Goal: Task Accomplishment & Management: Manage account settings

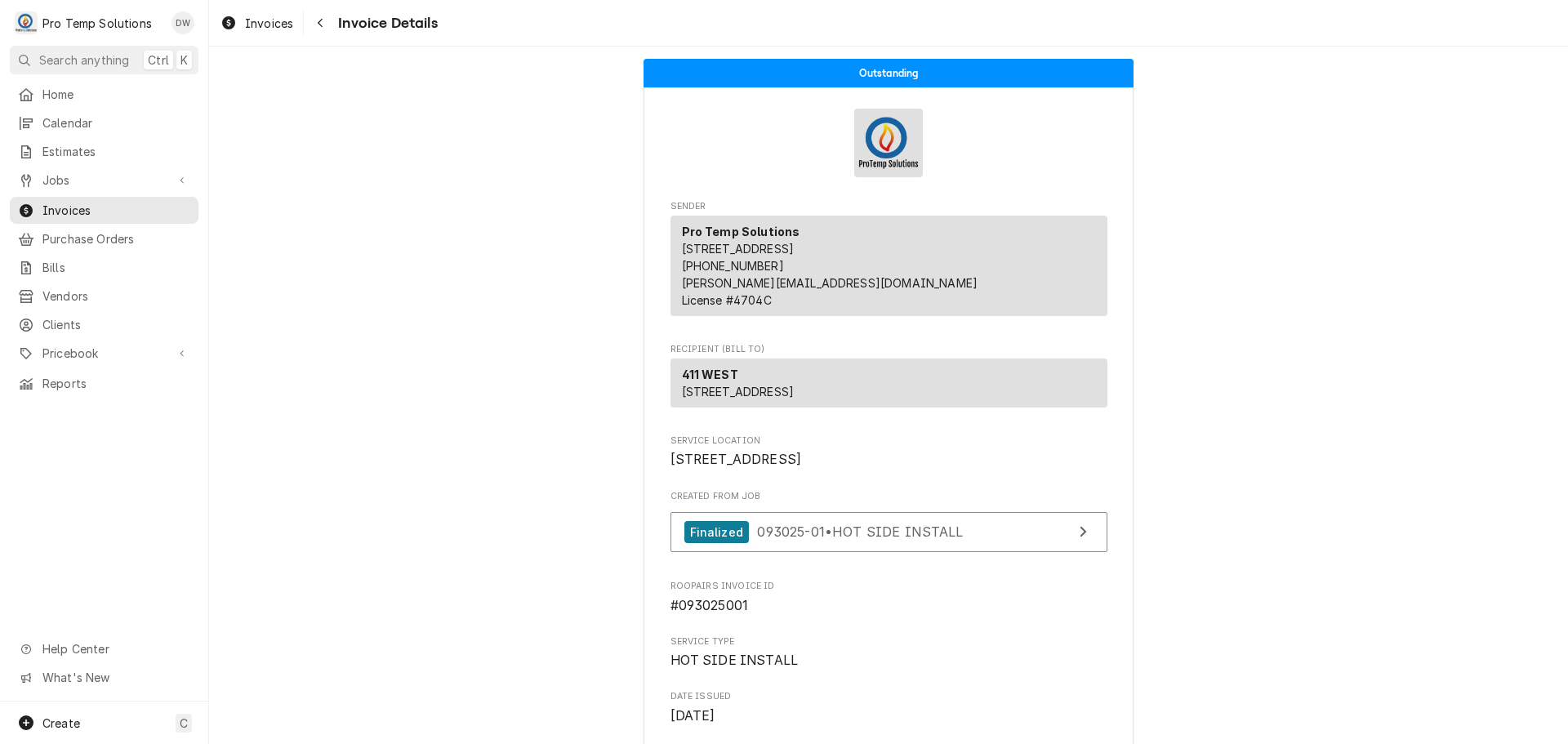
scroll to position [1985, 0]
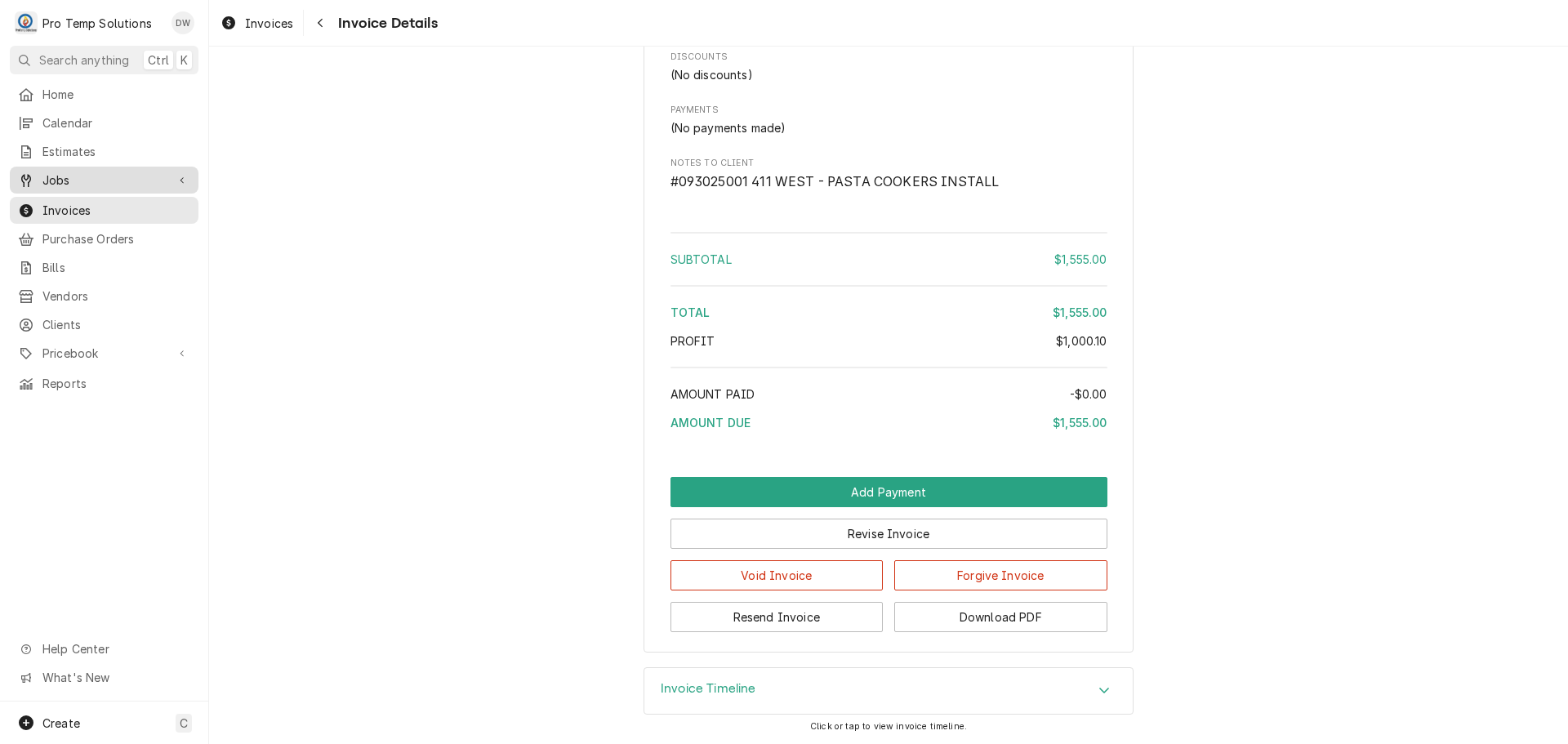
click at [73, 174] on span "Jobs" at bounding box center [104, 180] width 123 height 17
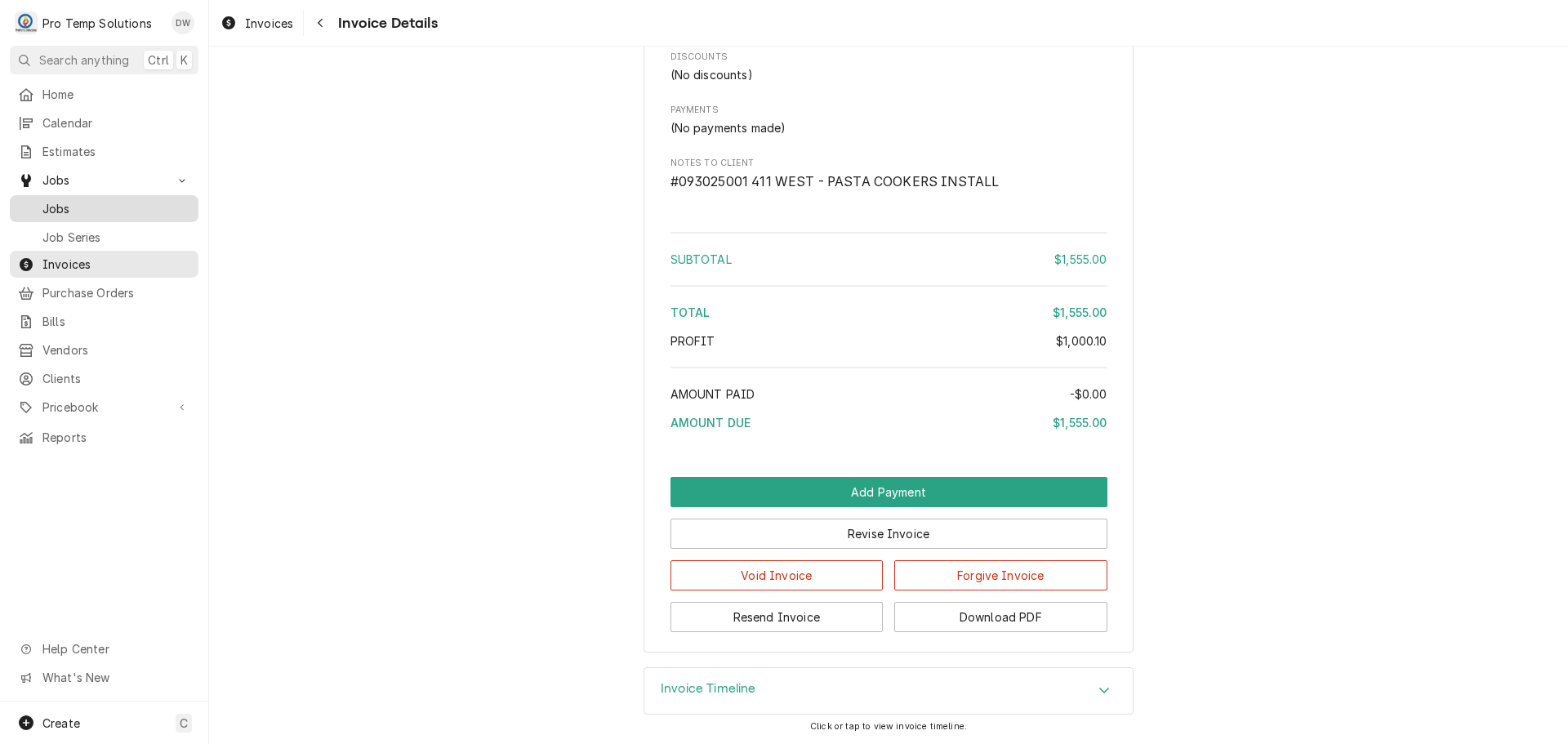
click at [65, 200] on span "Jobs" at bounding box center [117, 209] width 148 height 17
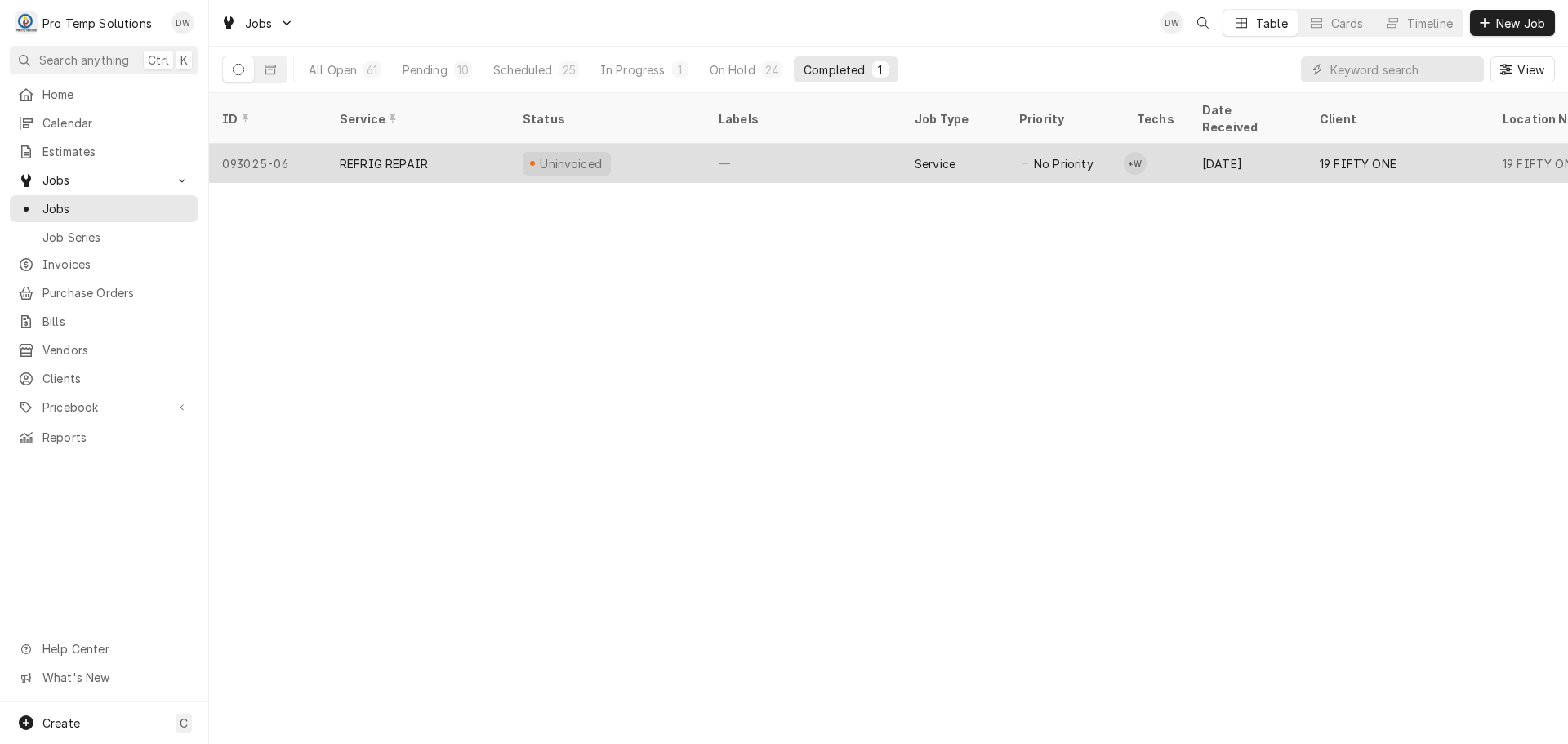
click at [844, 143] on div "—" at bounding box center [803, 163] width 196 height 39
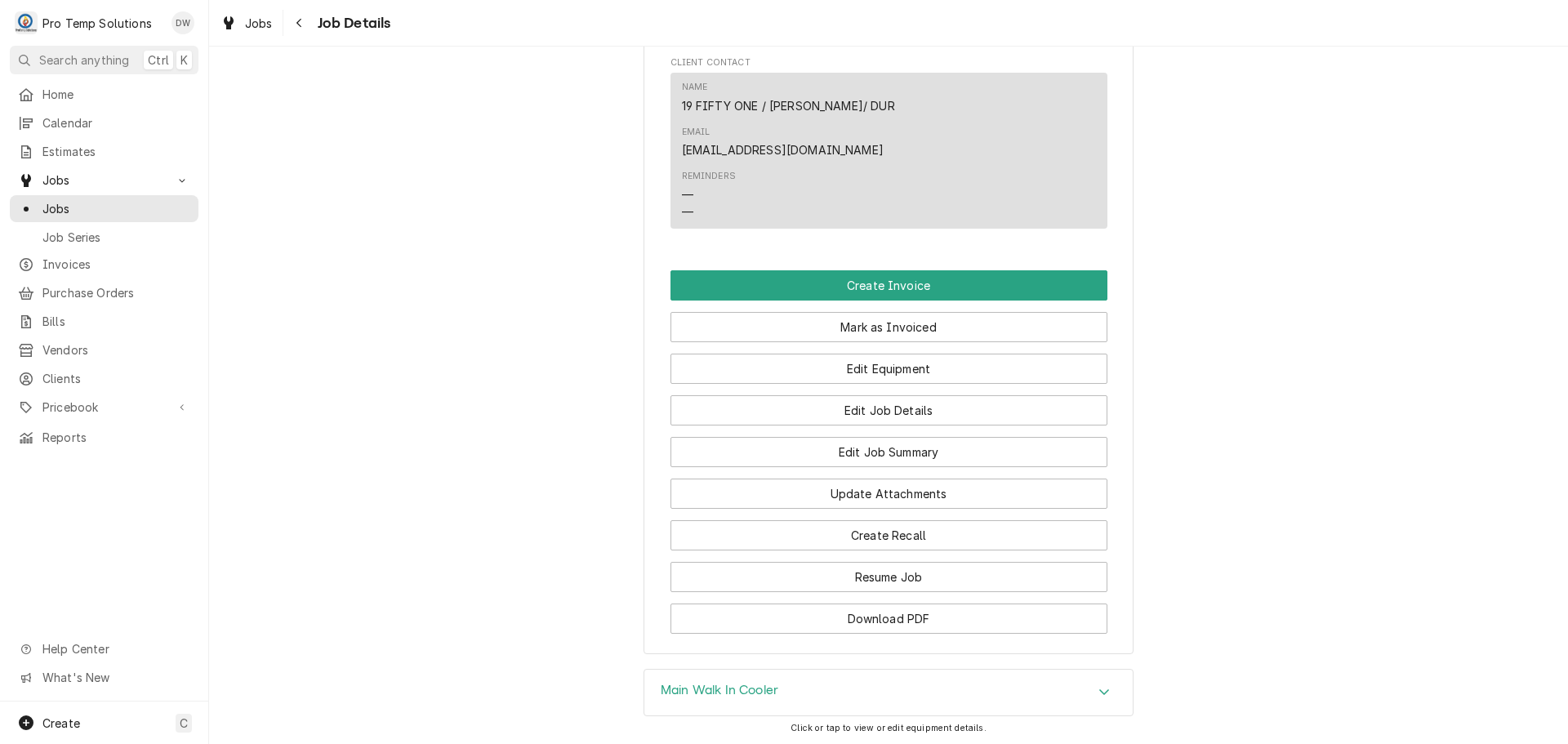
scroll to position [981, 0]
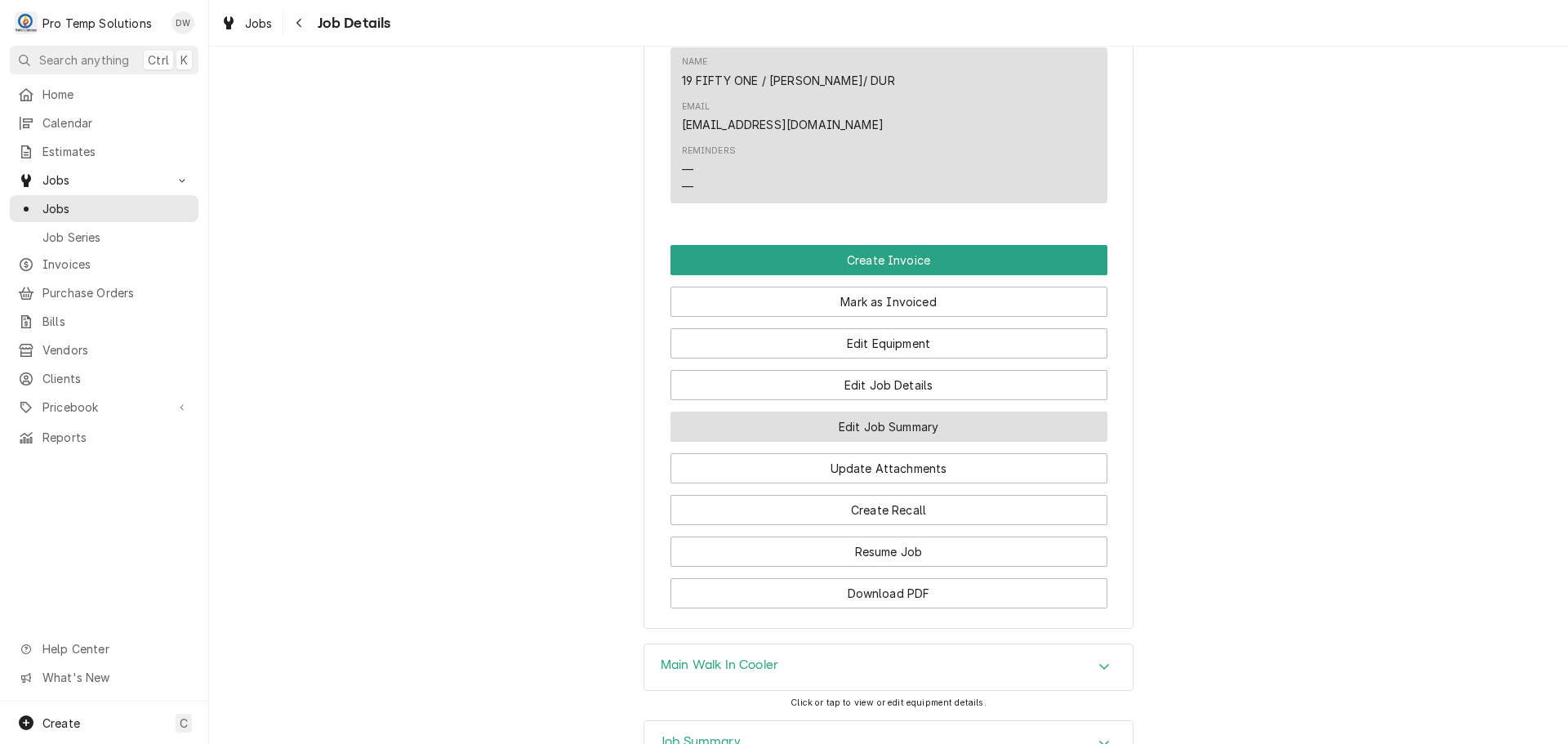
click at [867, 412] on button "Edit Job Summary" at bounding box center [889, 427] width 437 height 30
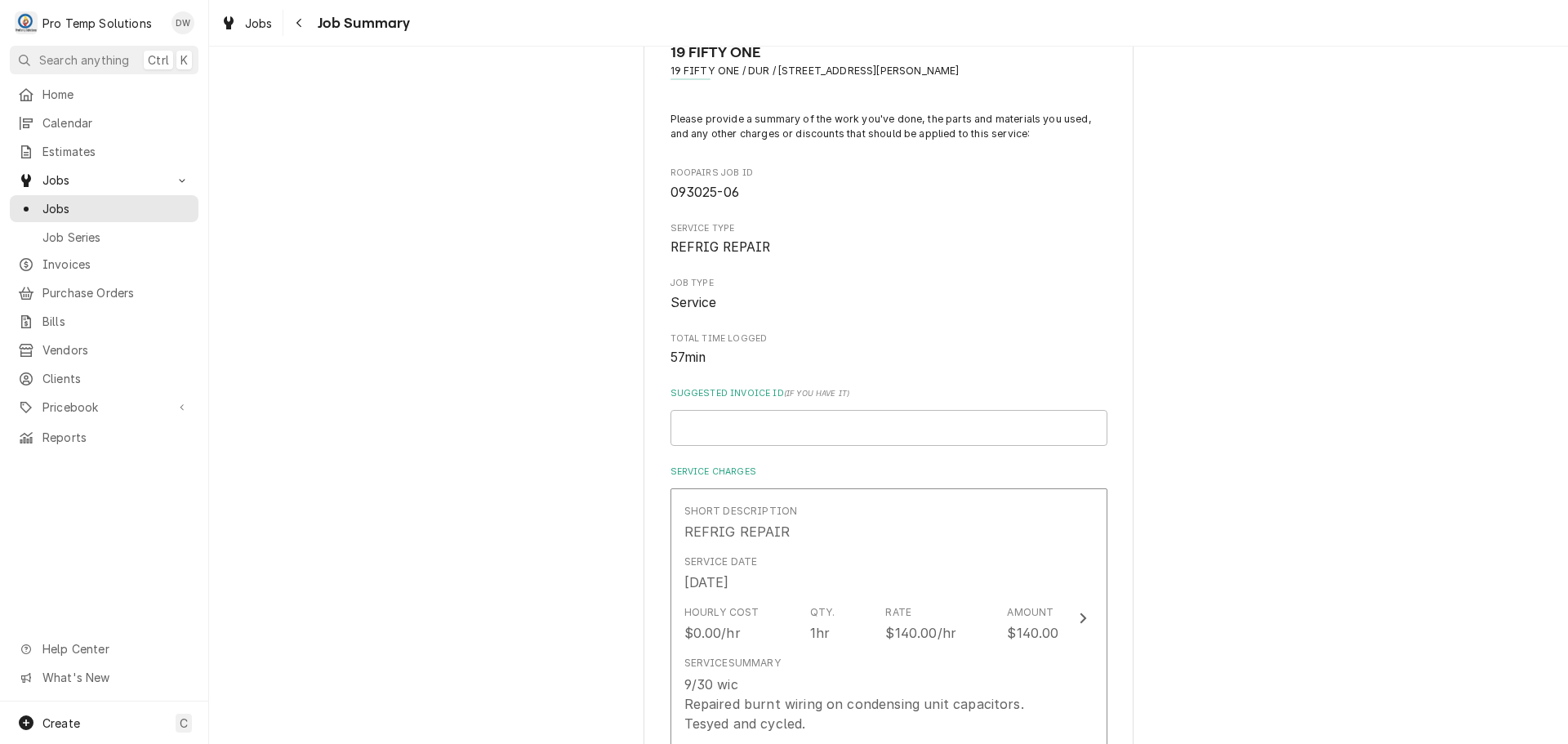
scroll to position [81, 0]
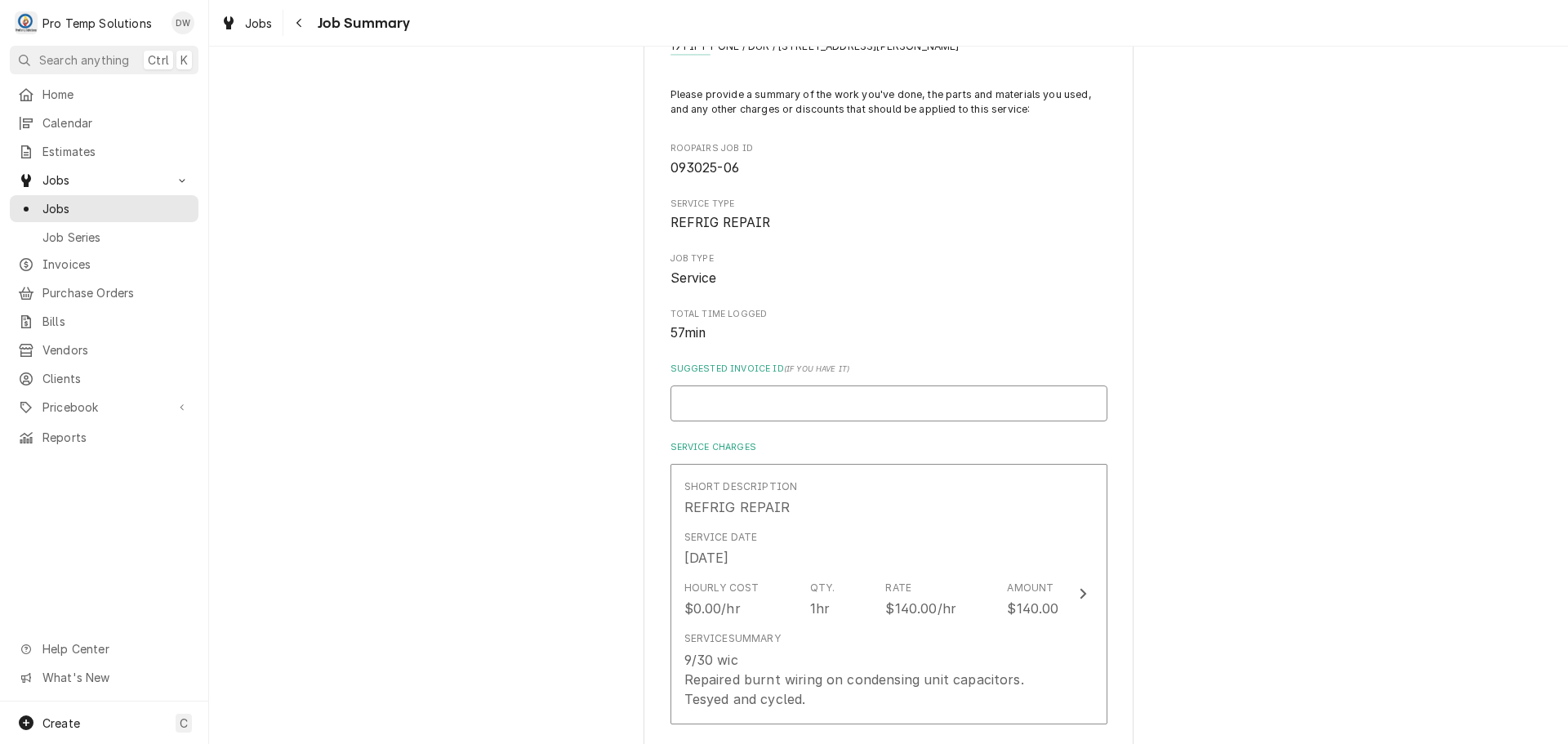
click at [832, 398] on input "Suggested Invoice ID ( if you have it )" at bounding box center [889, 403] width 437 height 36
type textarea "x"
type input "#"
type textarea "x"
type input "#0"
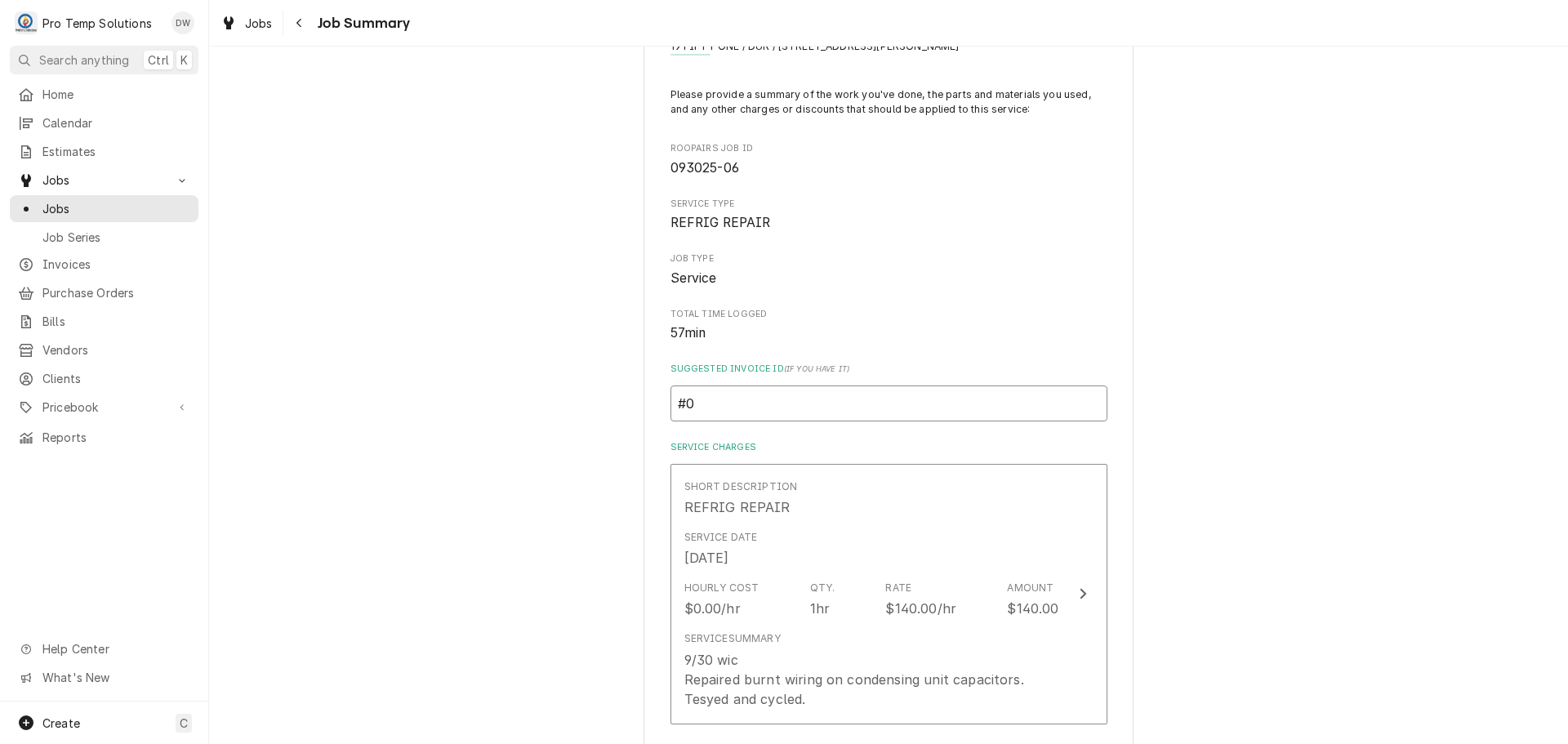
type textarea "x"
type input "#09"
type textarea "x"
type input "#093"
type textarea "x"
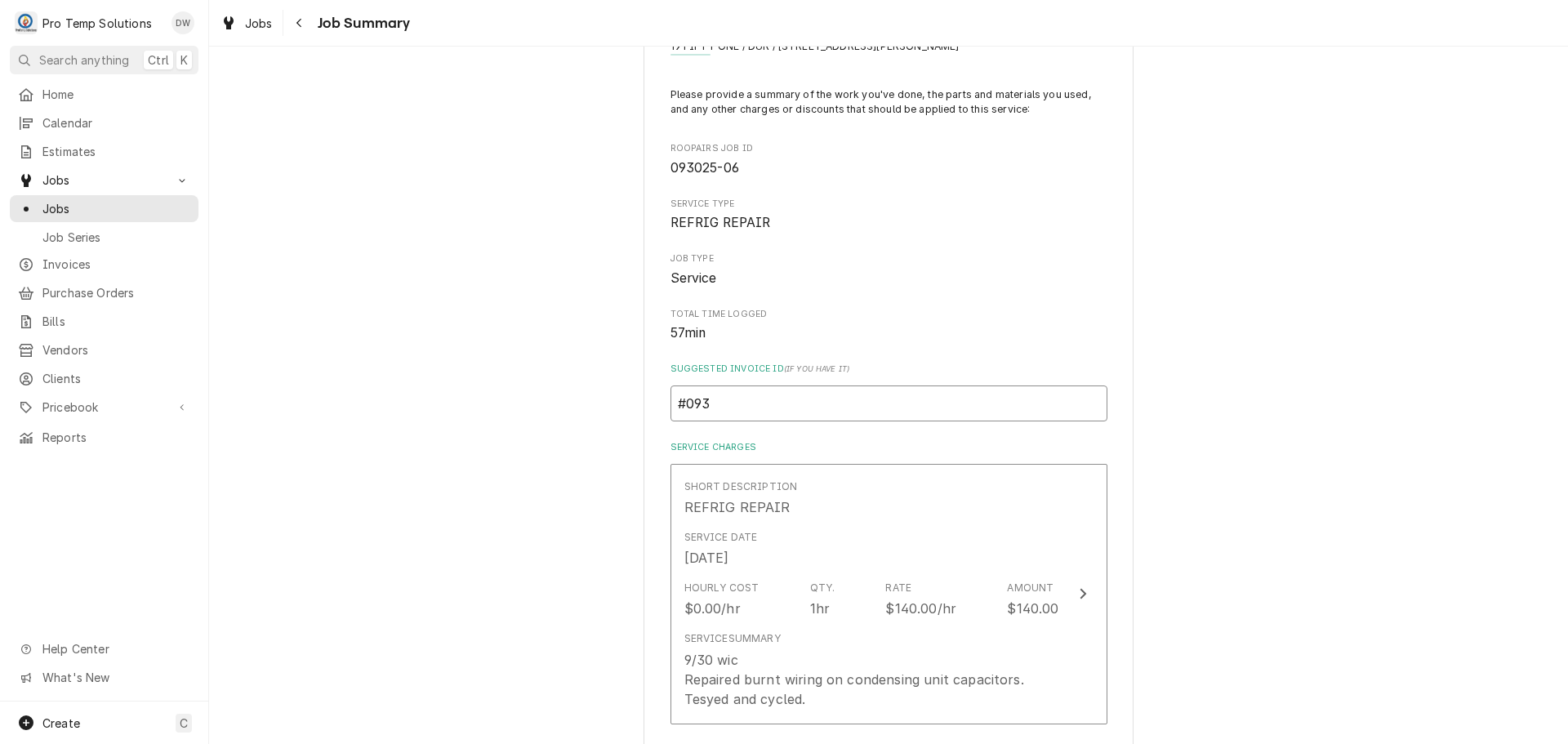
type input "#0930"
type textarea "x"
type input "#09302"
type textarea "x"
type input "#093025"
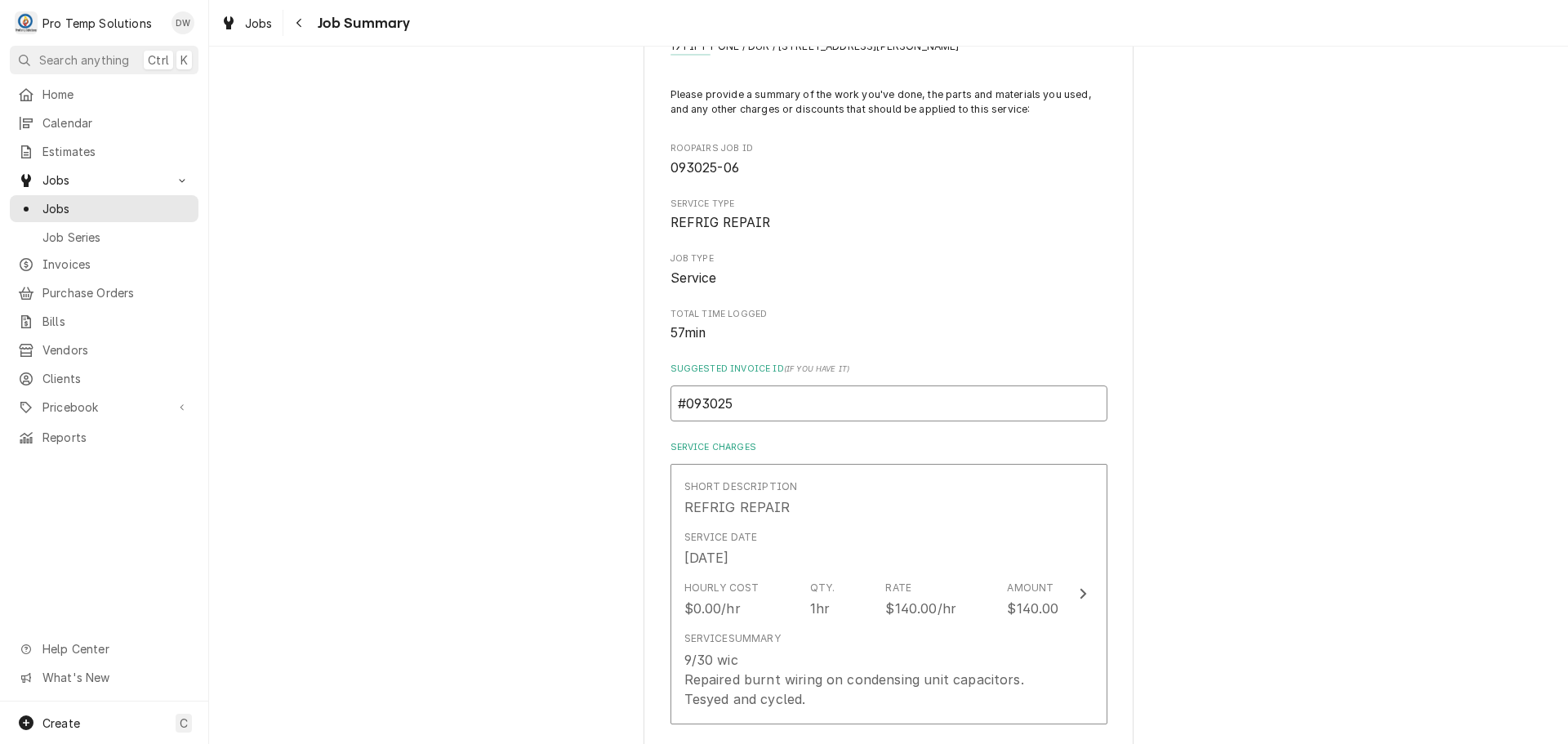
type textarea "x"
type input "#0930250"
type textarea "x"
type input "#09302500"
type textarea "x"
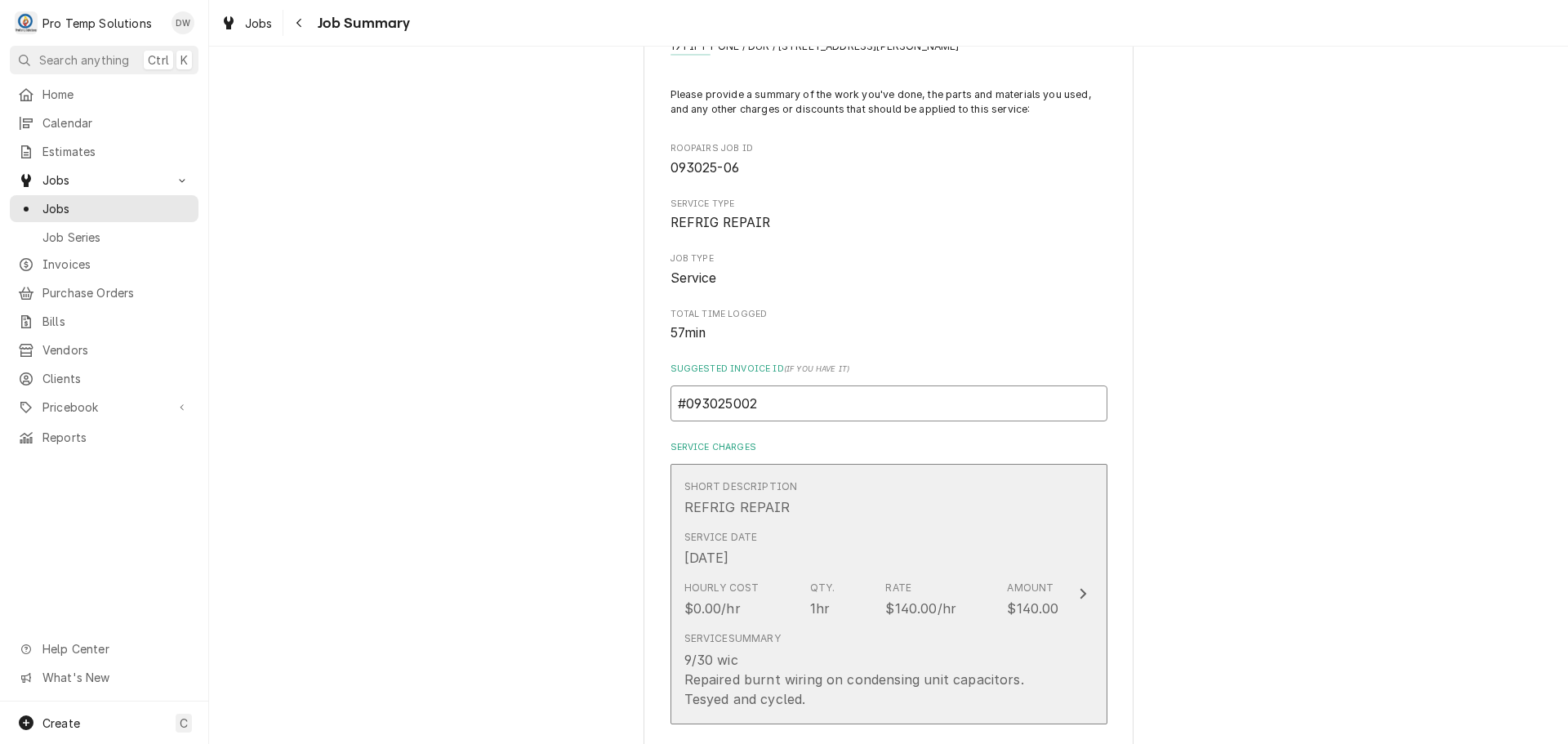
type input "#093025002"
click at [1079, 594] on icon "Update Line Item" at bounding box center [1083, 594] width 8 height 13
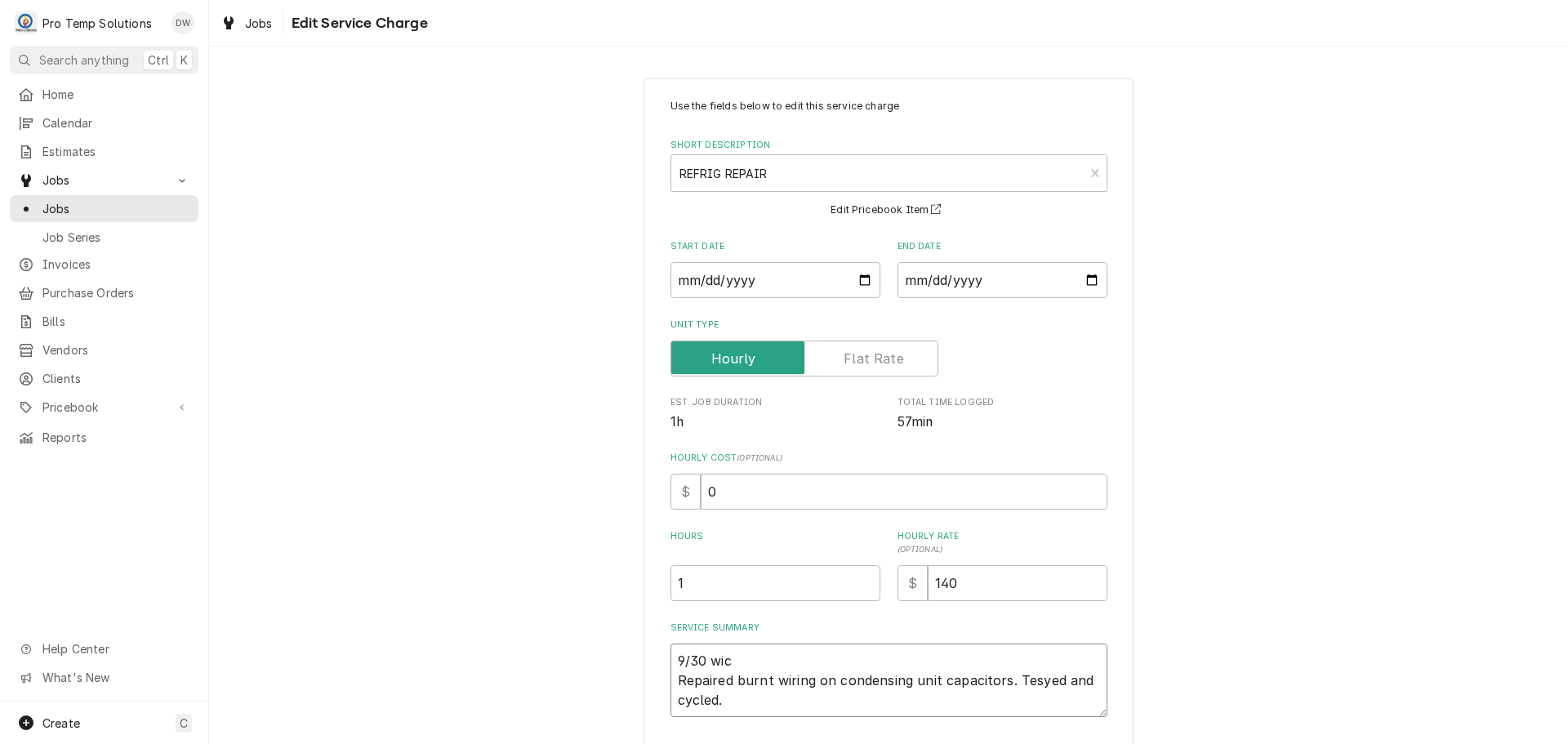
click at [736, 660] on textarea "9/30 wic Repaired burnt wiring on condensing unit capacitors. Tesyed and cycled." at bounding box center [889, 680] width 437 height 74
type textarea "x"
type textarea "9/30 wi Repaired burnt wiring on condensing unit capacitors. Tesyed and cycled."
type textarea "x"
type textarea "9/30 w Repaired burnt wiring on condensing unit capacitors. Tesyed and cycled."
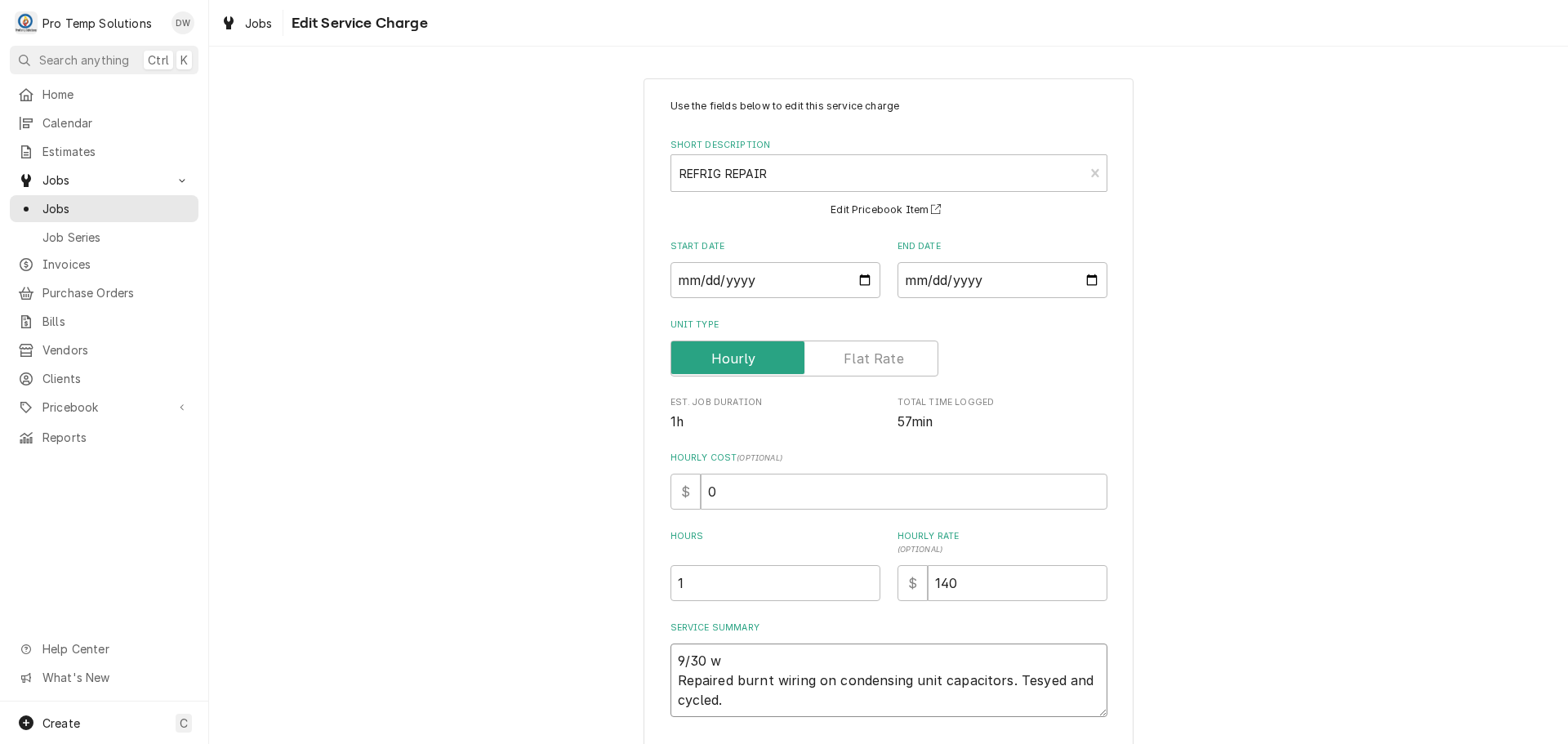
type textarea "x"
type textarea "9/30 Repaired burnt wiring on condensing unit capacitors. Tesyed and cycled."
type textarea "x"
type textarea "9/30 W Repaired burnt wiring on condensing unit capacitors. Tesyed and cycled."
type textarea "x"
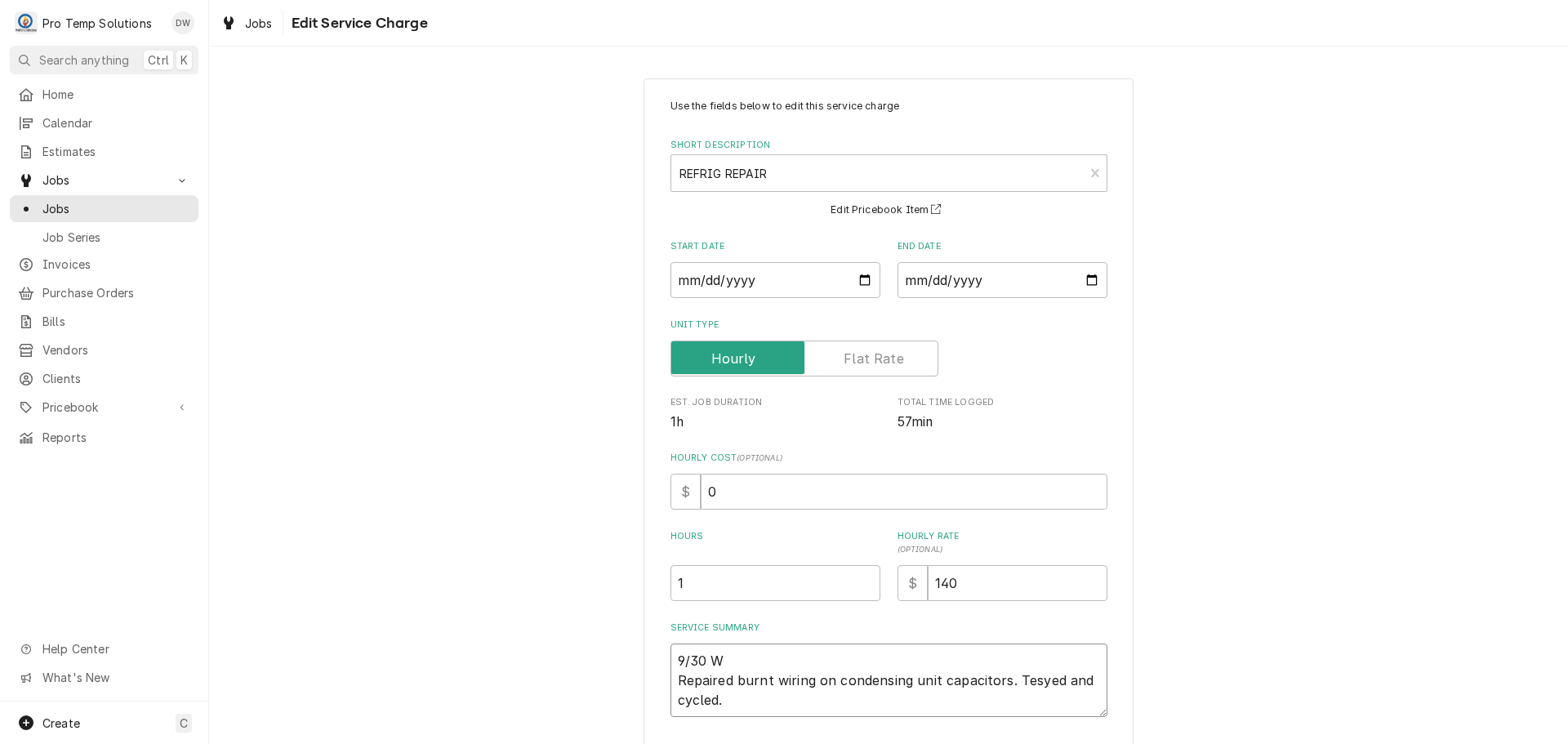
type textarea "9/30 WI Repaired burnt wiring on condensing unit capacitors. Tesyed and cycled."
type textarea "x"
type textarea "9/30 WIC Repaired burnt wiring on condensing unit capacitors. Tesyed and cycled."
type textarea "x"
type textarea "9/30 WIC Repaired burnt wiring on condensing unit capacitors. Tesyed and cycled."
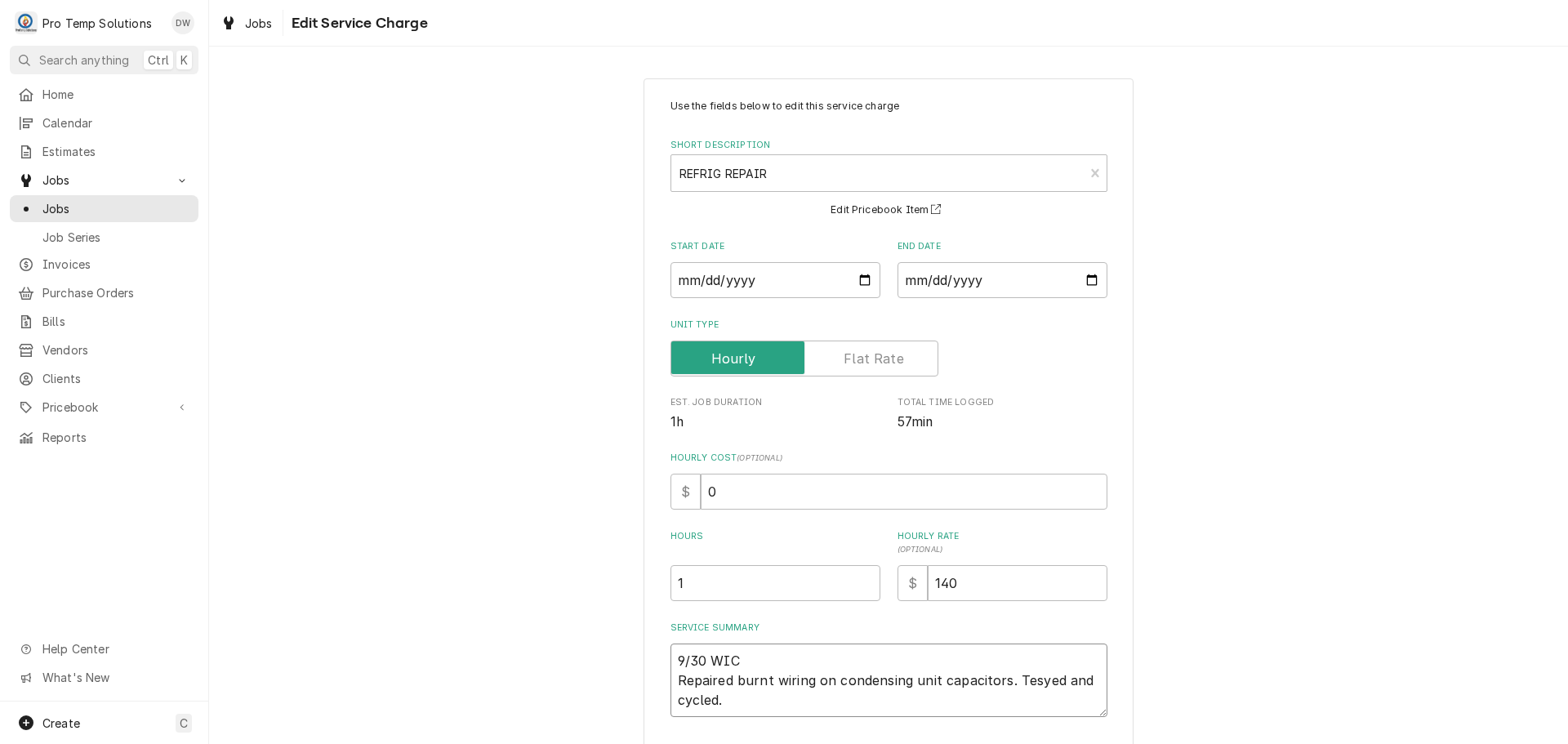
type textarea "x"
type textarea "9/30 WIC 1 Repaired burnt wiring on condensing unit capacitors. Tesyed and cycl…"
type textarea "x"
type textarea "9/30 WIC 12 Repaired burnt wiring on condensing unit capacitors. Tesyed and cyc…"
type textarea "x"
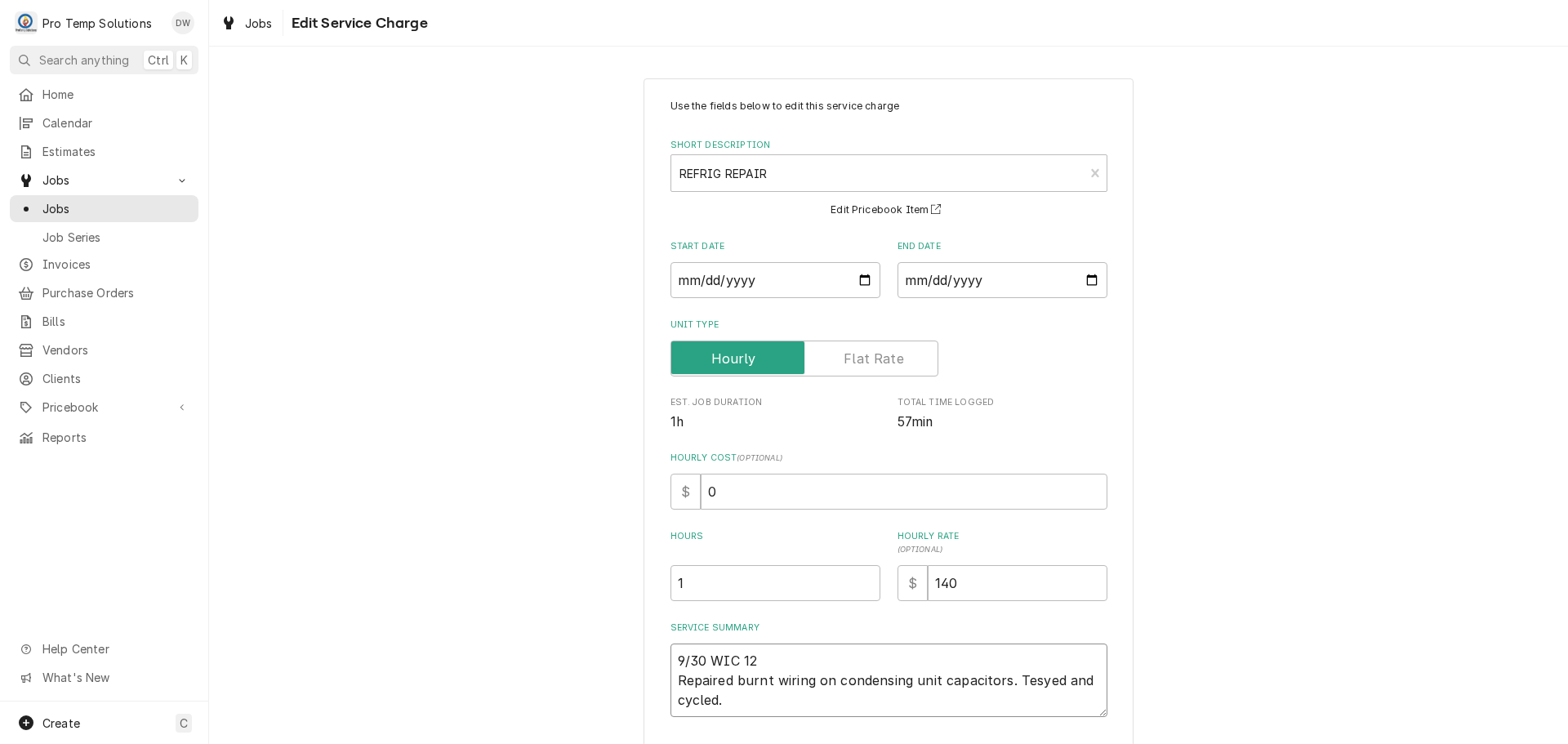
type textarea "9/30 WIC 125 Repaired burnt wiring on condensing unit capacitors. Tesyed and cy…"
type textarea "x"
type textarea "9/30 WIC 125- Repaired burnt wiring on condensing unit capacitors. Tesyed and c…"
type textarea "x"
type textarea "9/30 WIC 125-2 Repaired burnt wiring on condensing unit capacitors. Tesyed and …"
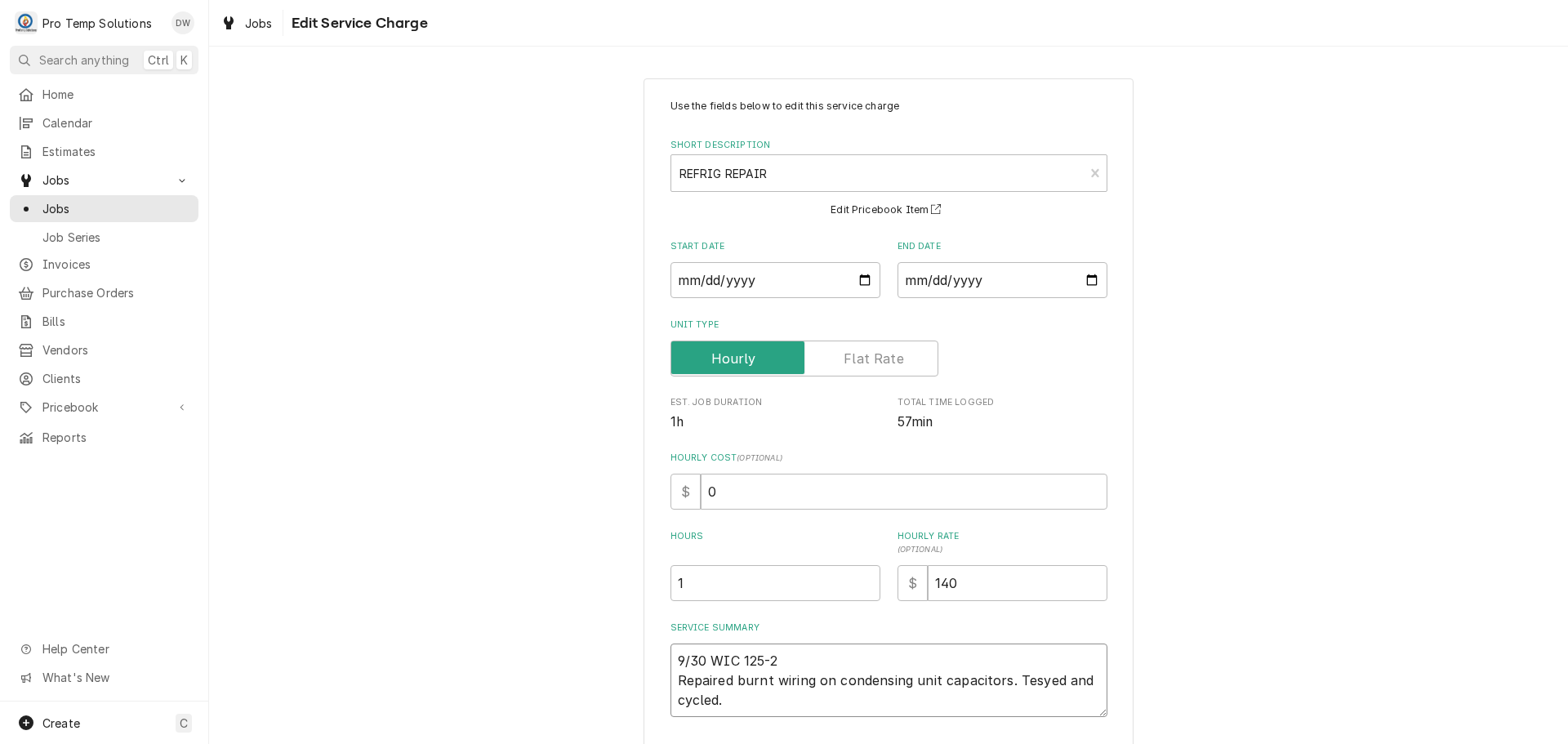
type textarea "x"
type textarea "9/30 WIC 125-22 Repaired burnt wiring on condensing unit capacitors. Tesyed and…"
type textarea "x"
type textarea "9/30 WIC 125-225 Repaired burnt wiring on condensing unit capacitors. Tesyed an…"
type textarea "x"
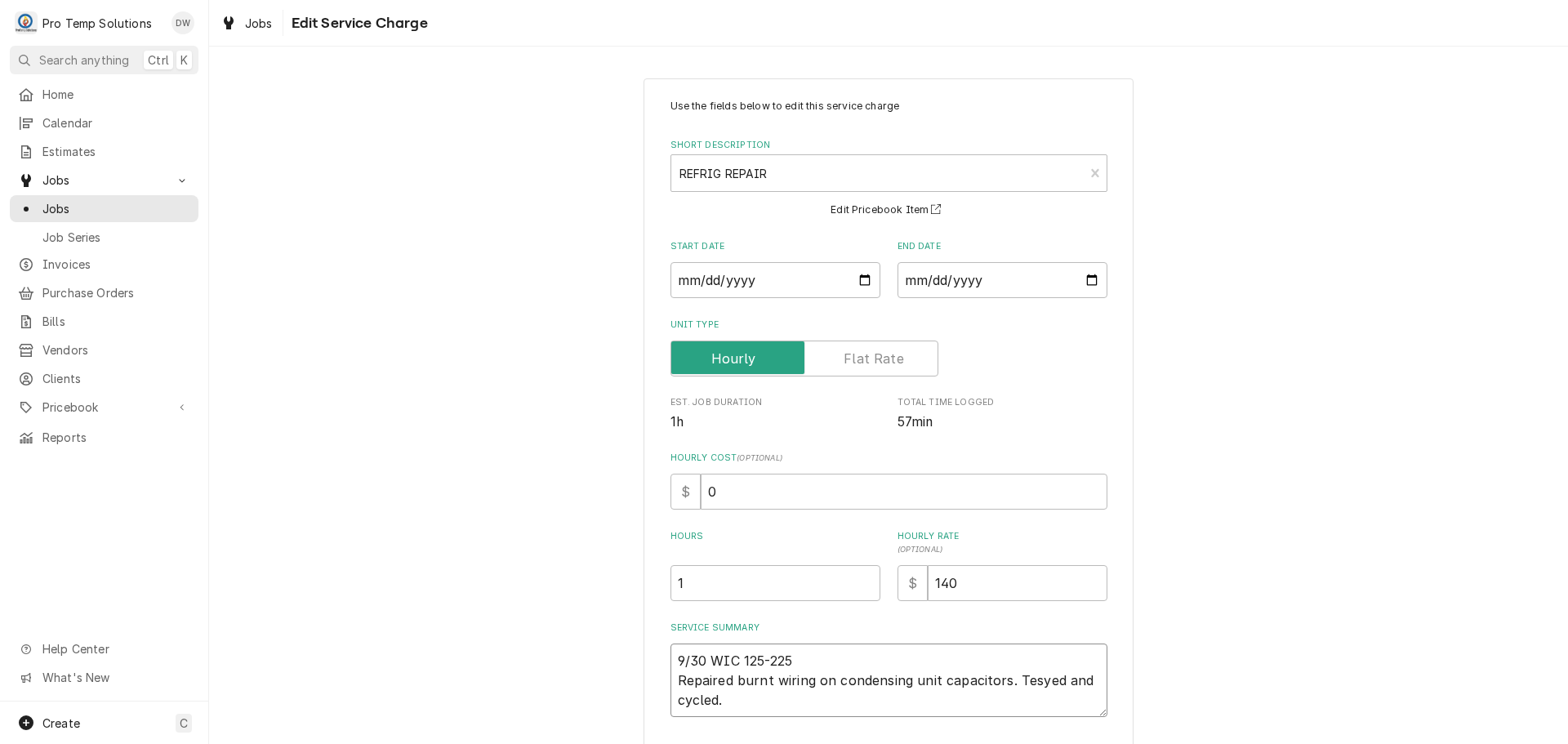
type textarea "9/30 WIC 125-225 Repaired burnt wiring on condensing unit capacitors. Tesyed an…"
type textarea "x"
type textarea "9/30 WIC 125-225 K Repaired burnt wiring on condensing unit capacitors. Tesyed …"
type textarea "x"
type textarea "9/30 WIC 125-225 KE Repaired burnt wiring on condensing unit capacitors. Tesyed…"
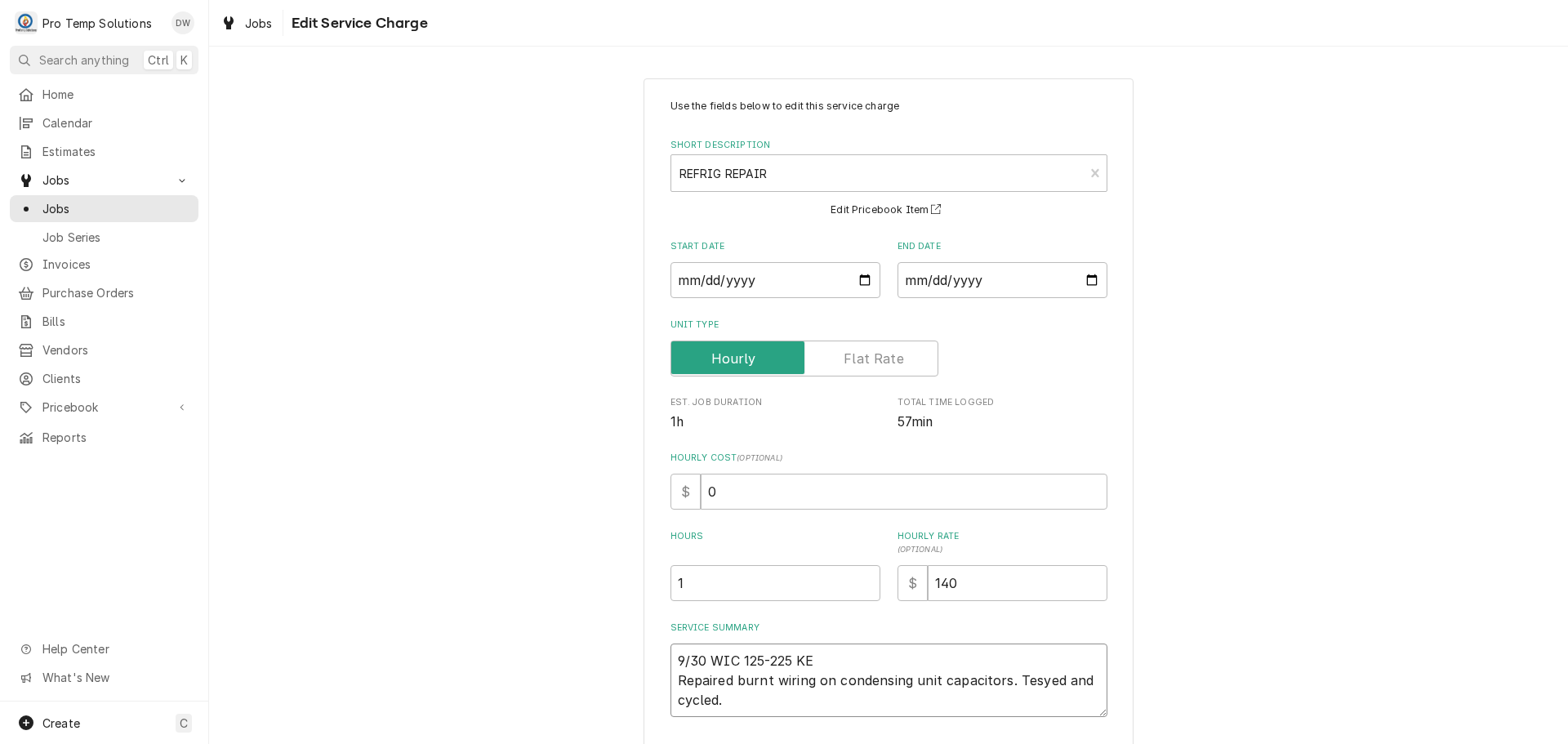
type textarea "x"
type textarea "9/30 WIC 125-225 KEV Repaired burnt wiring on condensing unit capacitors. Tesye…"
type textarea "x"
type textarea "9/30 WIC 125-225 KEVI Repaired burnt wiring on condensing unit capacitors. Tesy…"
type textarea "x"
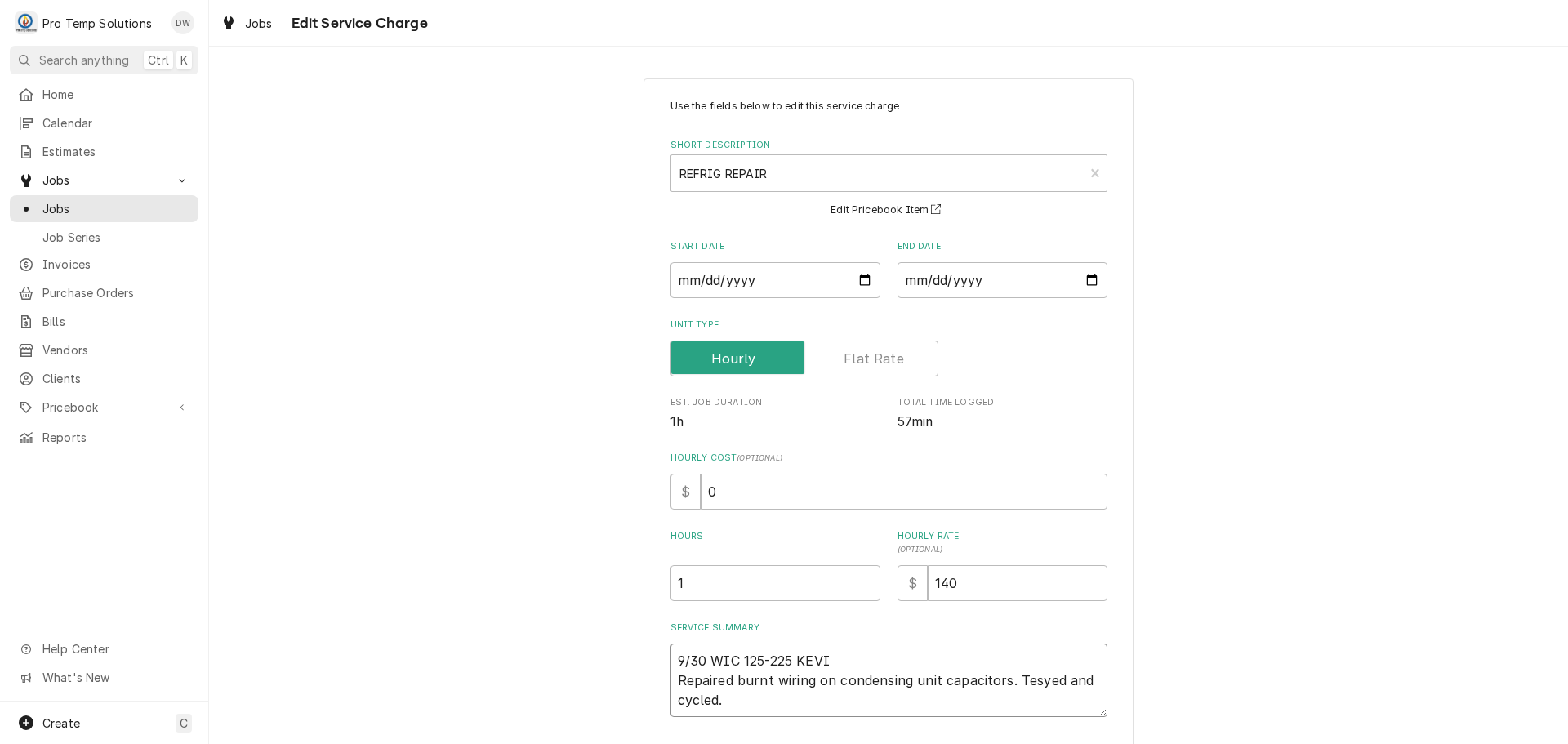
type textarea "9/30 WIC 125-225 KEVIN Repaired burnt wiring on condensing unit capacitors. Tes…"
type textarea "x"
type textarea "9/30 WIC 125-225 KEVIN Repaired burnt wiring on condensing unit capacitors. Tes…"
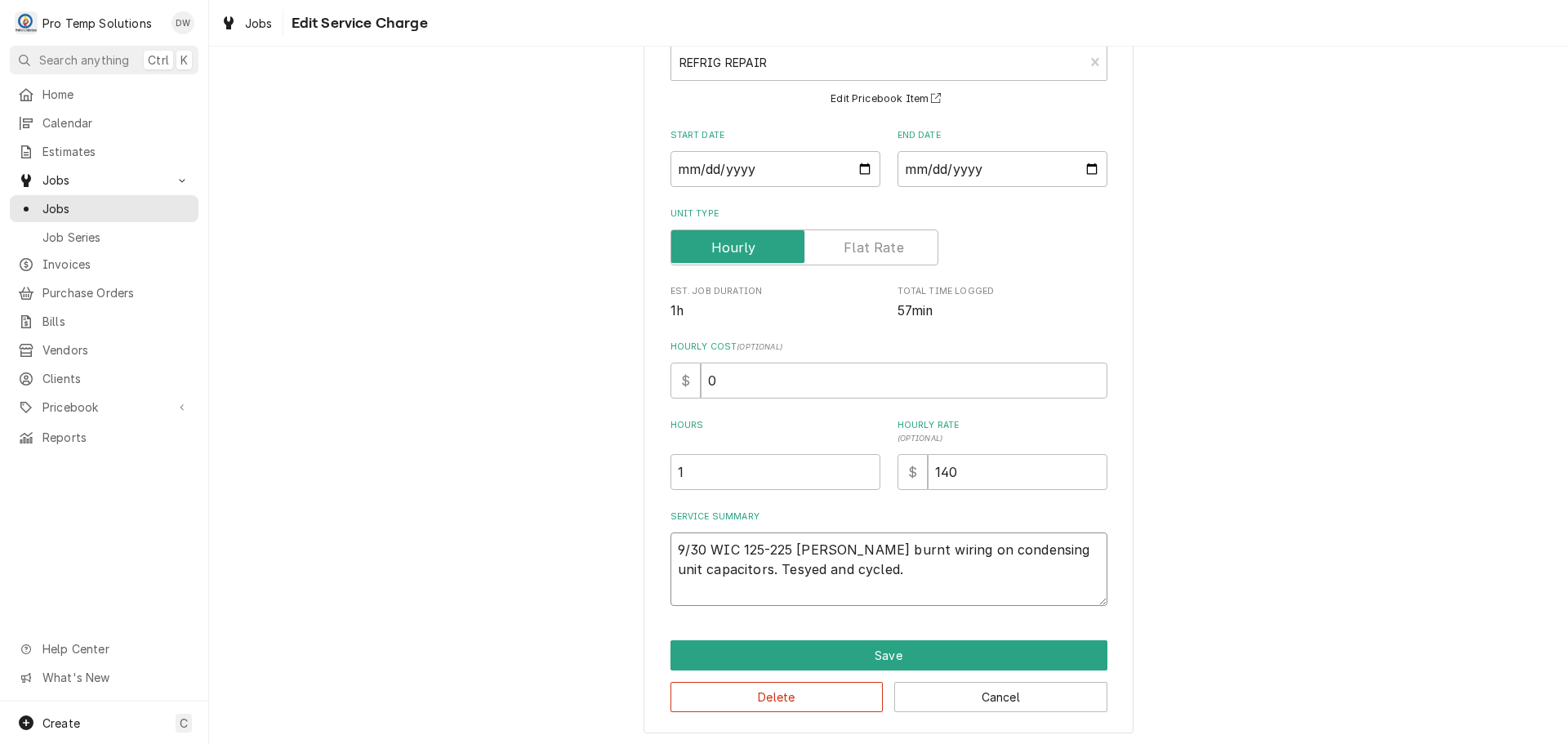
scroll to position [114, 0]
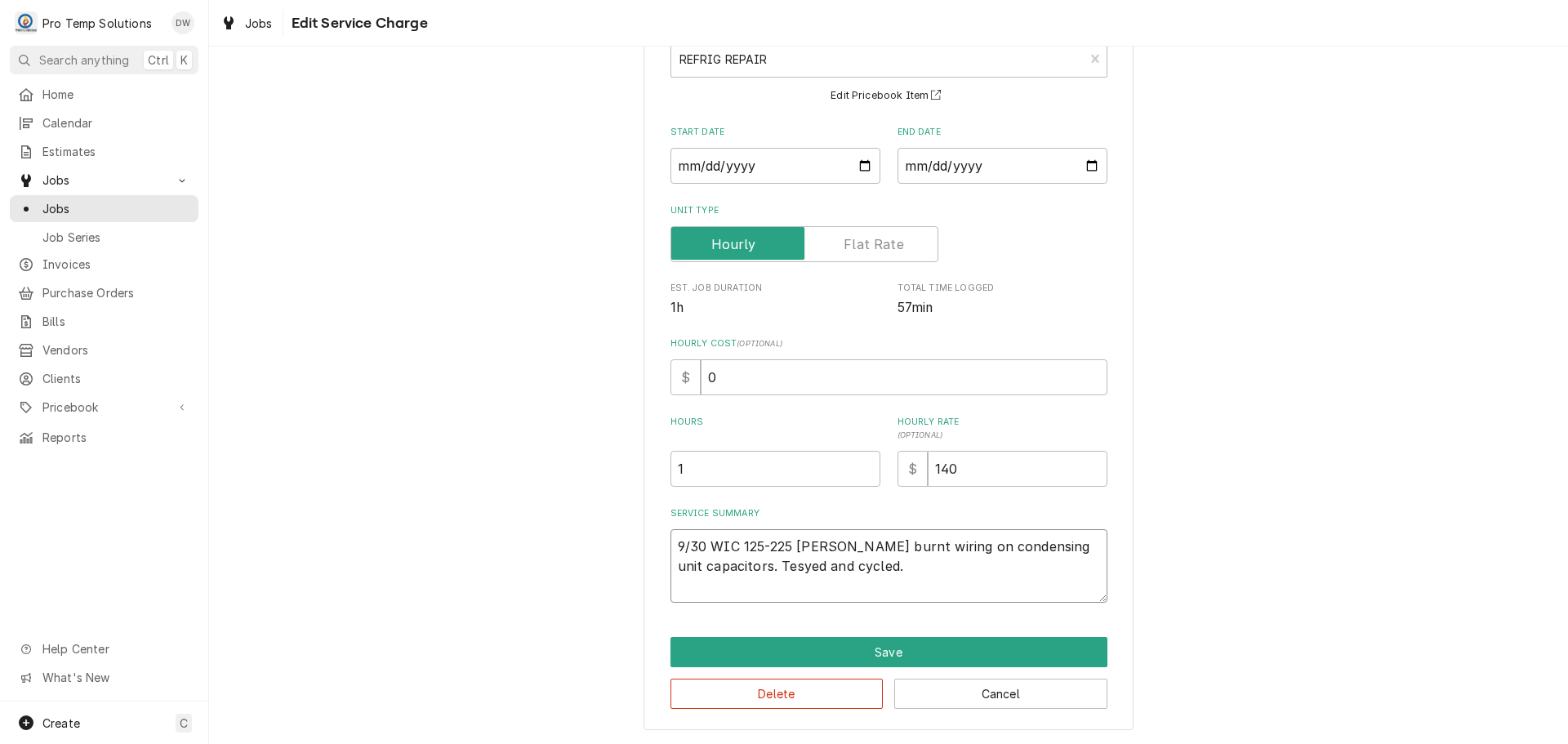
click at [1036, 565] on textarea "9/30 WIC 125-225 KEVIN Repaired burnt wiring on condensing unit capacitors. Tes…" at bounding box center [889, 566] width 437 height 74
type textarea "x"
type textarea "9/30 WIC 125-225 KEVIN Repaired burnt wiring on condensing unit capacitors. Tes…"
type textarea "x"
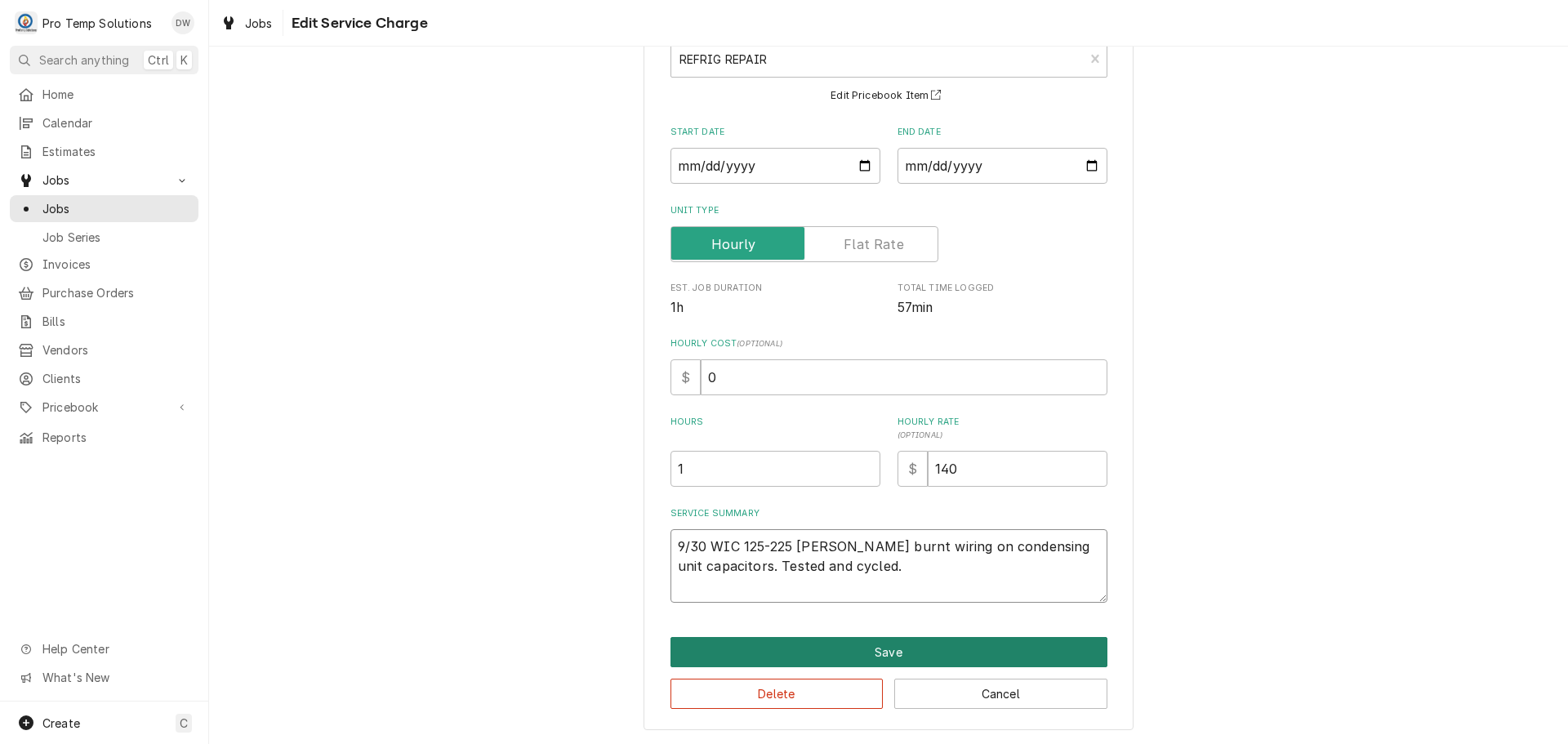
type textarea "9/30 WIC 125-225 KEVIN Repaired burnt wiring on condensing unit capacitors. Tes…"
click at [882, 643] on button "Save" at bounding box center [889, 653] width 437 height 30
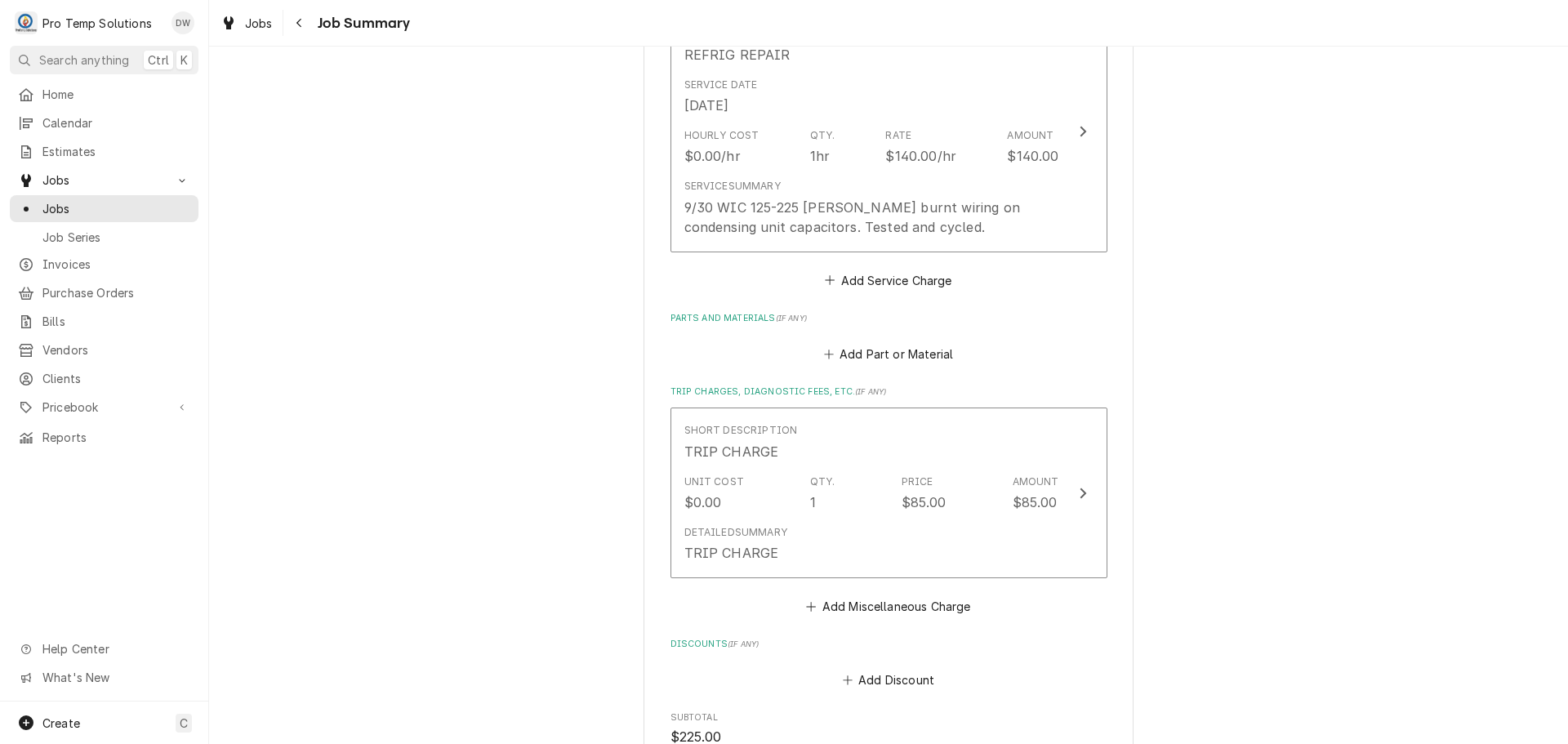
scroll to position [898, 0]
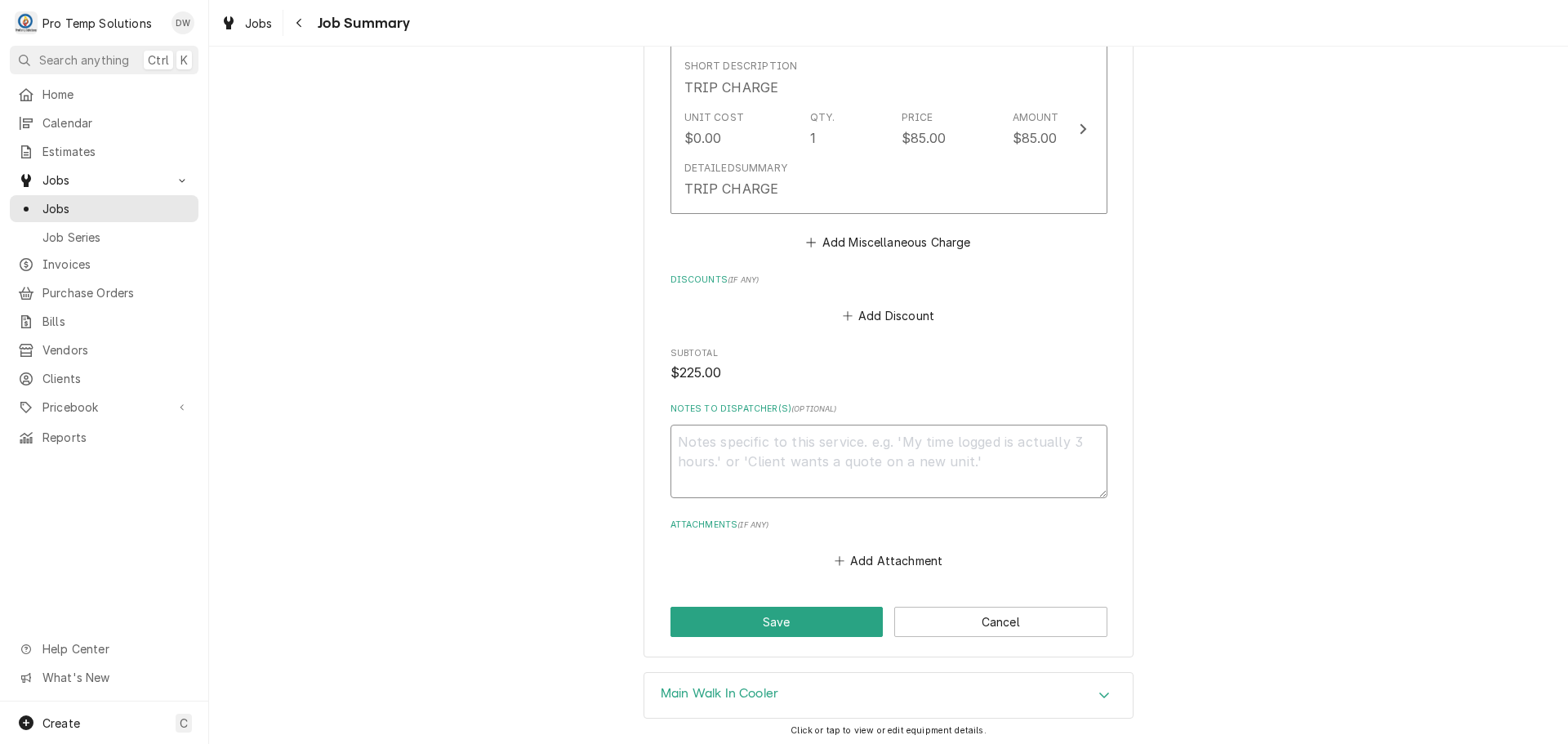
click at [708, 472] on textarea "Notes to Dispatcher(s) ( optional )" at bounding box center [889, 461] width 437 height 74
type textarea "x"
type textarea "#"
type textarea "x"
type textarea "#0"
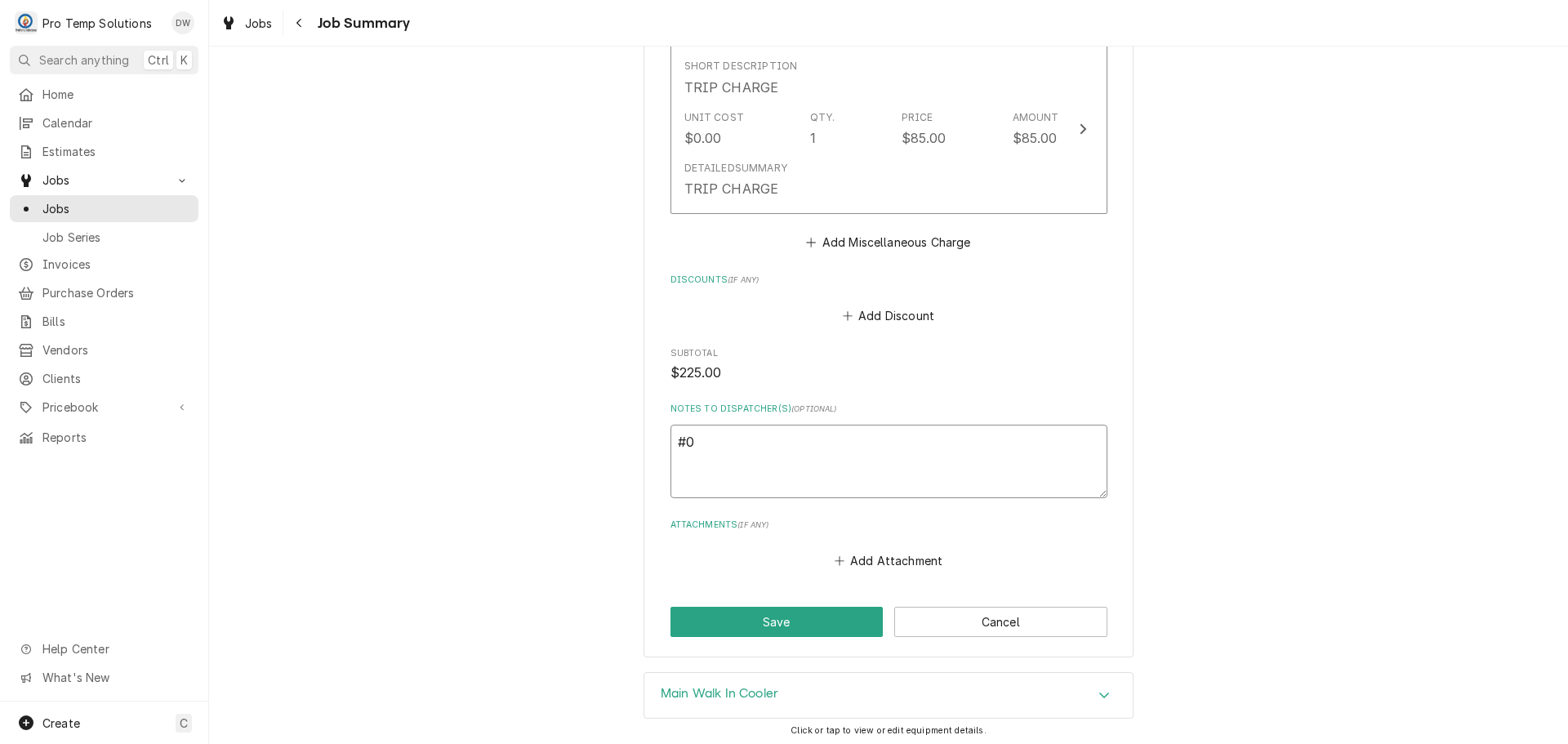
type textarea "x"
type textarea "#09"
type textarea "x"
type textarea "#09+"
type textarea "x"
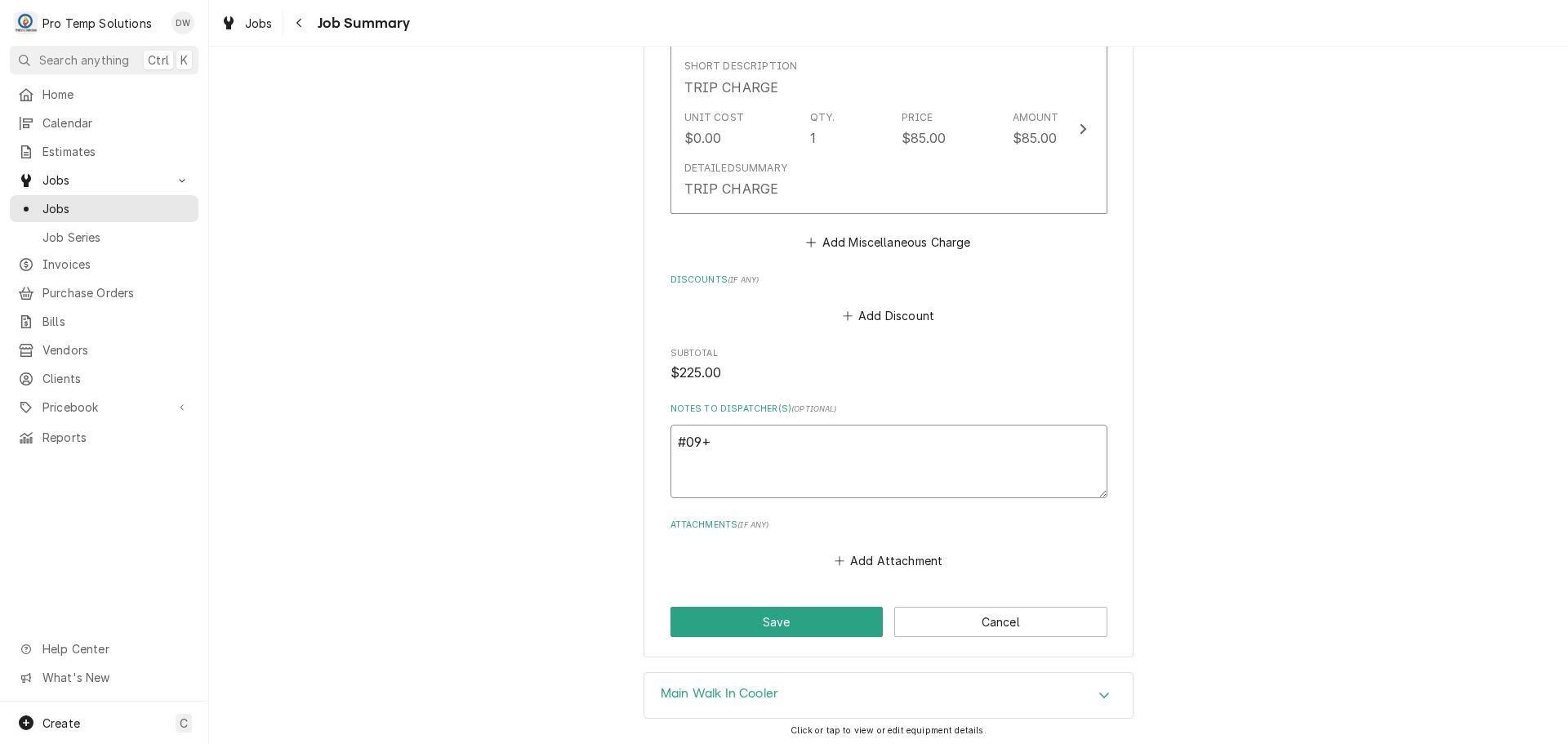
type textarea "#09+3"
type textarea "x"
type textarea "#09+30"
type textarea "x"
type textarea "#09+302"
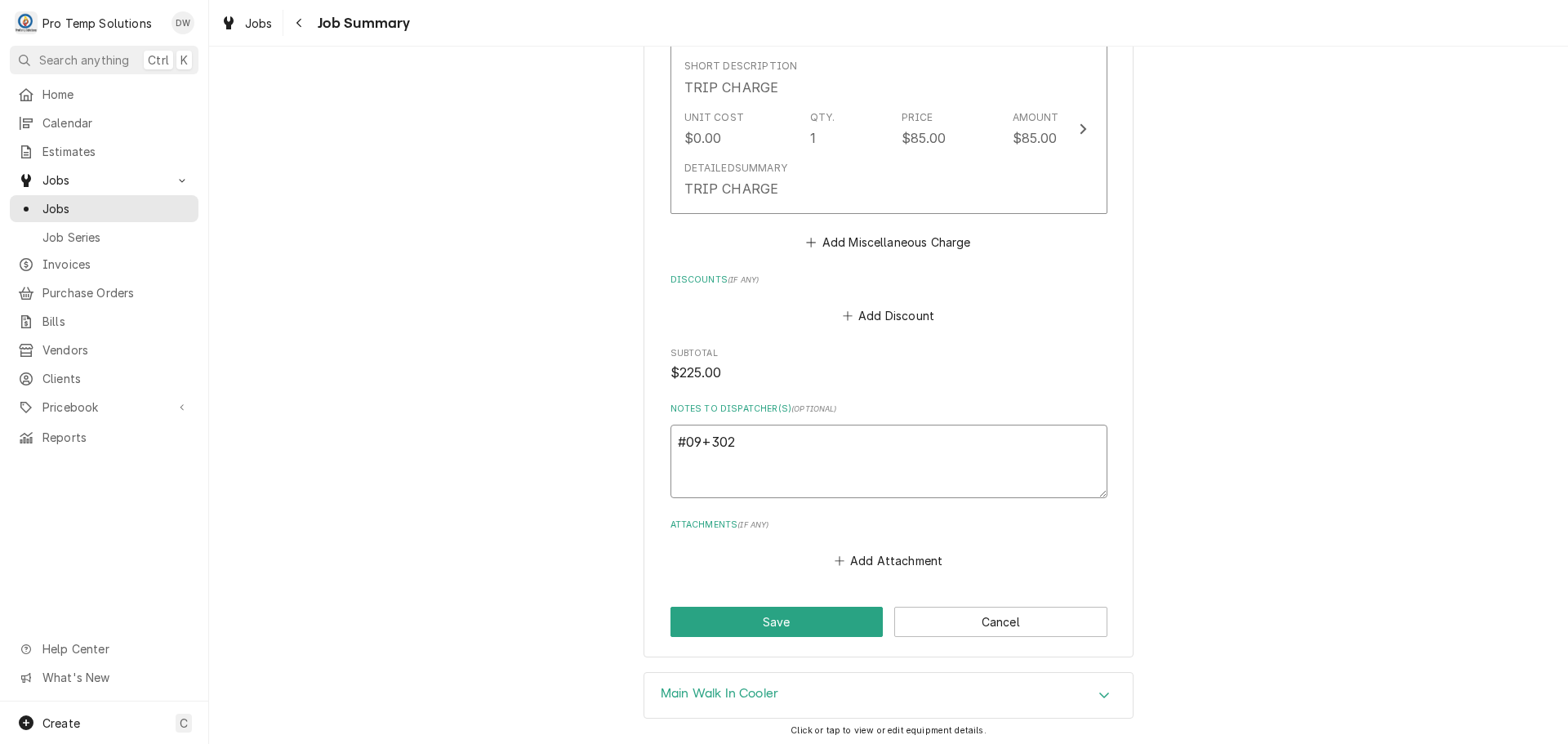
type textarea "x"
type textarea "#09+3025"
type textarea "x"
type textarea "#09+30250"
type textarea "x"
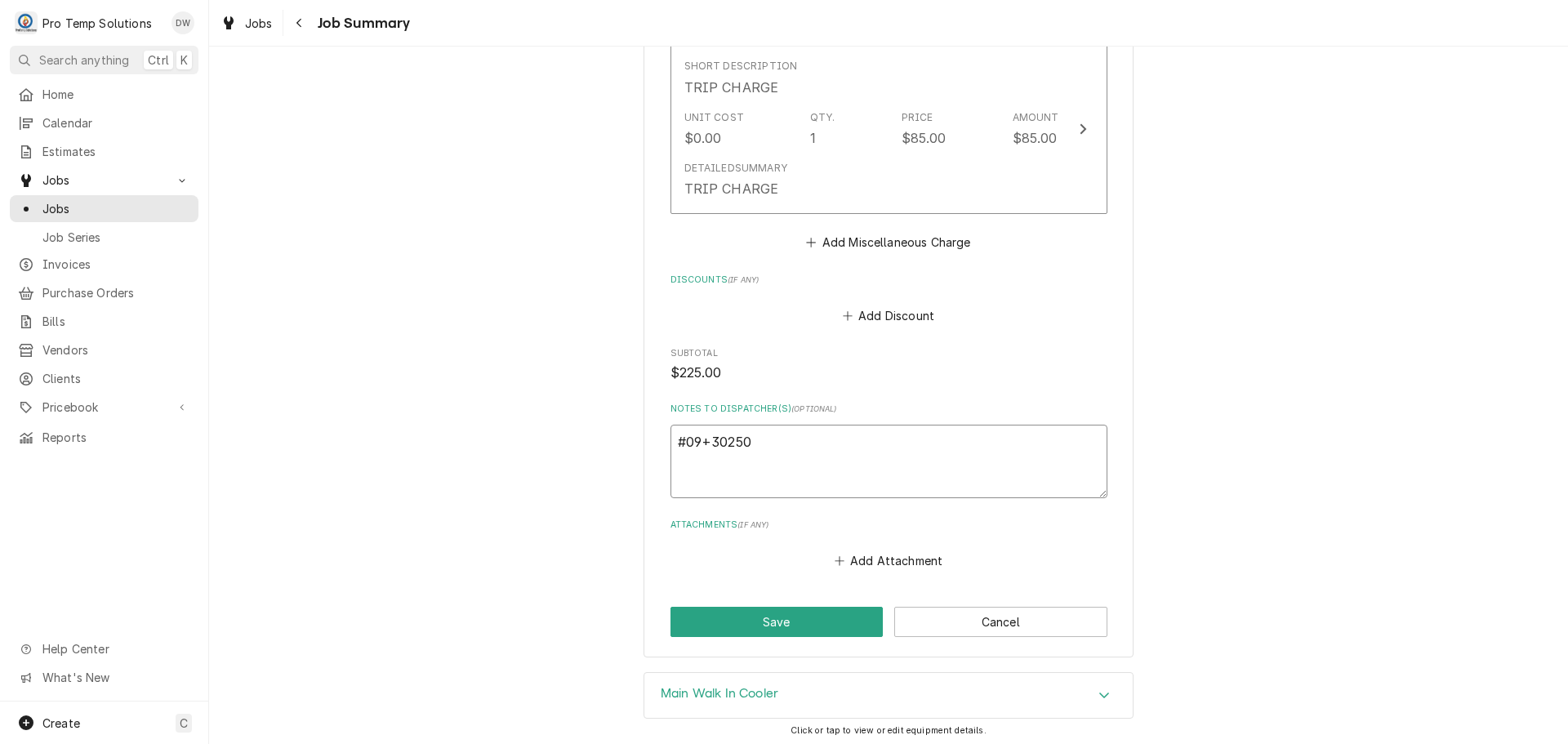
type textarea "#09+302500"
type textarea "x"
type textarea "#09+3025002"
type textarea "x"
type textarea "#09+3025002"
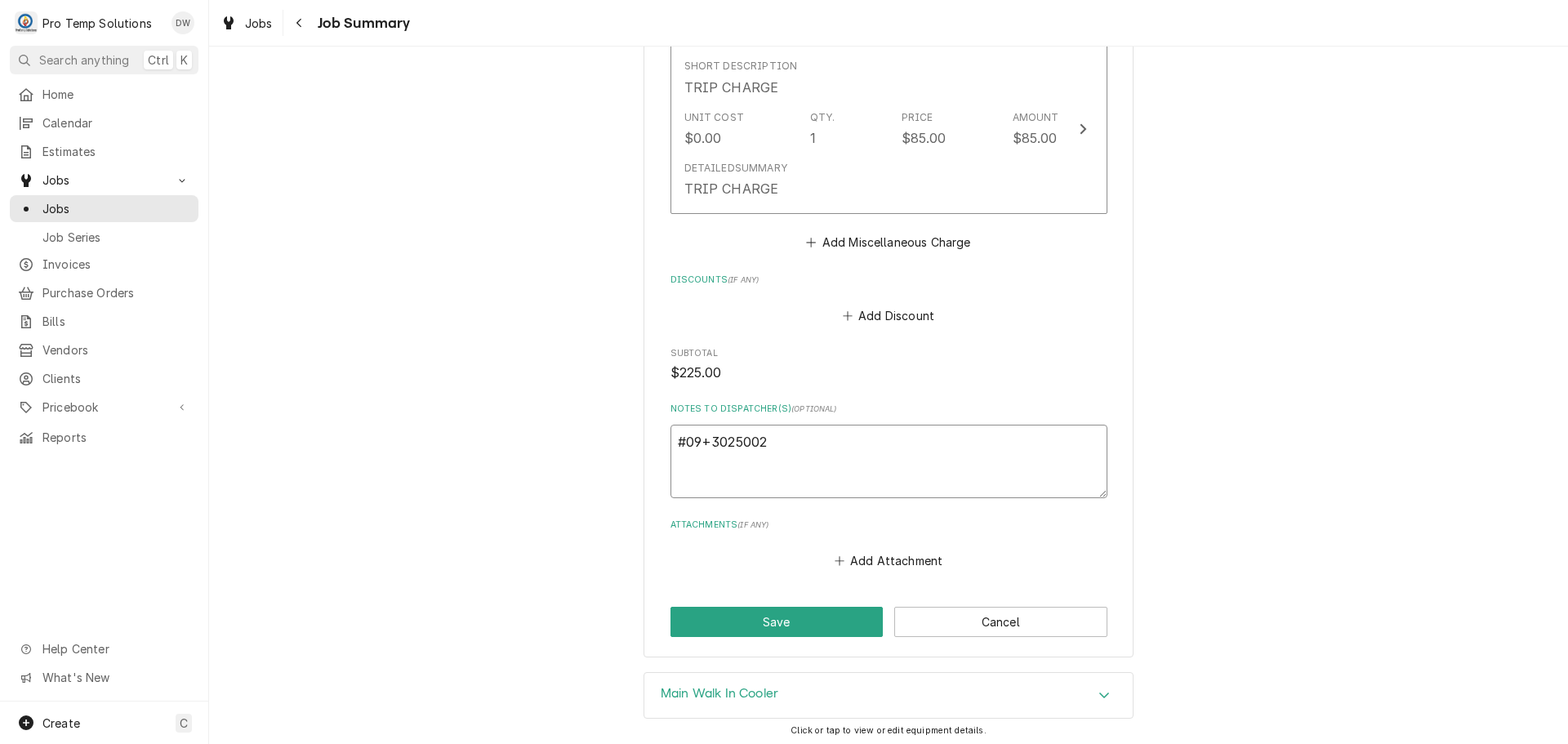
type textarea "x"
type textarea "#093025002"
click at [833, 470] on textarea "#093025002" at bounding box center [889, 461] width 437 height 74
type textarea "x"
type textarea "#093025002 1"
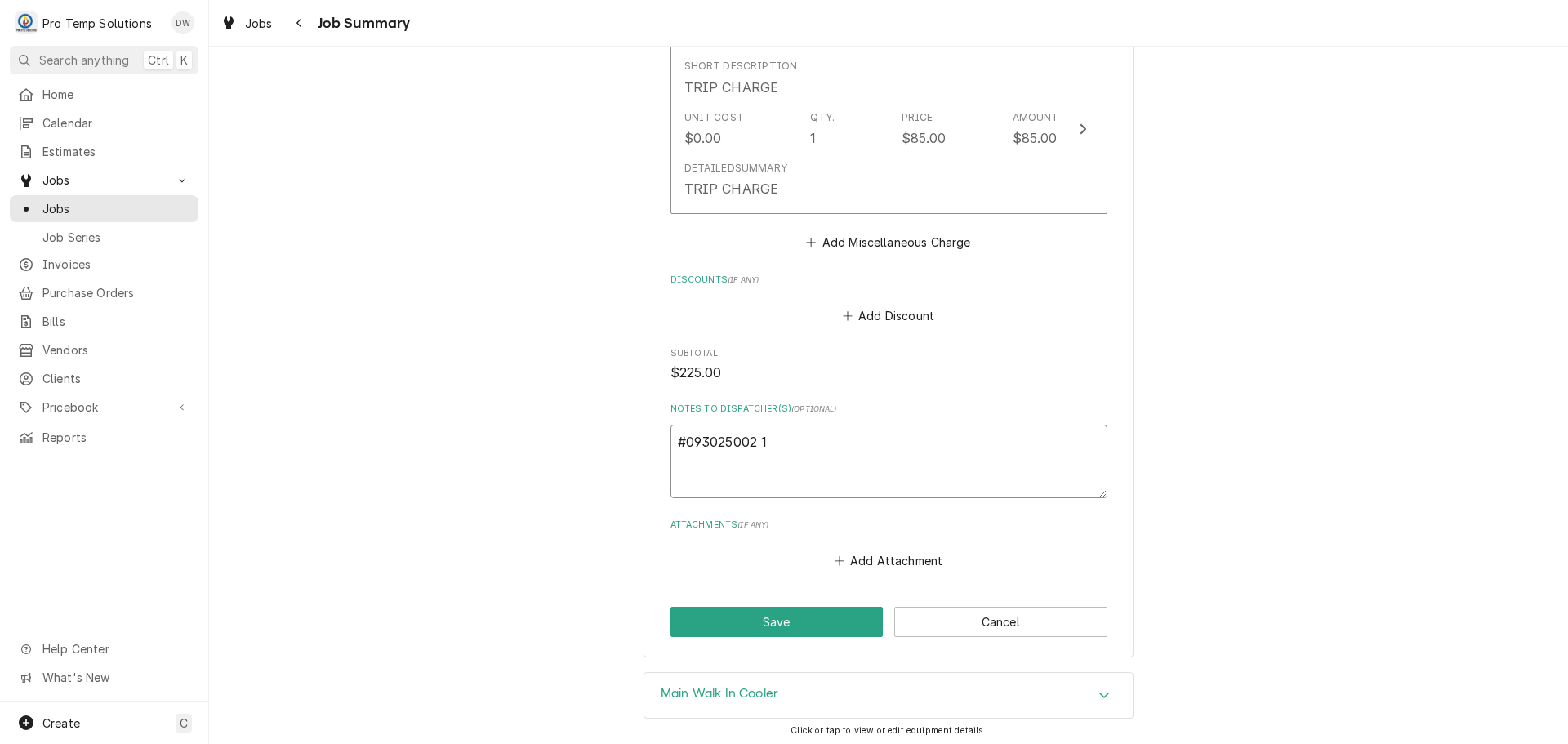
type textarea "x"
type textarea "#093025002 19"
type textarea "x"
type textarea "#093025002 195"
type textarea "x"
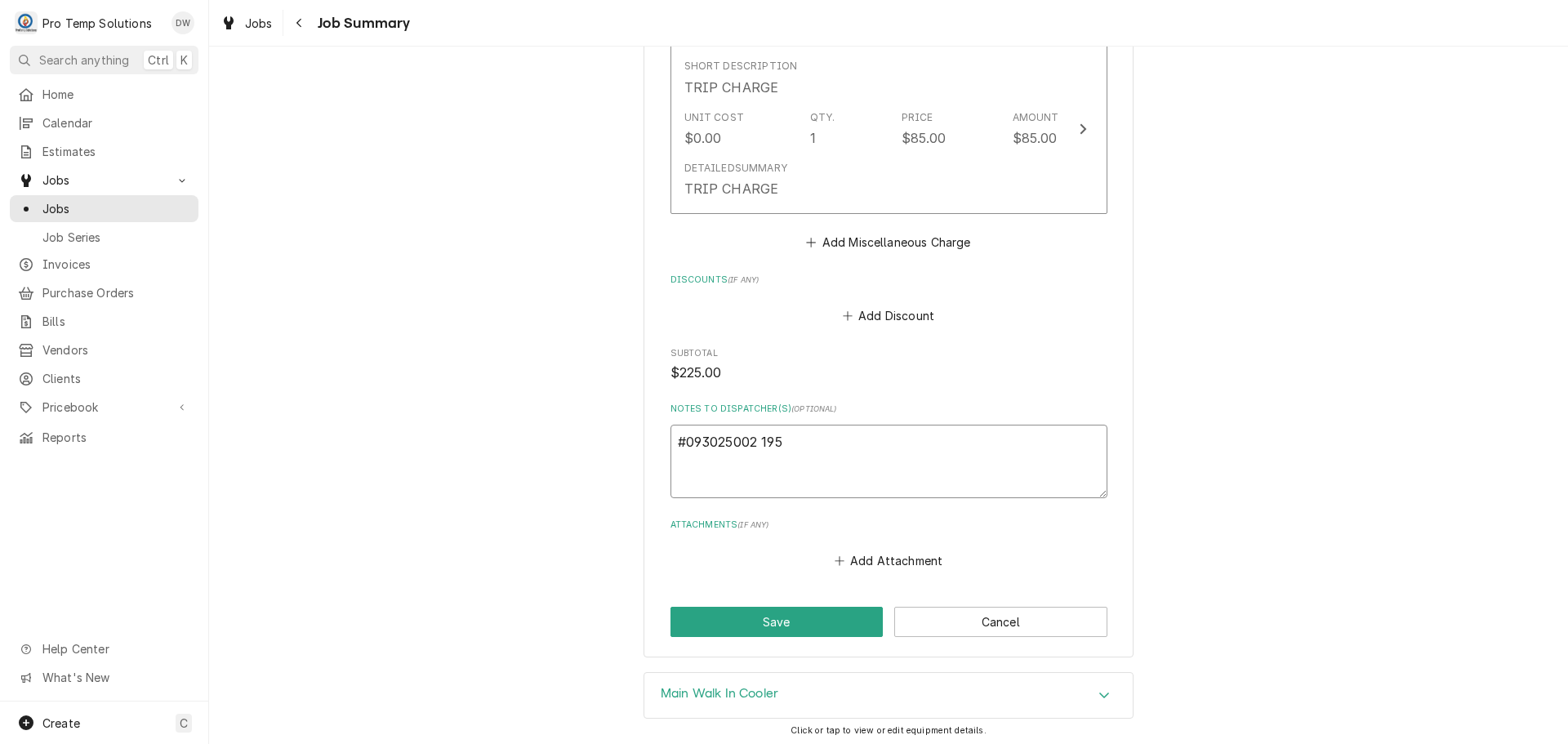
type textarea "#093025002 1951"
type textarea "x"
type textarea "#093025002 1951"
type textarea "x"
type textarea "#093025002 1951 /"
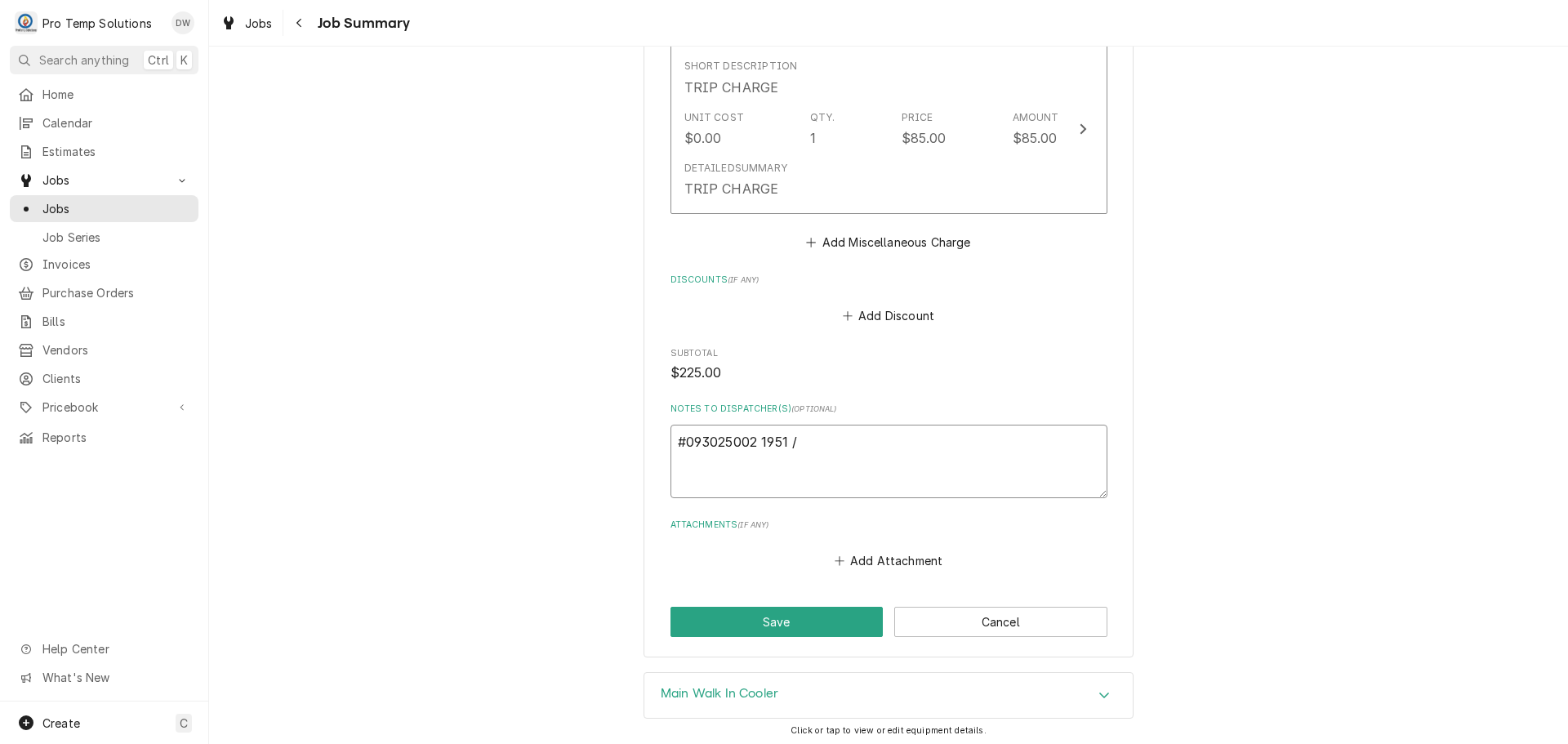
type textarea "x"
type textarea "#093025002 1951 /"
type textarea "x"
type textarea "#093025002 1951 / D"
type textarea "x"
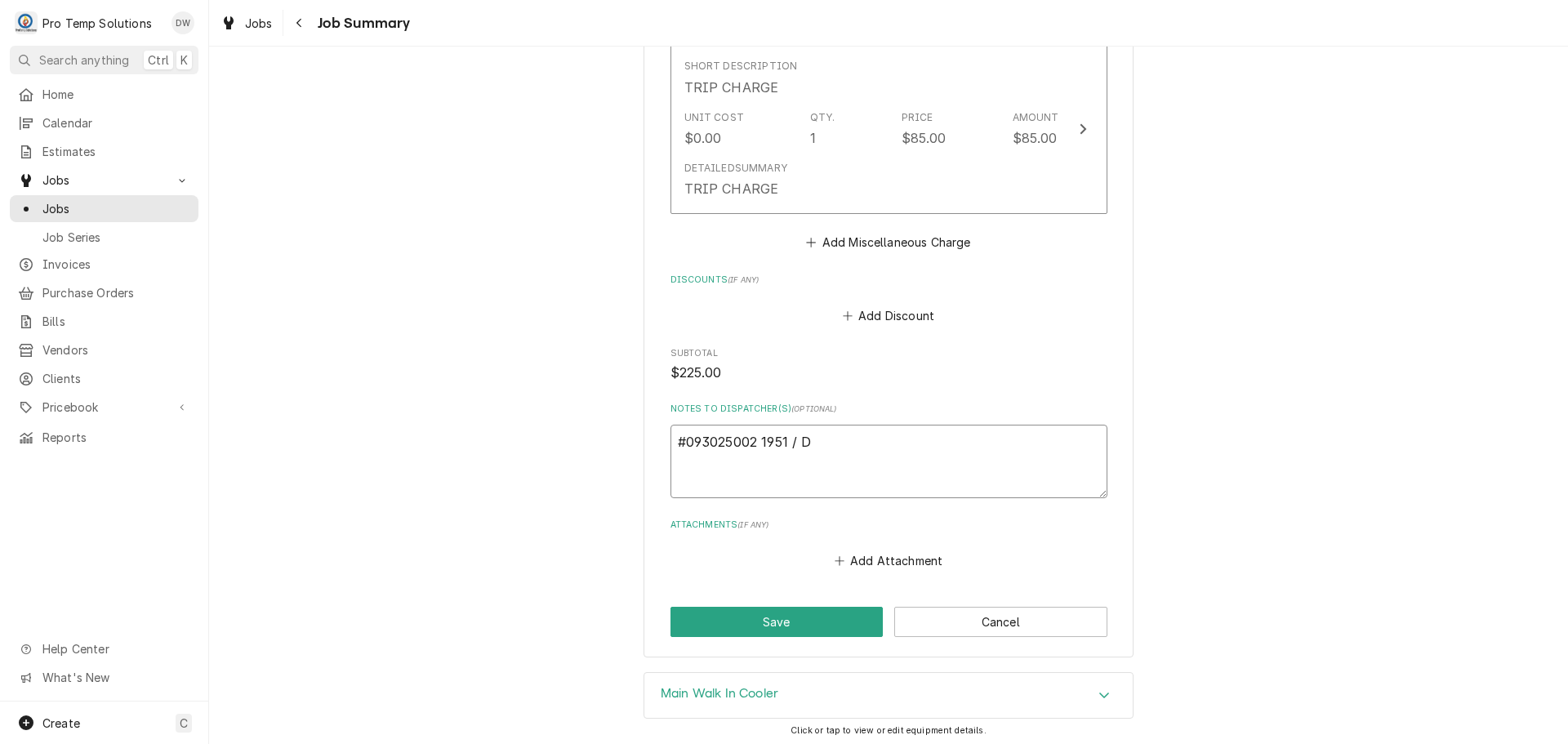
type textarea "#093025002 1951 / DU"
type textarea "x"
type textarea "#093025002 1951 / DUR"
type textarea "x"
type textarea "#093025002 1951 / DUR-"
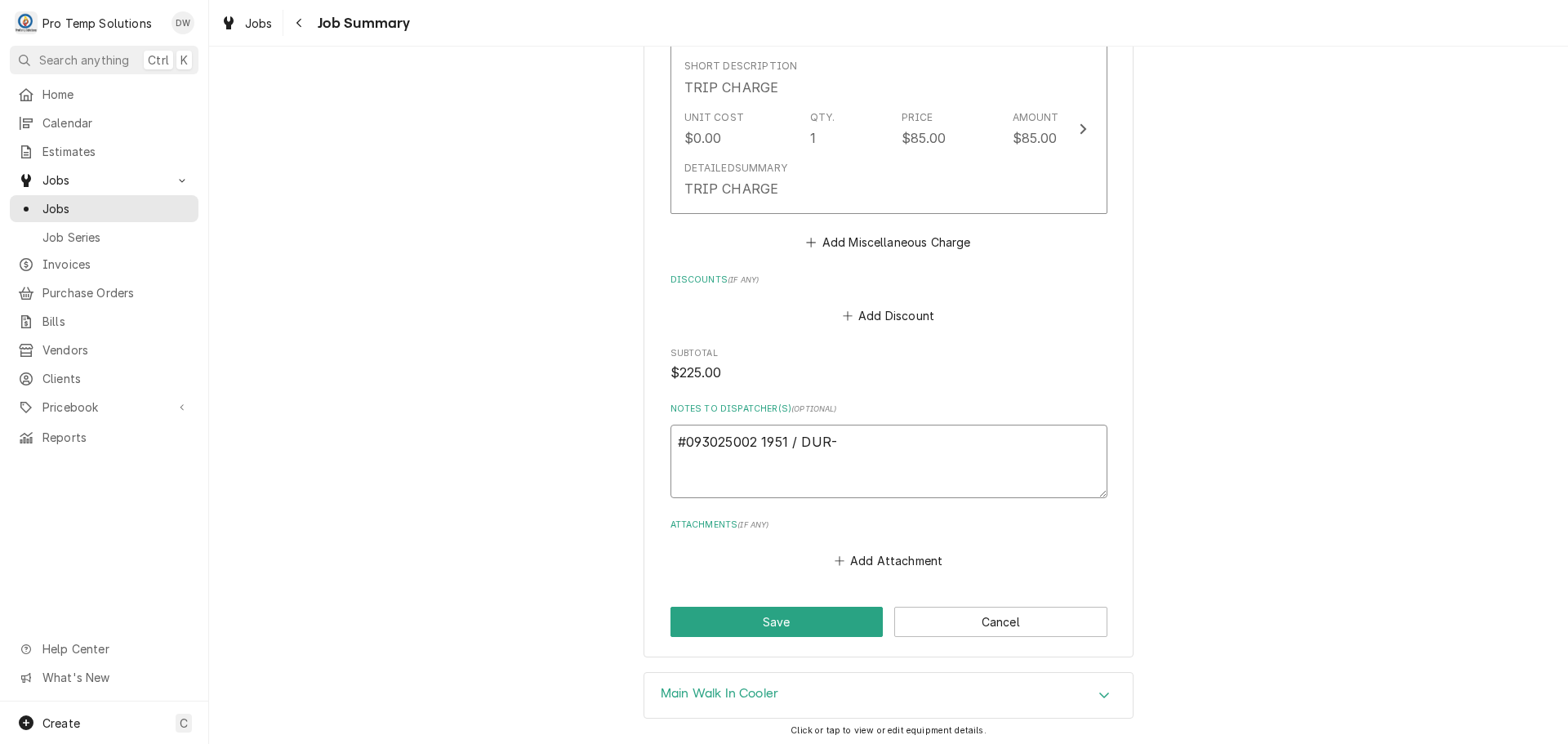
type textarea "x"
type textarea "#093025002 1951 / DUR-"
type textarea "x"
type textarea "#093025002 1951 / DUR- W"
type textarea "x"
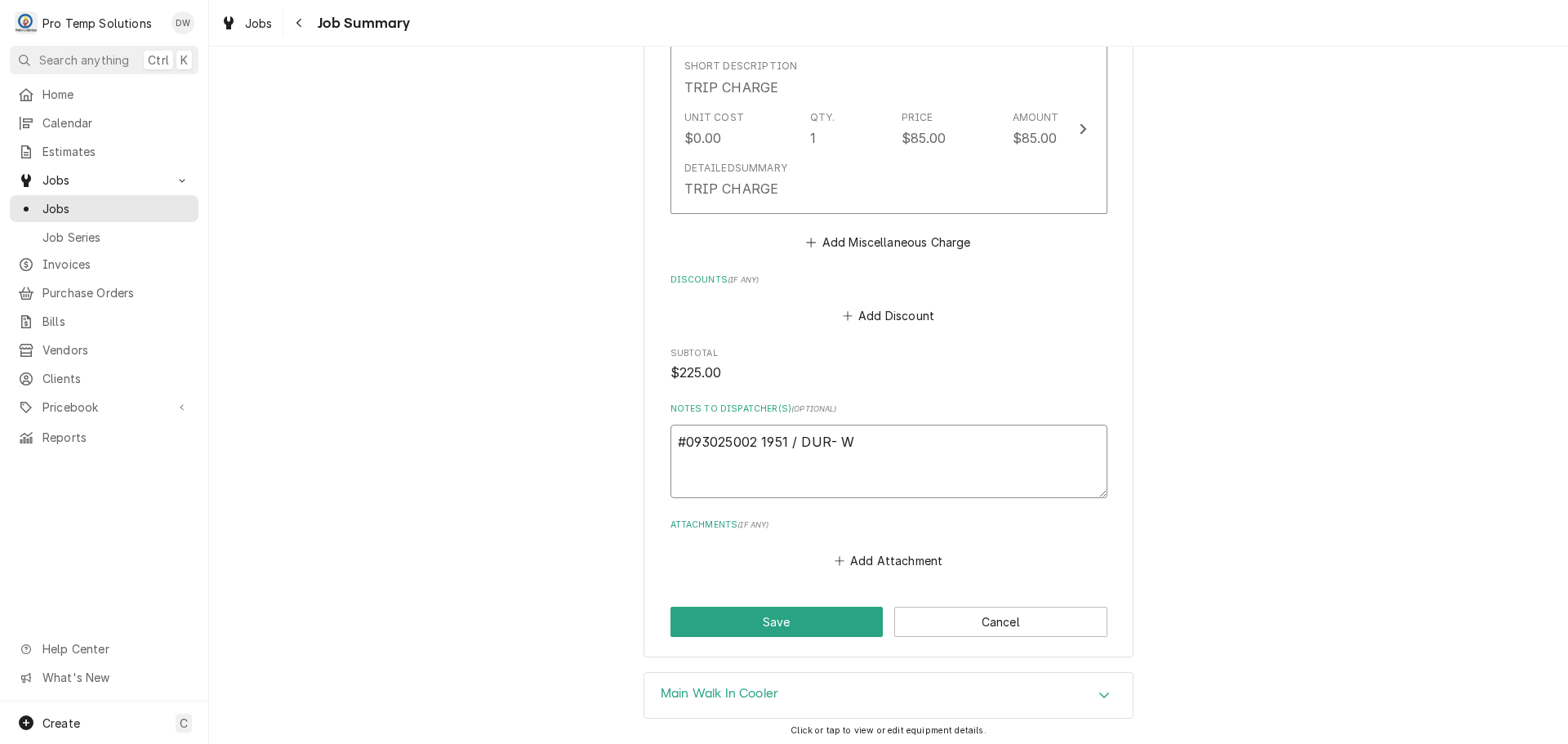
type textarea "#093025002 1951 / DUR- WI"
type textarea "x"
type textarea "#093025002 1951 / DUR- WIC"
type textarea "x"
type textarea "#093025002 1951 / DUR- WIC"
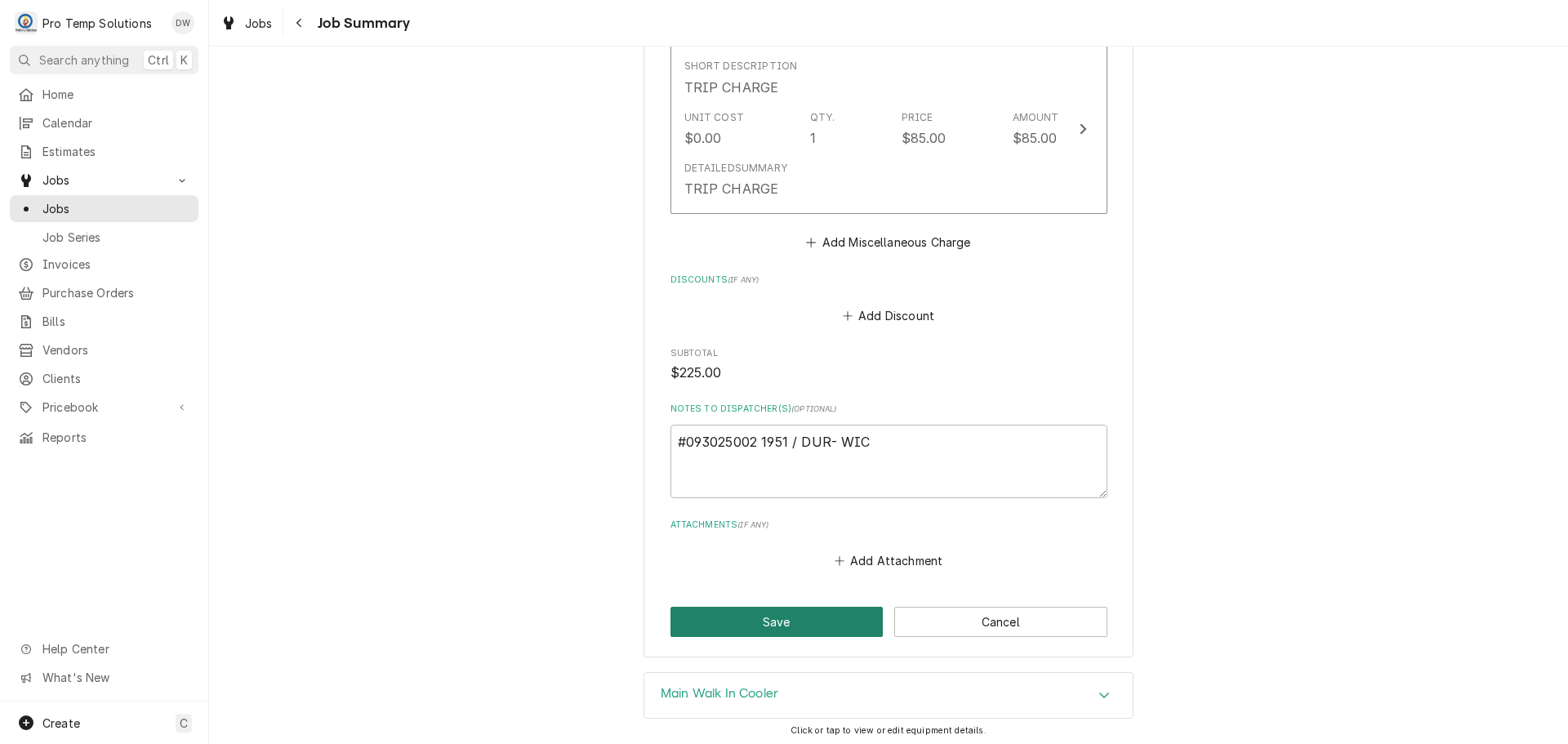
click at [775, 637] on button "Save" at bounding box center [777, 622] width 213 height 30
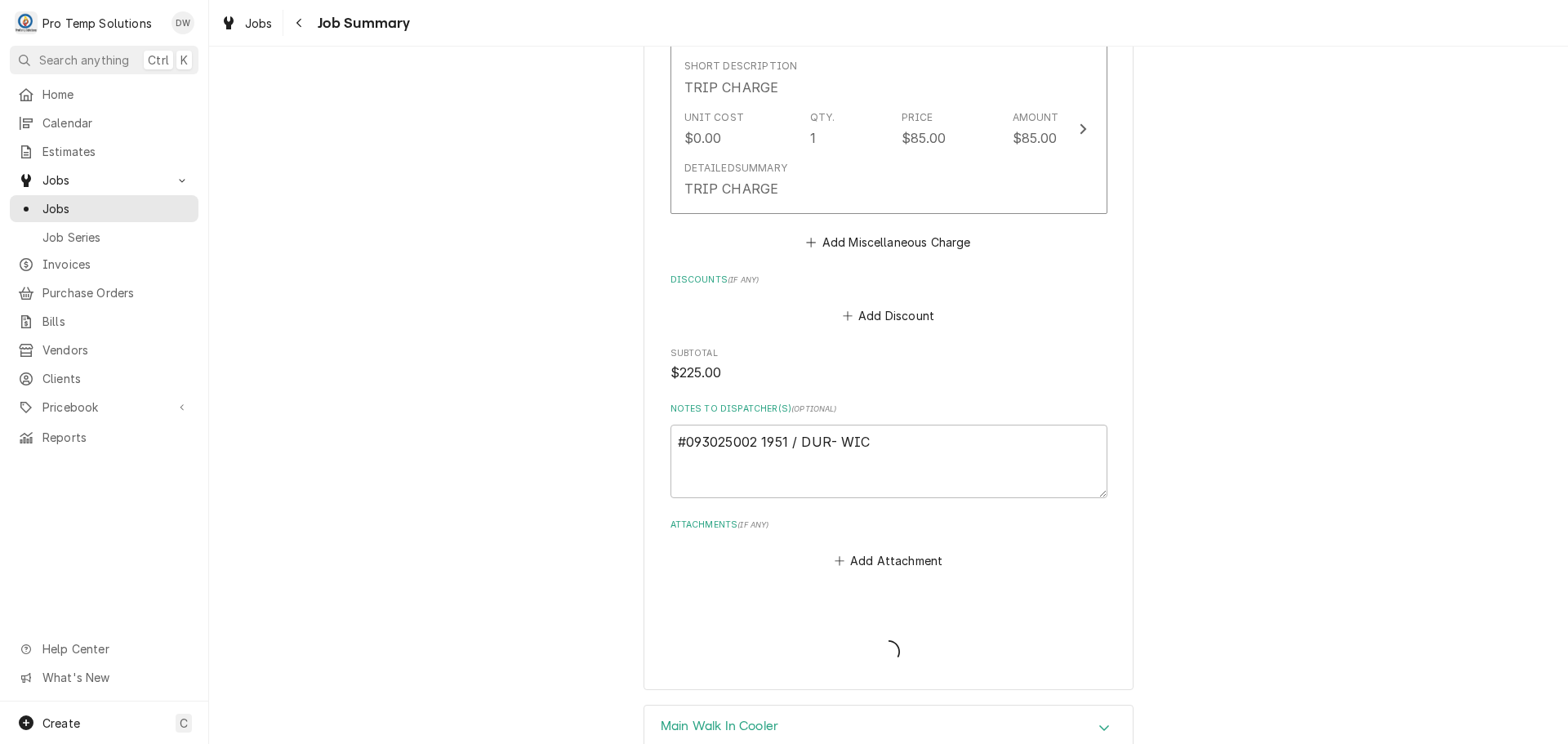
type textarea "x"
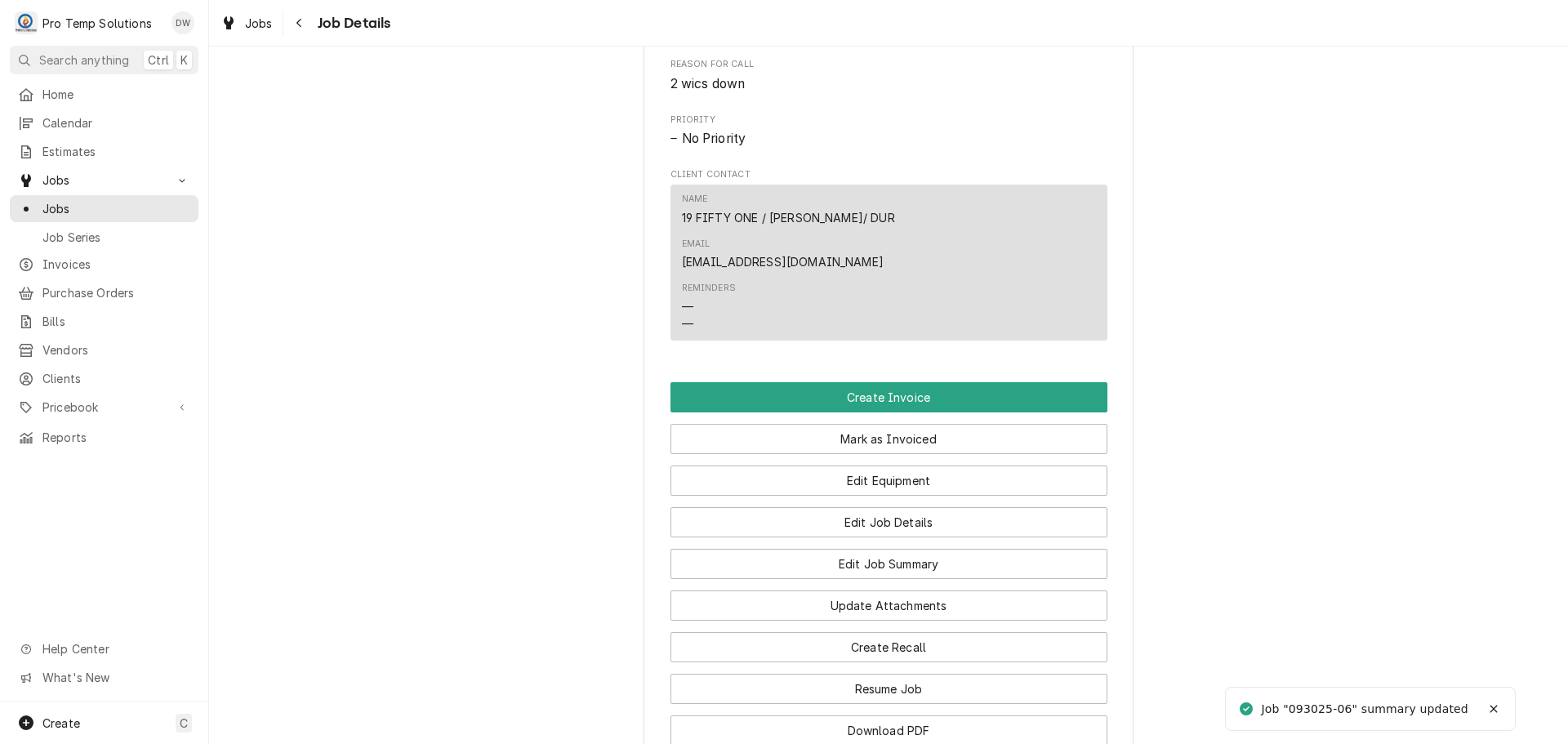
scroll to position [898, 0]
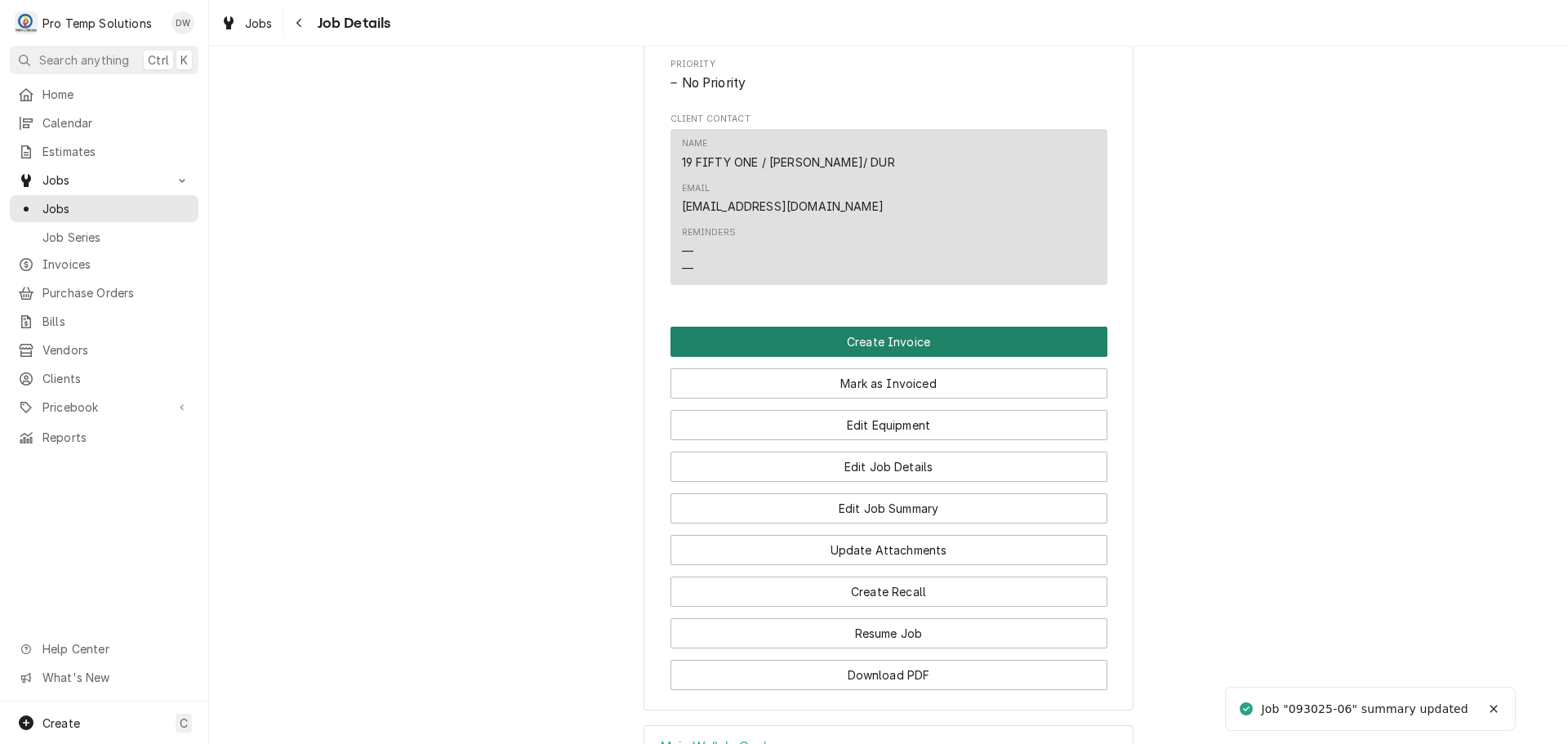
click at [878, 327] on button "Create Invoice" at bounding box center [889, 342] width 437 height 30
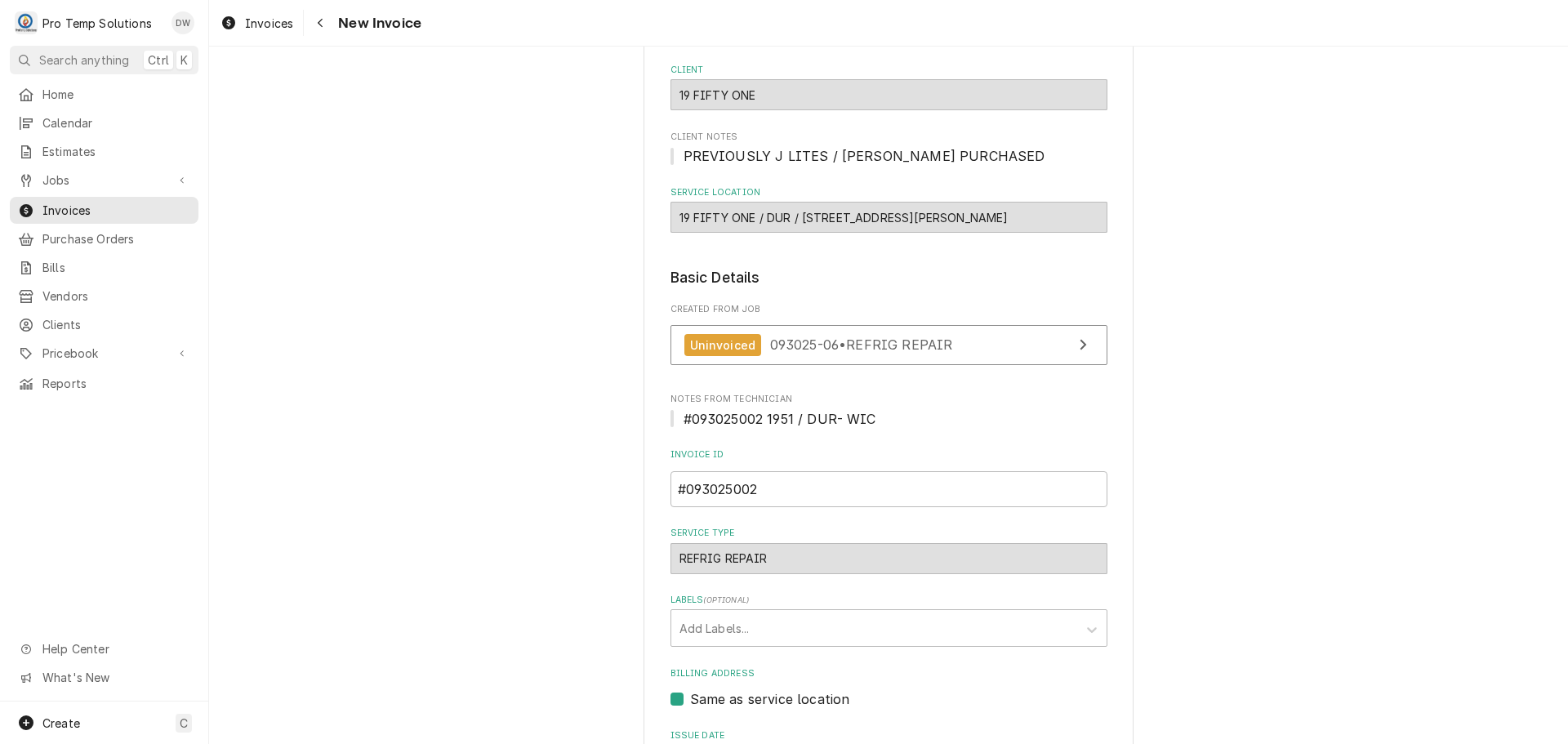
scroll to position [377, 0]
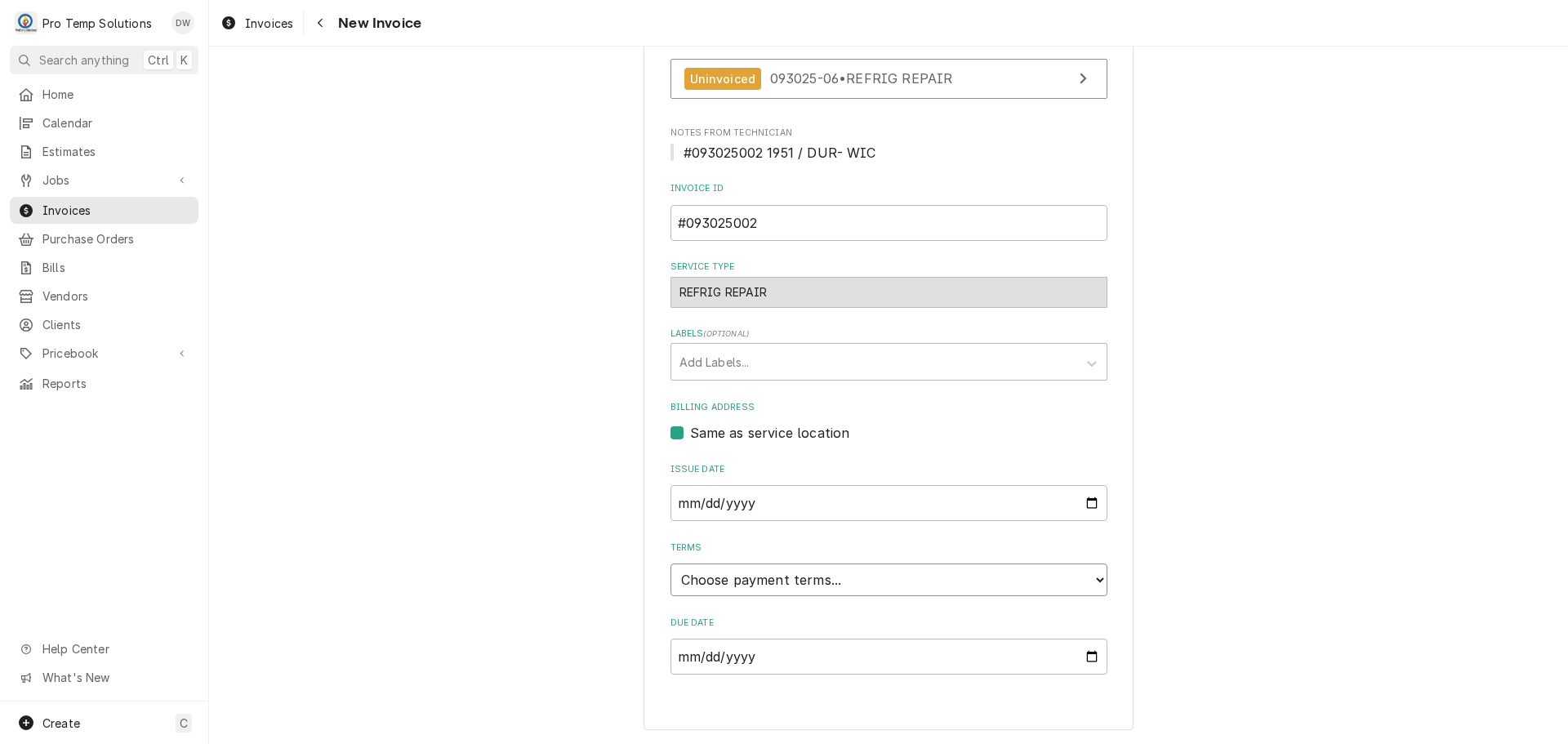
click at [743, 580] on select "Choose payment terms... Same Day Net 7 Net 14 Net 21 Net 30 Net 45 Net 60 Net 90" at bounding box center [889, 580] width 437 height 33
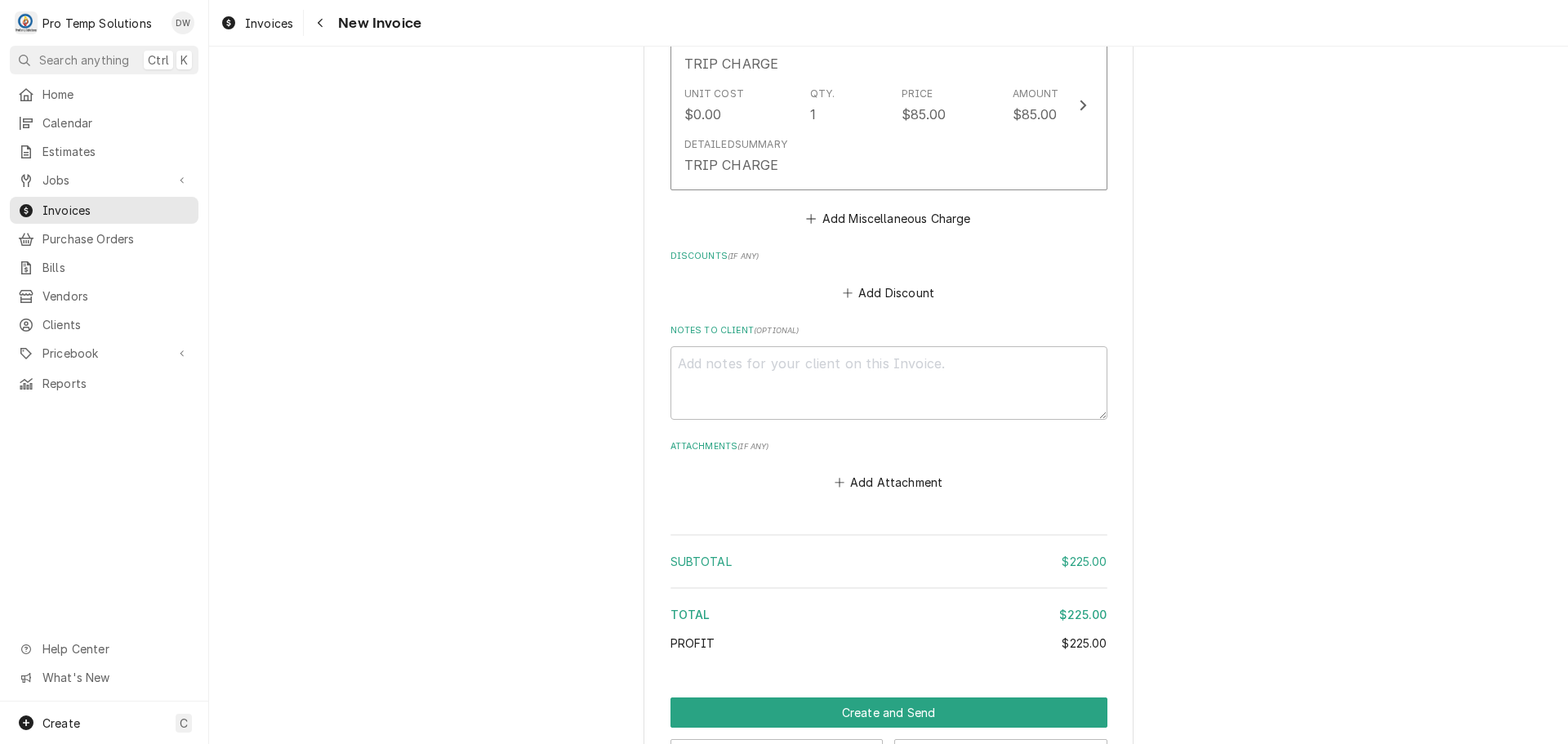
scroll to position [1601, 0]
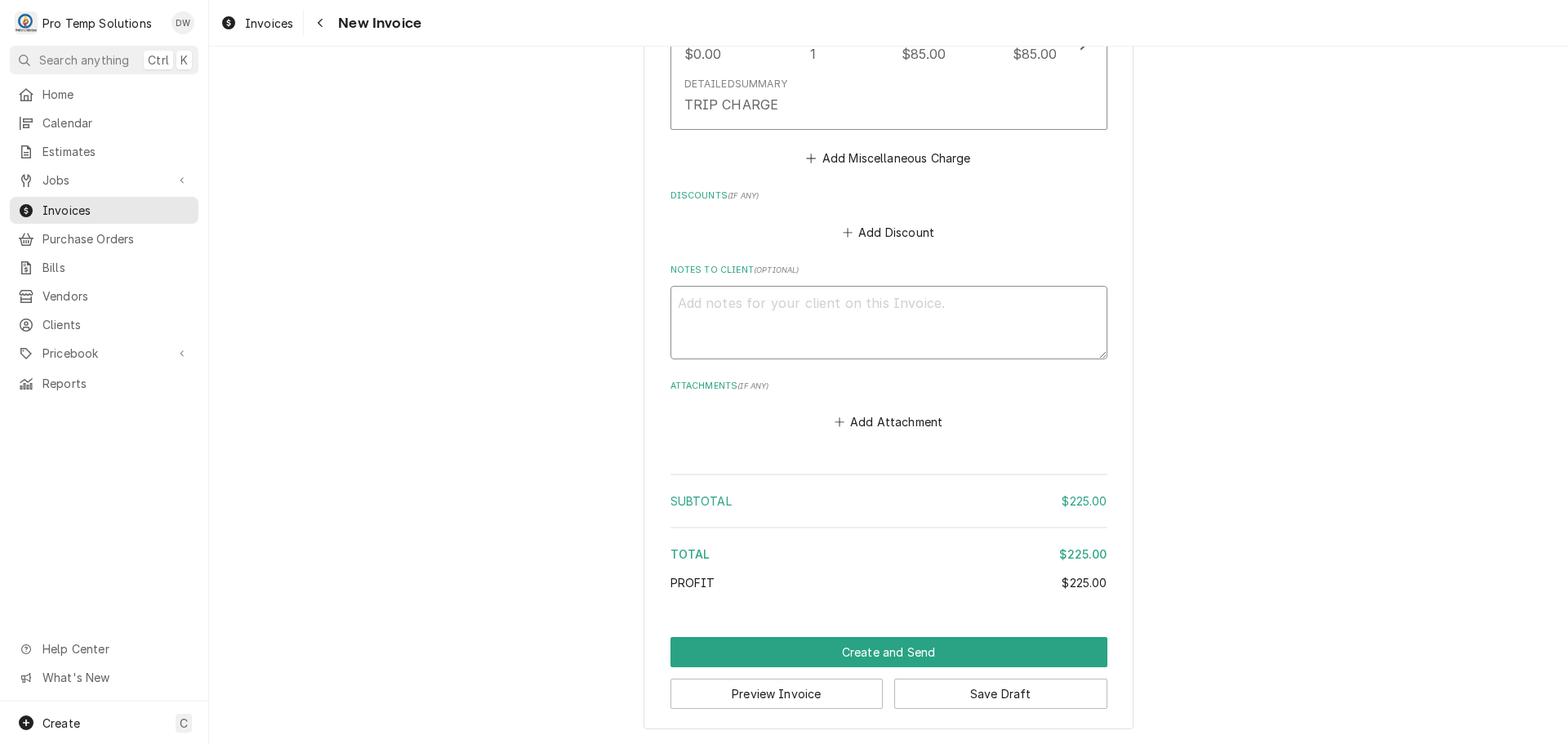
click at [704, 299] on textarea "Notes to Client ( optional )" at bounding box center [889, 323] width 437 height 74
type textarea "x"
type textarea "#"
type textarea "x"
type textarea "#0"
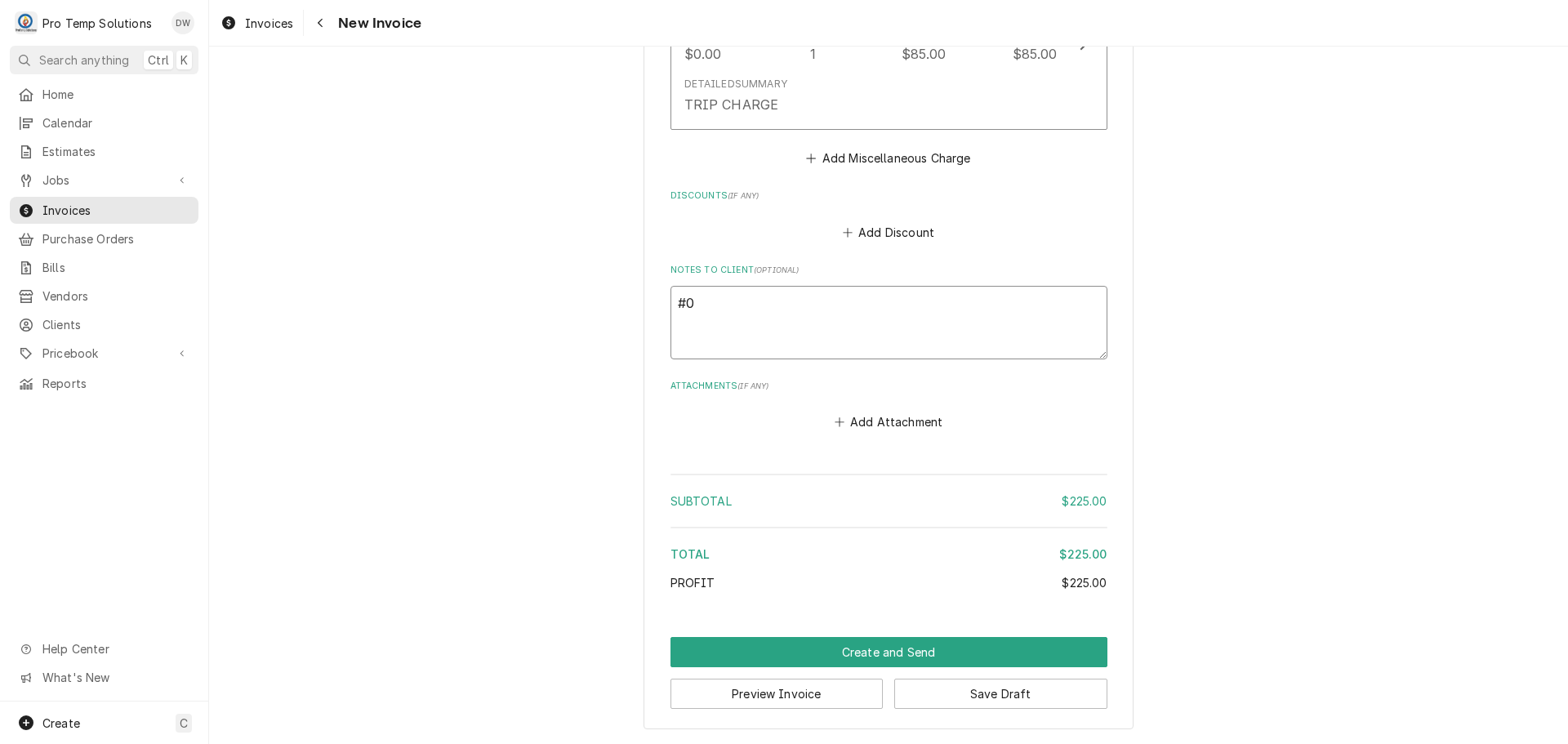
type textarea "x"
type textarea "#09"
type textarea "x"
type textarea "#093"
type textarea "x"
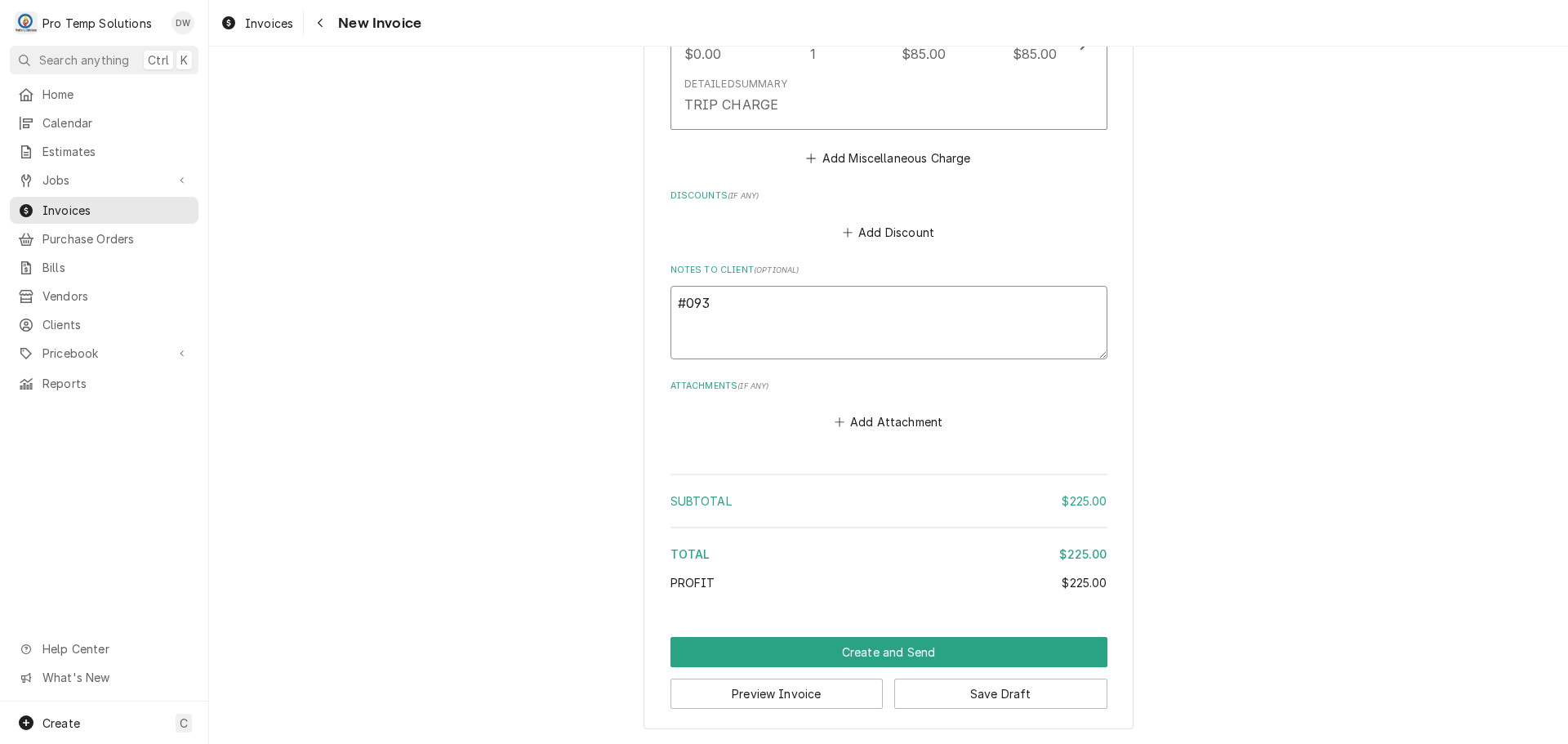
type textarea "#0930"
type textarea "x"
type textarea "#09302"
type textarea "x"
type textarea "#093025"
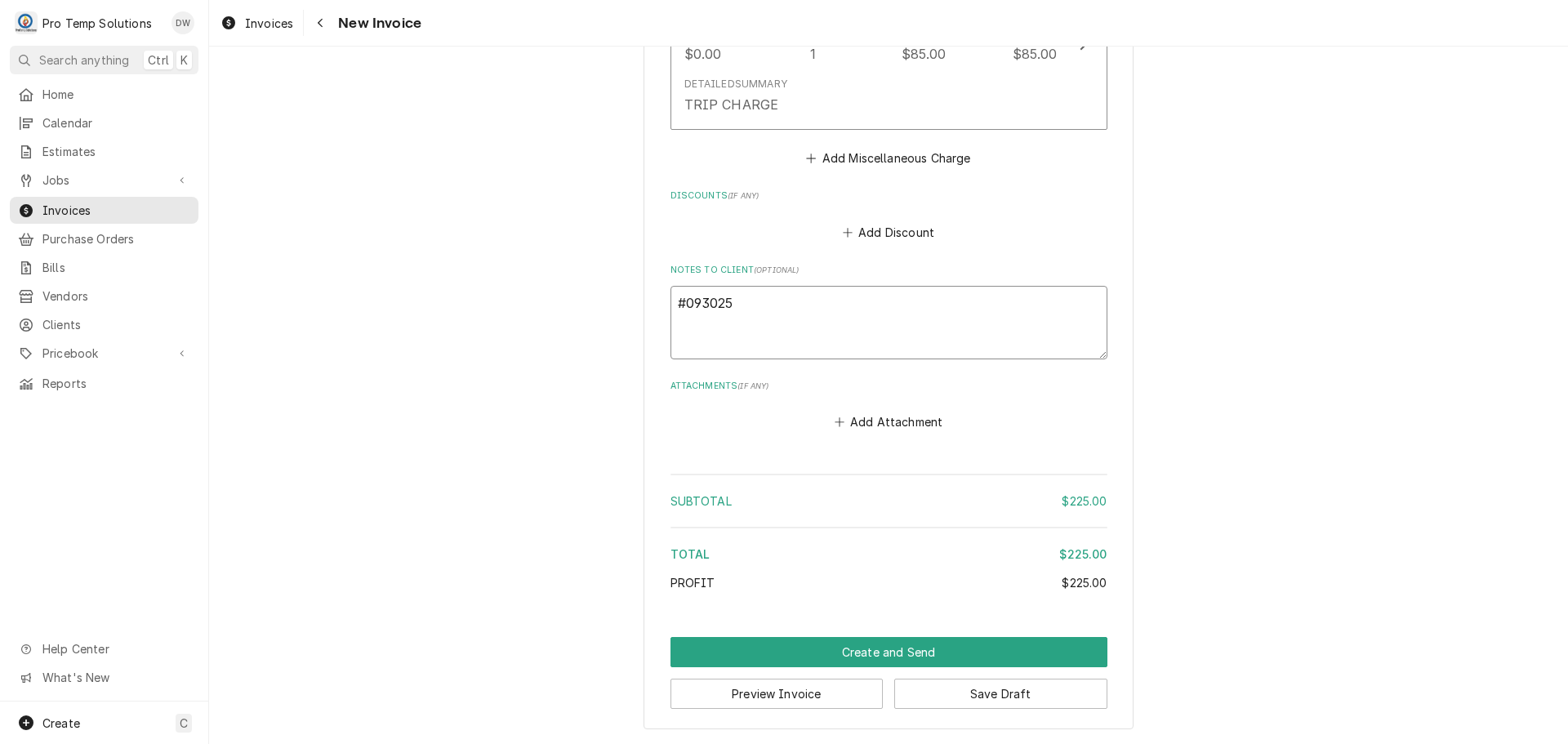
type textarea "x"
type textarea "#0930250"
type textarea "x"
type textarea "#09302500"
type textarea "x"
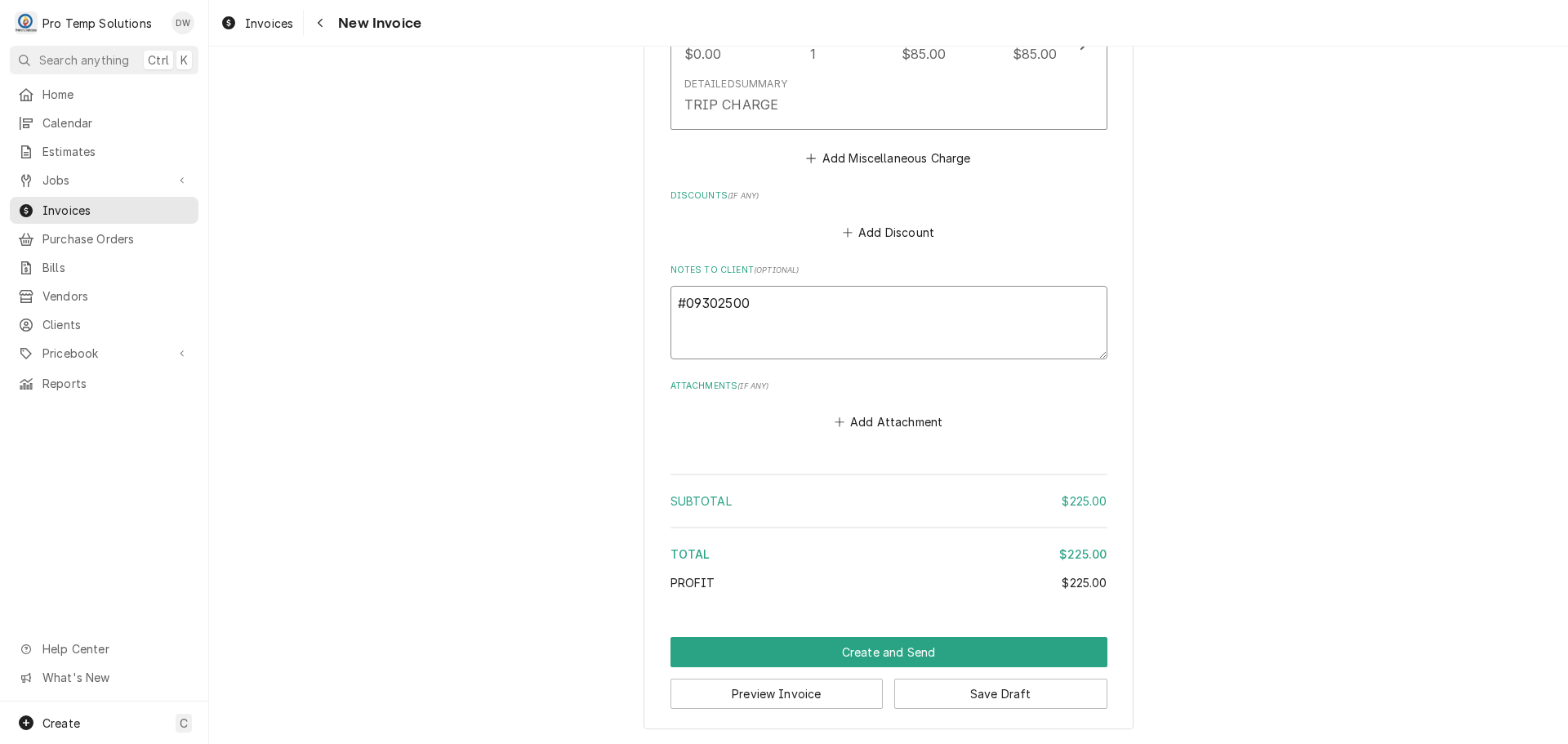
type textarea "#093025002"
type textarea "x"
type textarea "#093025002"
type textarea "x"
type textarea "#093025002 1"
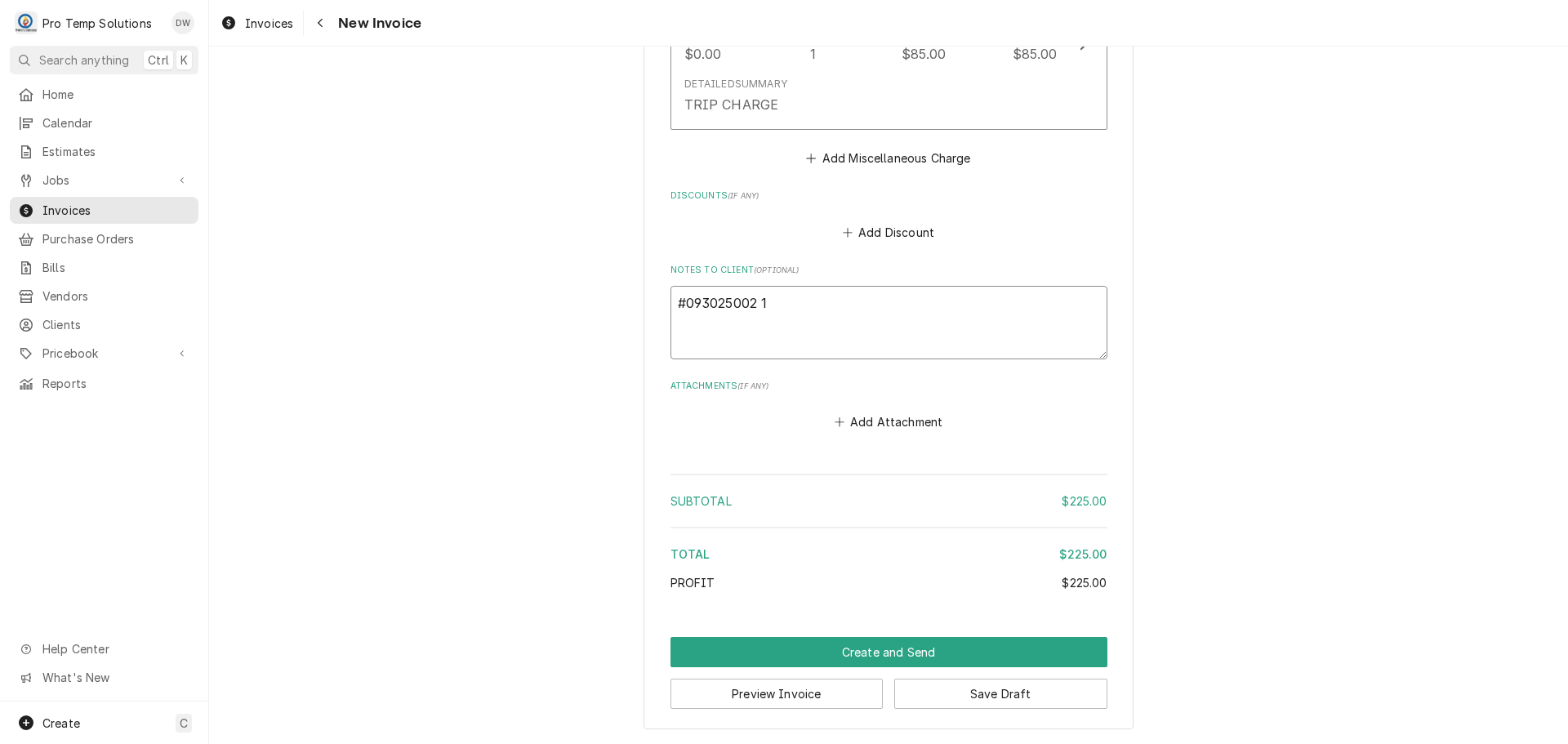
type textarea "x"
type textarea "#093025002 19"
type textarea "x"
type textarea "#093025002 195"
type textarea "x"
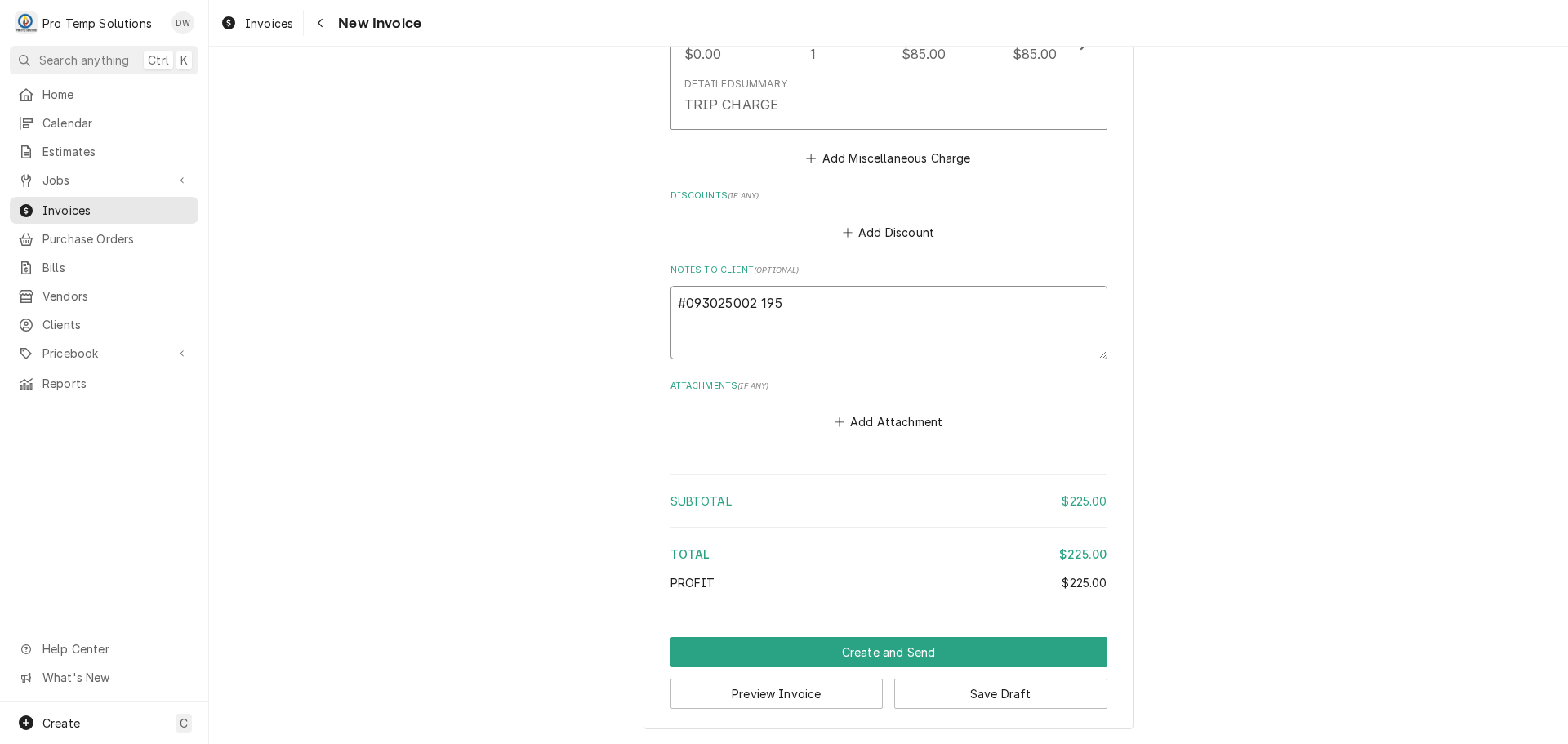
type textarea "#093025002 1951"
type textarea "x"
type textarea "#093025002 1951"
type textarea "x"
type textarea "#093025002 1951 /"
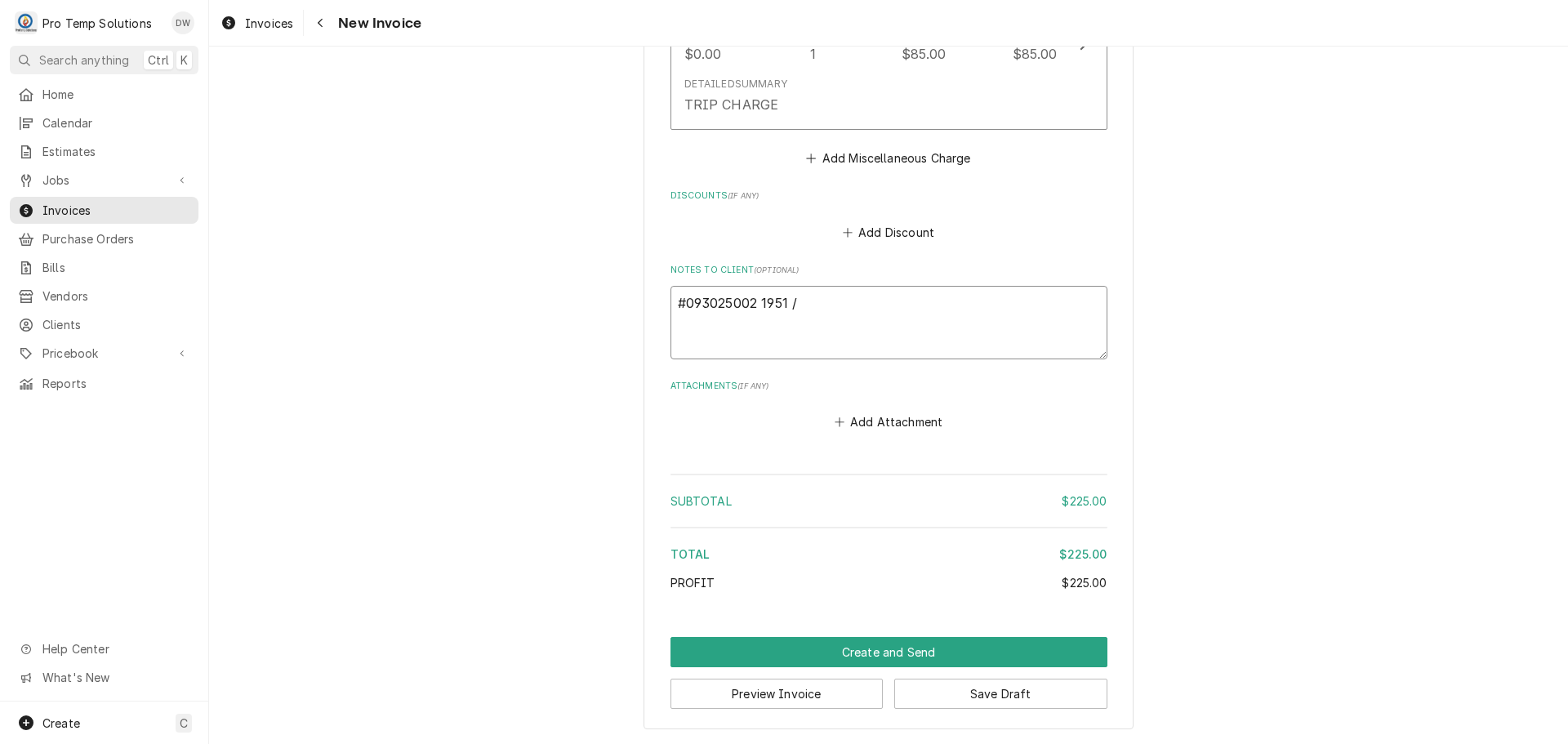
type textarea "x"
type textarea "#093025002 1951 /"
type textarea "x"
type textarea "#093025002 1951 / D"
type textarea "x"
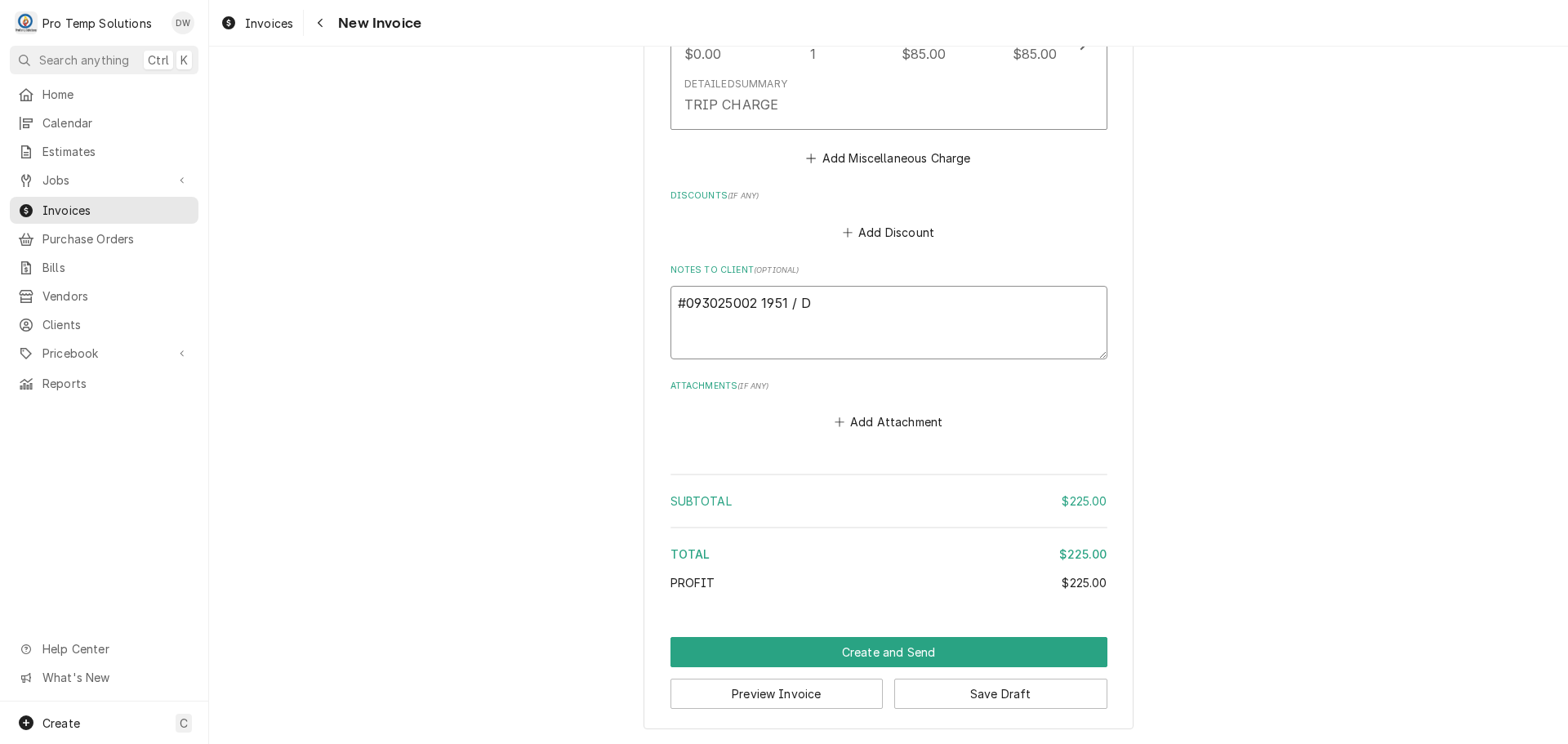
type textarea "#093025002 1951 / DU"
type textarea "x"
type textarea "#093025002 1951 / DUR"
type textarea "x"
type textarea "#093025002 1951 / DUR-"
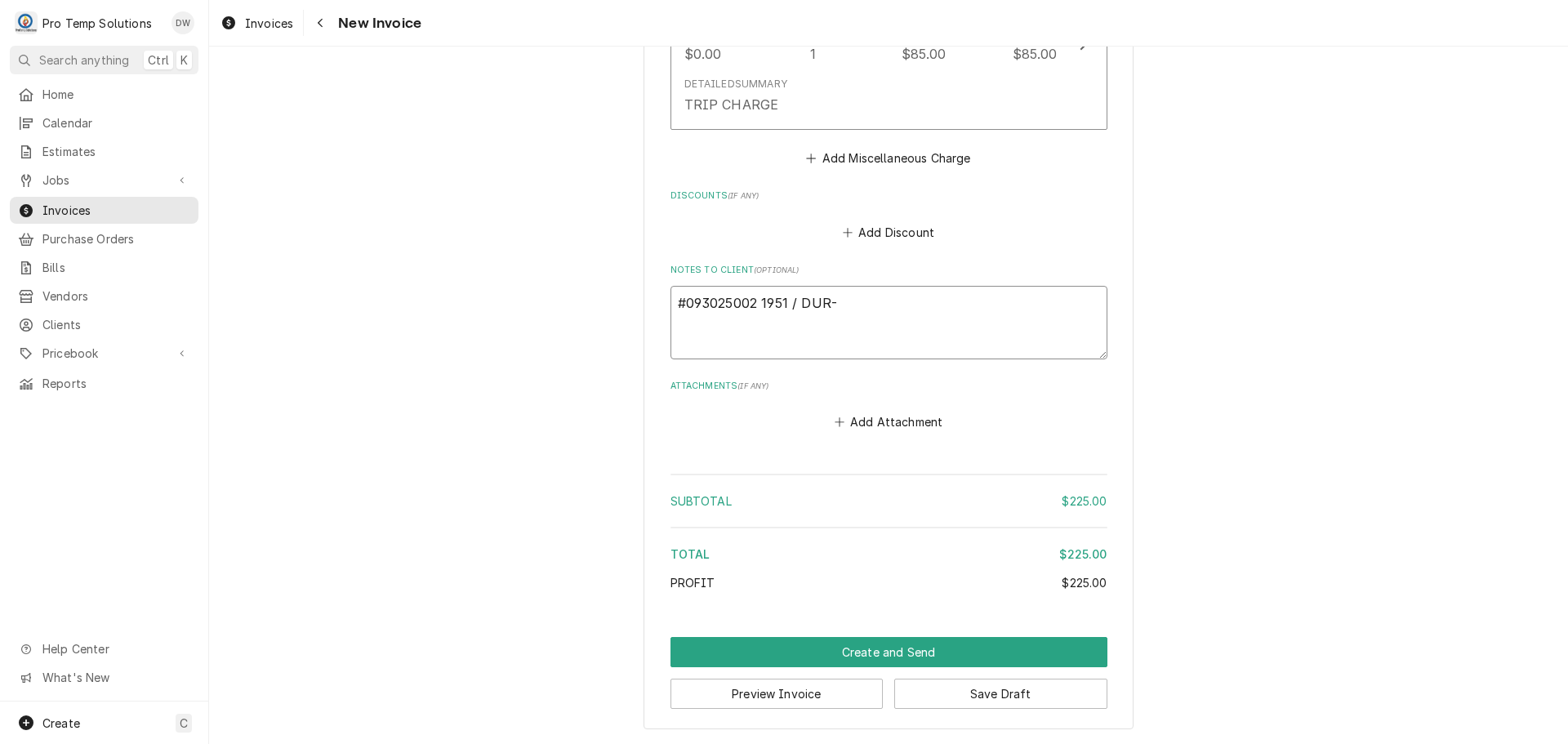
type textarea "x"
type textarea "#093025002 1951 / DUR-"
type textarea "x"
type textarea "#093025002 1951 / DUR- W"
type textarea "x"
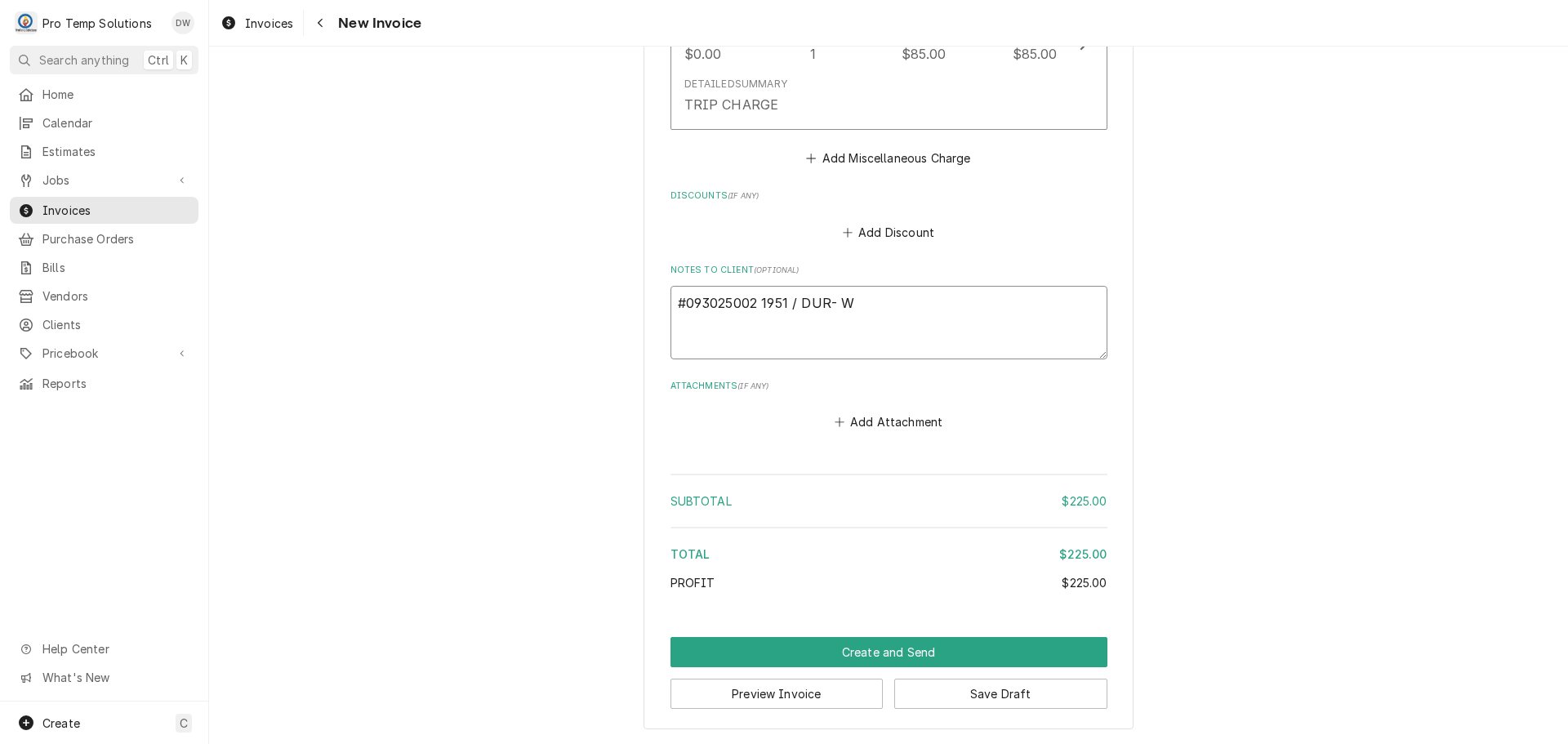
type textarea "#093025002 1951 / DUR- WI"
type textarea "x"
type textarea "#093025002 1951 / DUR- WIC"
type textarea "x"
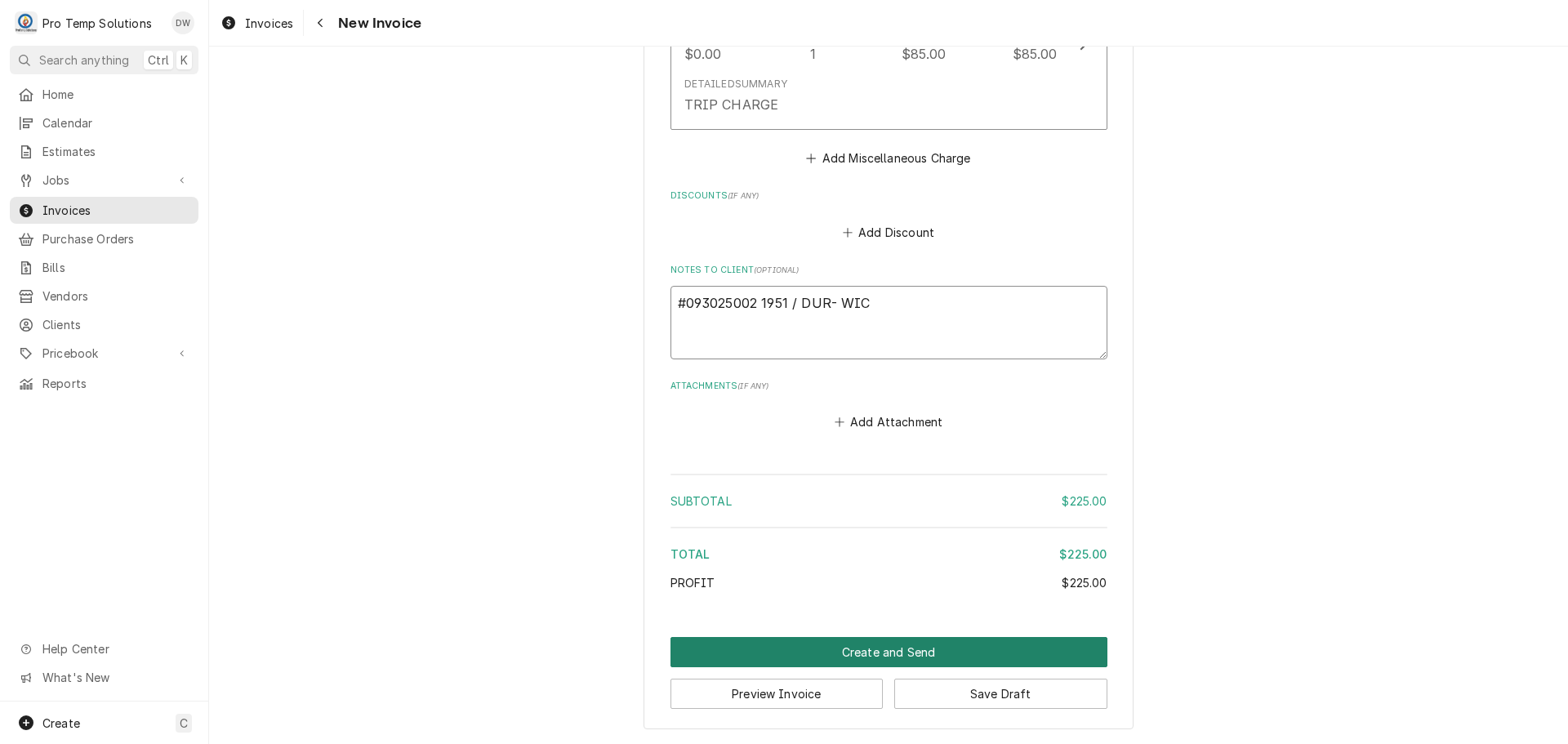
type textarea "#093025002 1951 / DUR- WIC"
click at [867, 648] on button "Create and Send" at bounding box center [889, 653] width 437 height 30
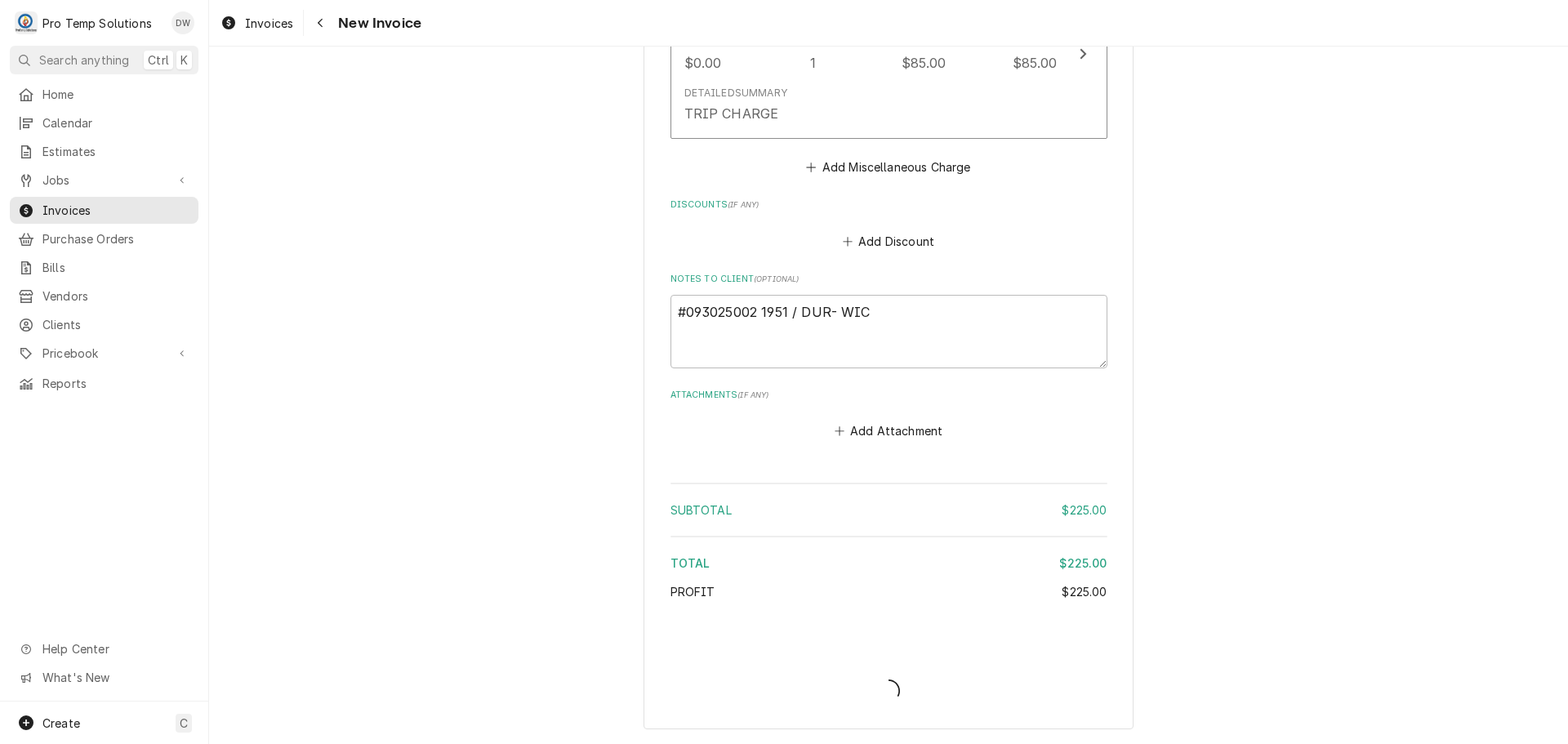
type textarea "x"
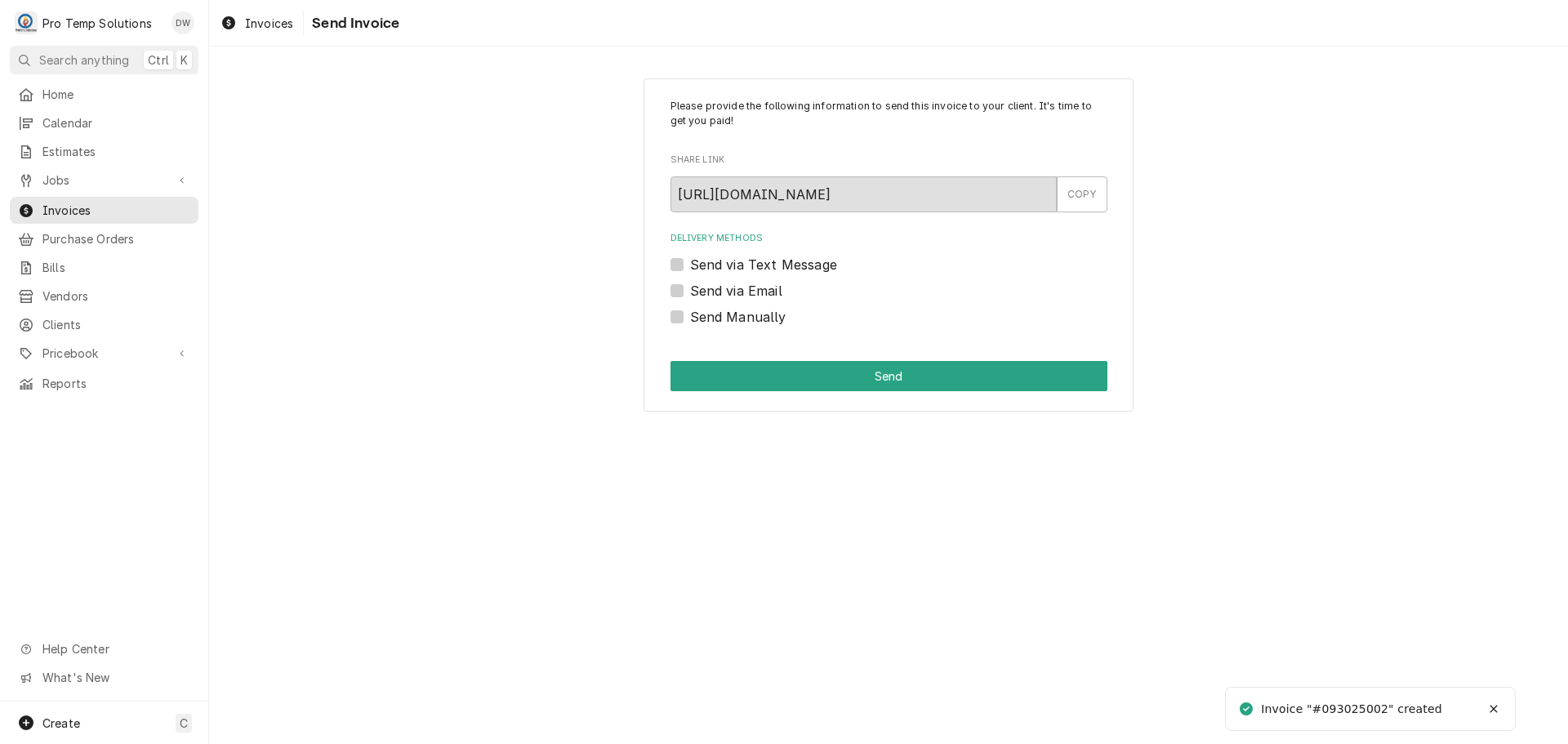
click at [690, 292] on label "Send via Email" at bounding box center [736, 290] width 92 height 19
click at [690, 292] on input "Send via Email" at bounding box center [908, 299] width 437 height 36
checkbox input "true"
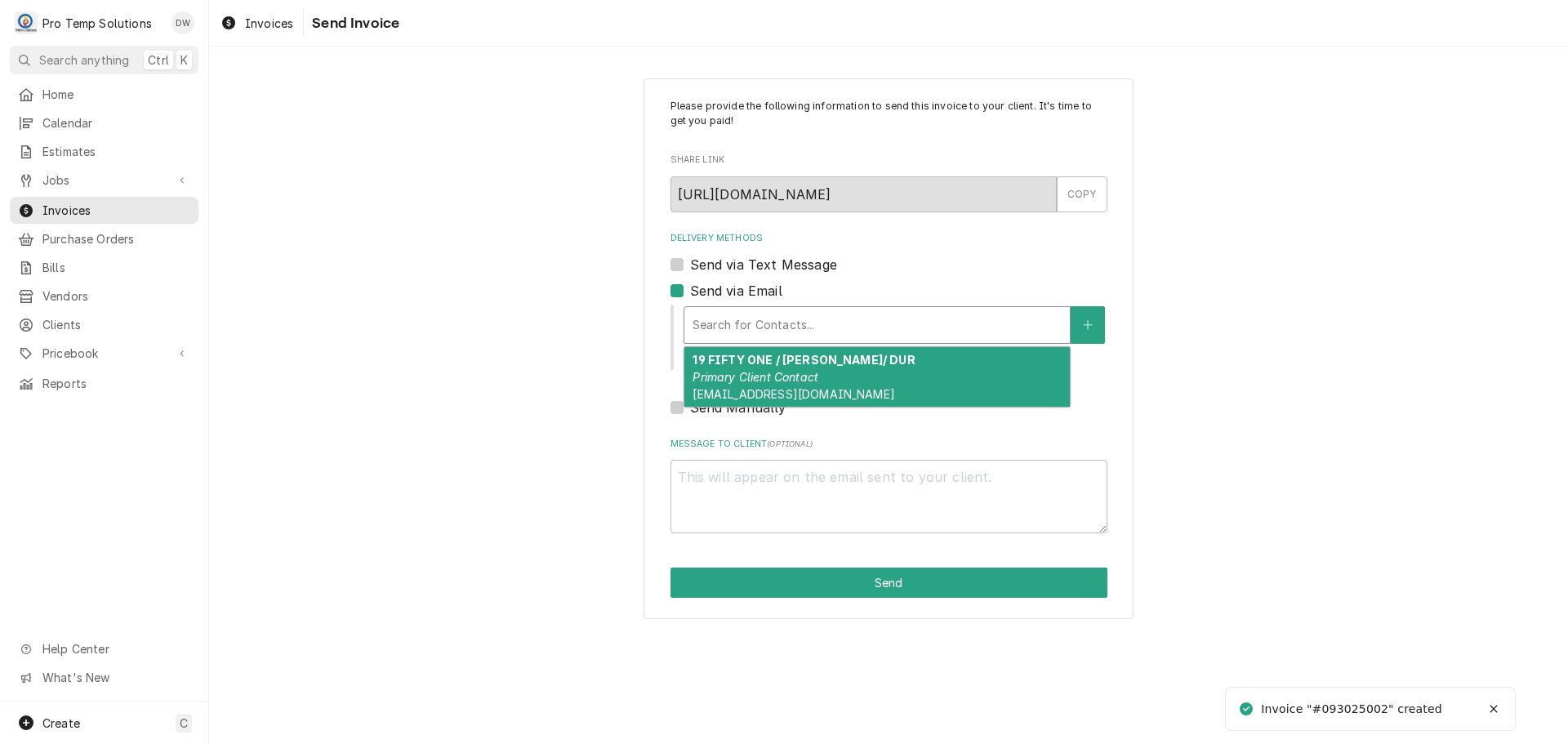
click at [807, 318] on div "Delivery Methods" at bounding box center [877, 325] width 369 height 29
click at [790, 366] on strong "19 FIFTY ONE / [PERSON_NAME]/ DUR" at bounding box center [803, 360] width 222 height 14
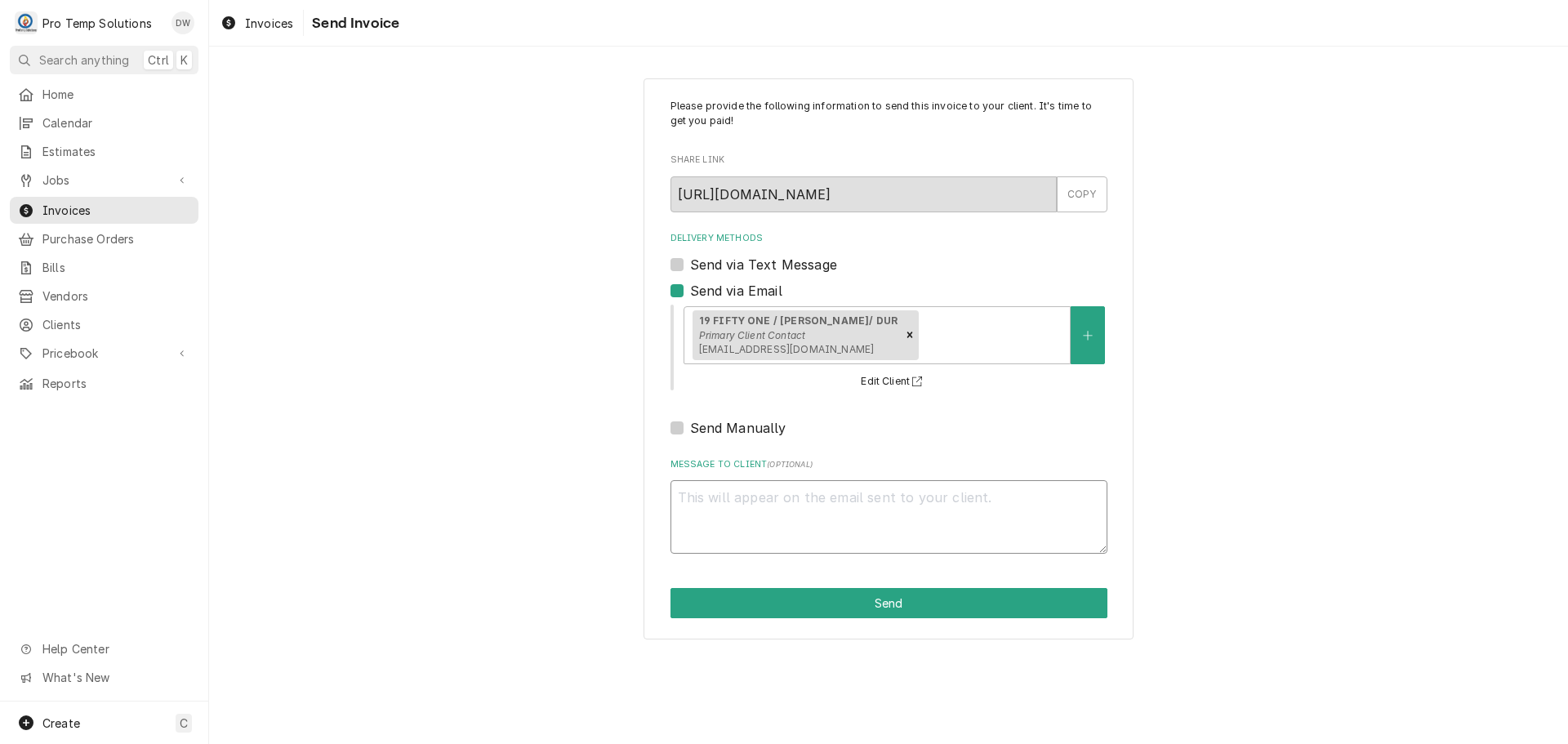
click at [734, 518] on textarea "Message to Client ( optional )" at bounding box center [889, 518] width 437 height 74
type textarea "x"
type textarea "#"
type textarea "x"
type textarea "#0"
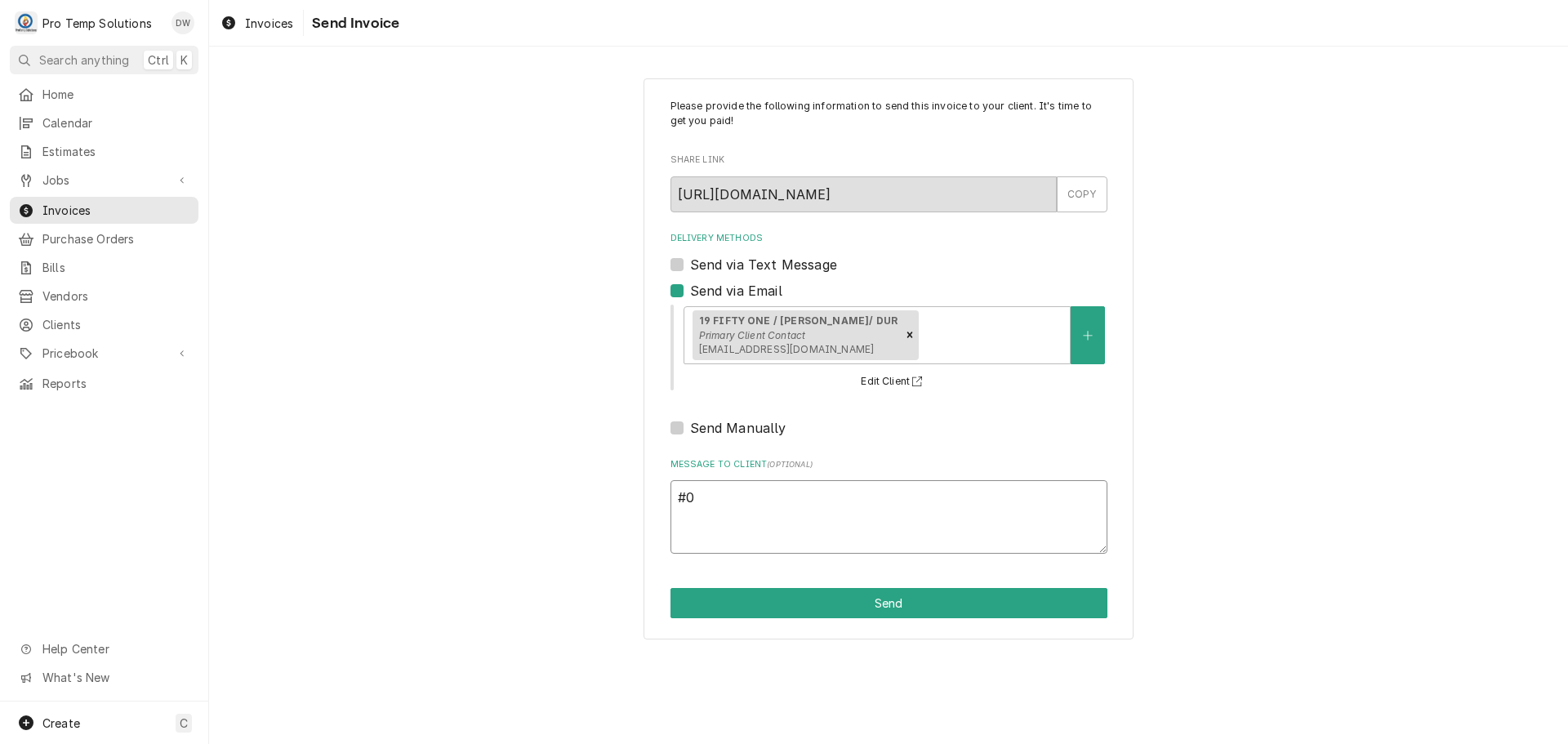
type textarea "x"
type textarea "#09"
type textarea "x"
type textarea "#093"
type textarea "x"
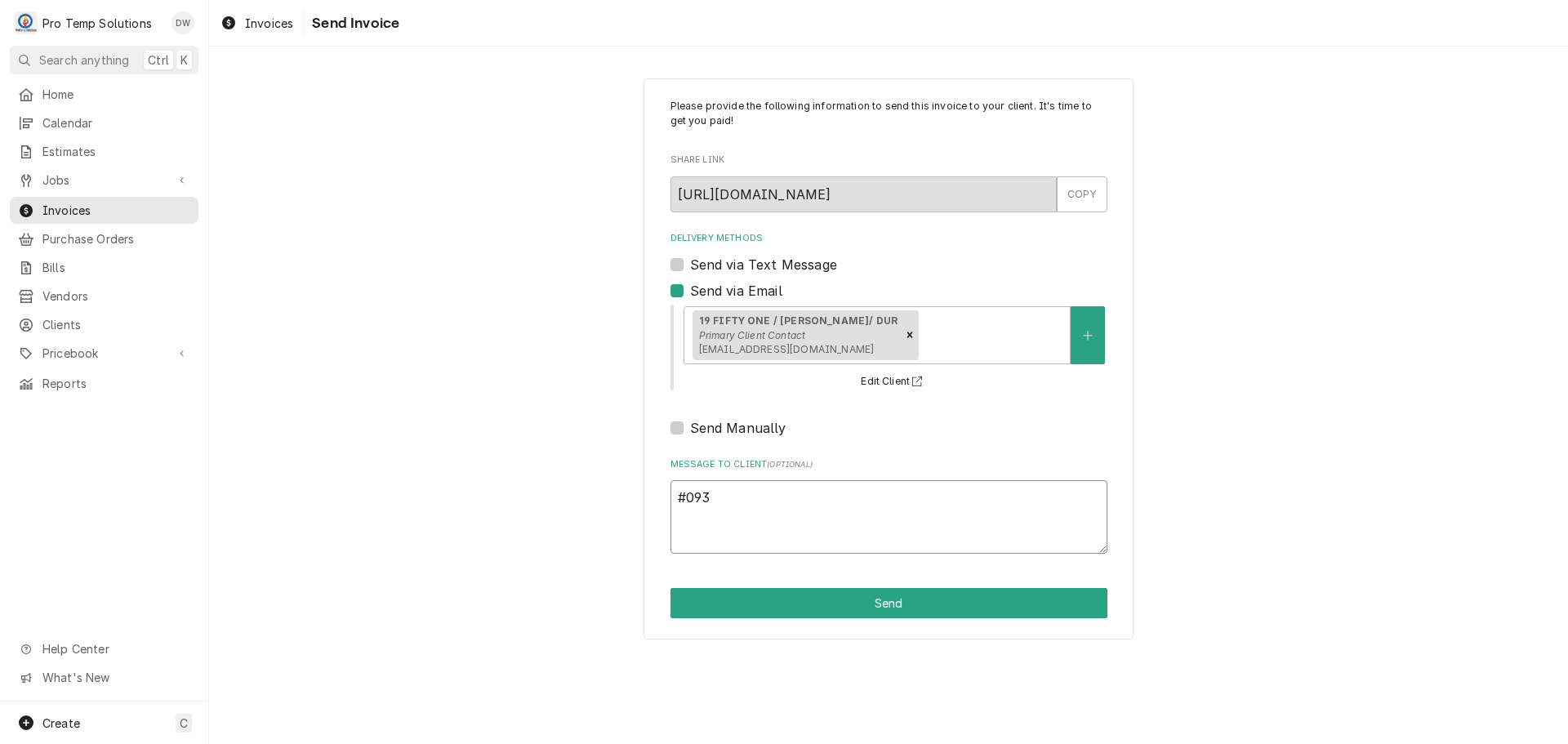
type textarea "#0930"
type textarea "x"
type textarea "#09302"
type textarea "x"
type textarea "#093025"
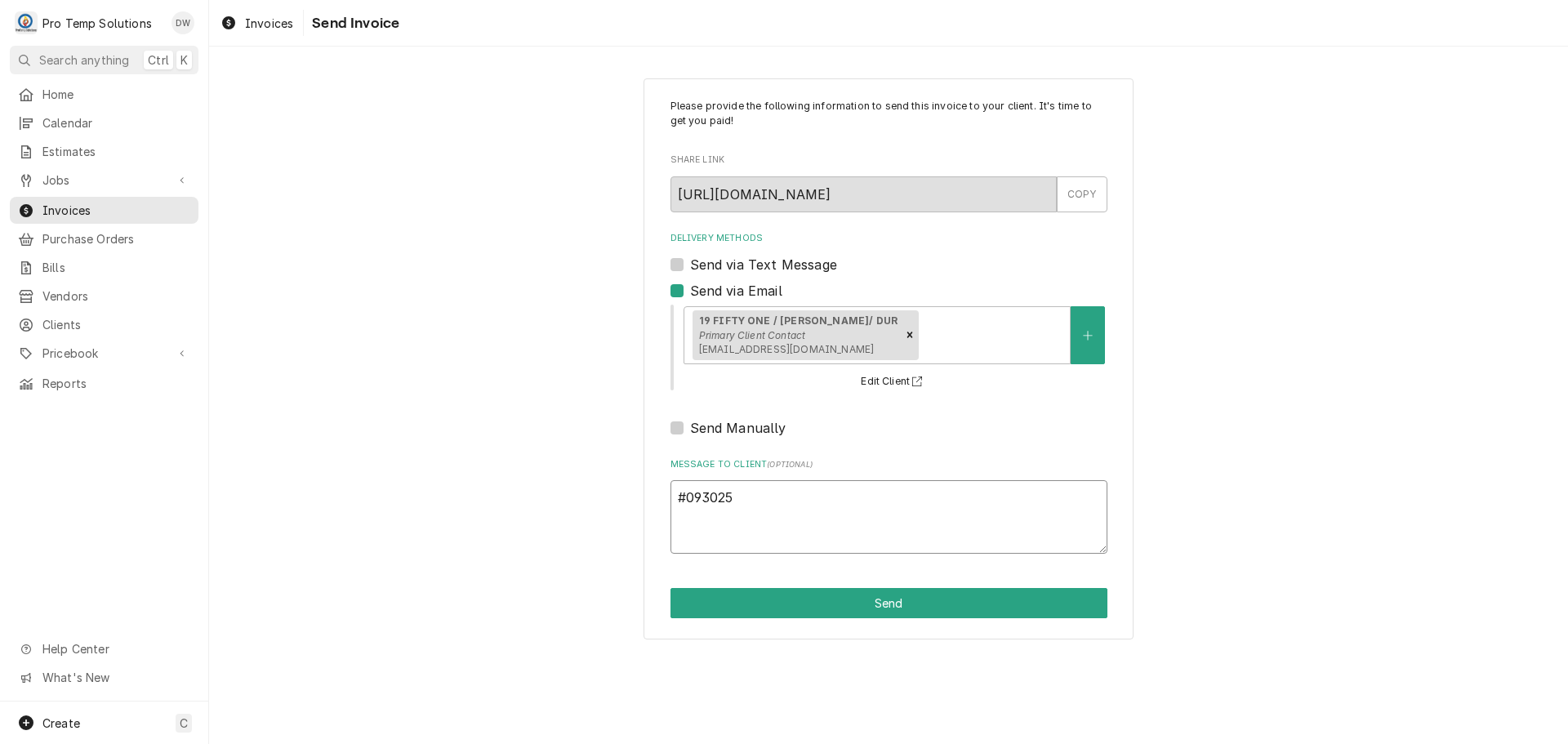
type textarea "x"
type textarea "#0930250"
type textarea "x"
type textarea "#09302500"
type textarea "x"
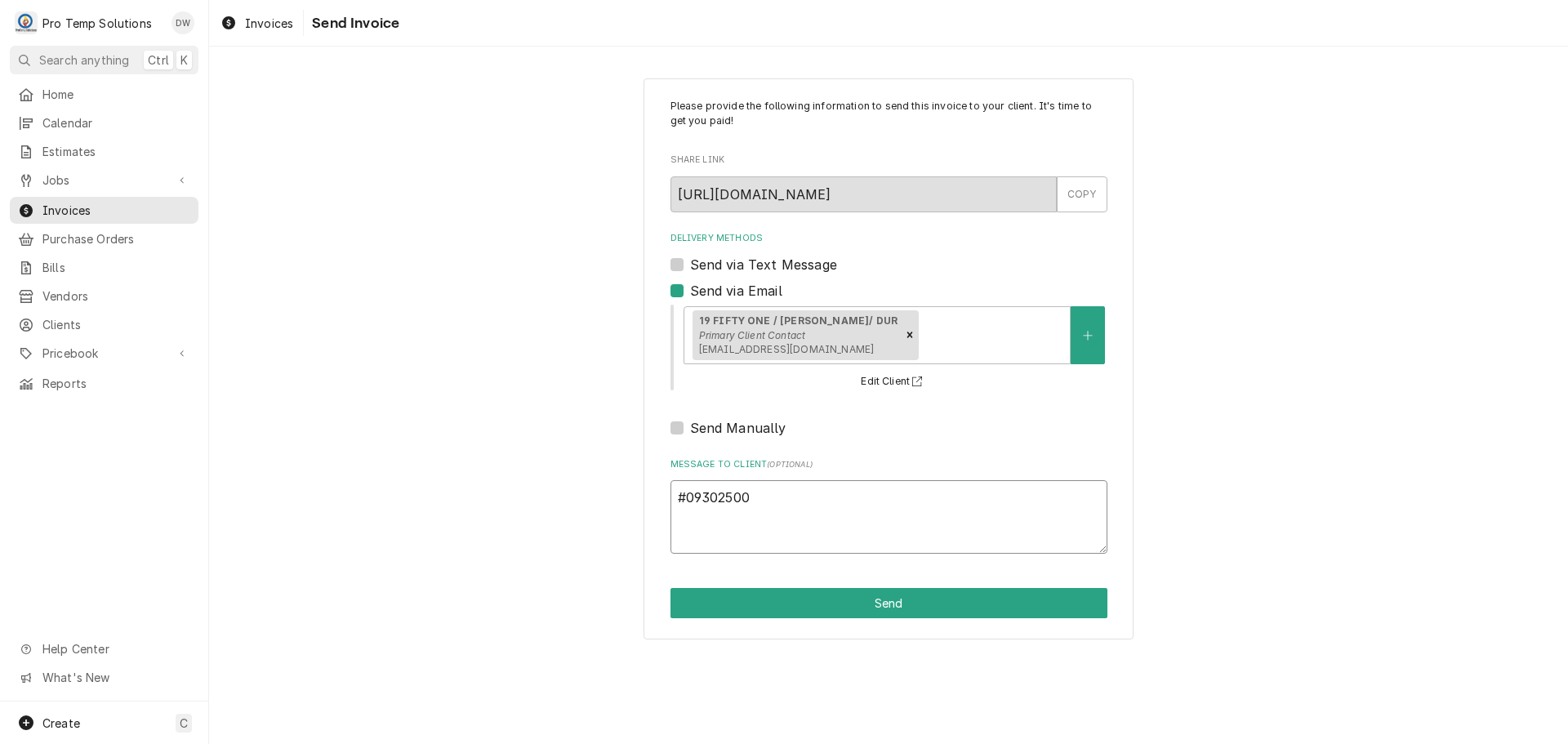
type textarea "#093025002"
type textarea "x"
type textarea "#093025002"
type textarea "x"
type textarea "#093025002 1"
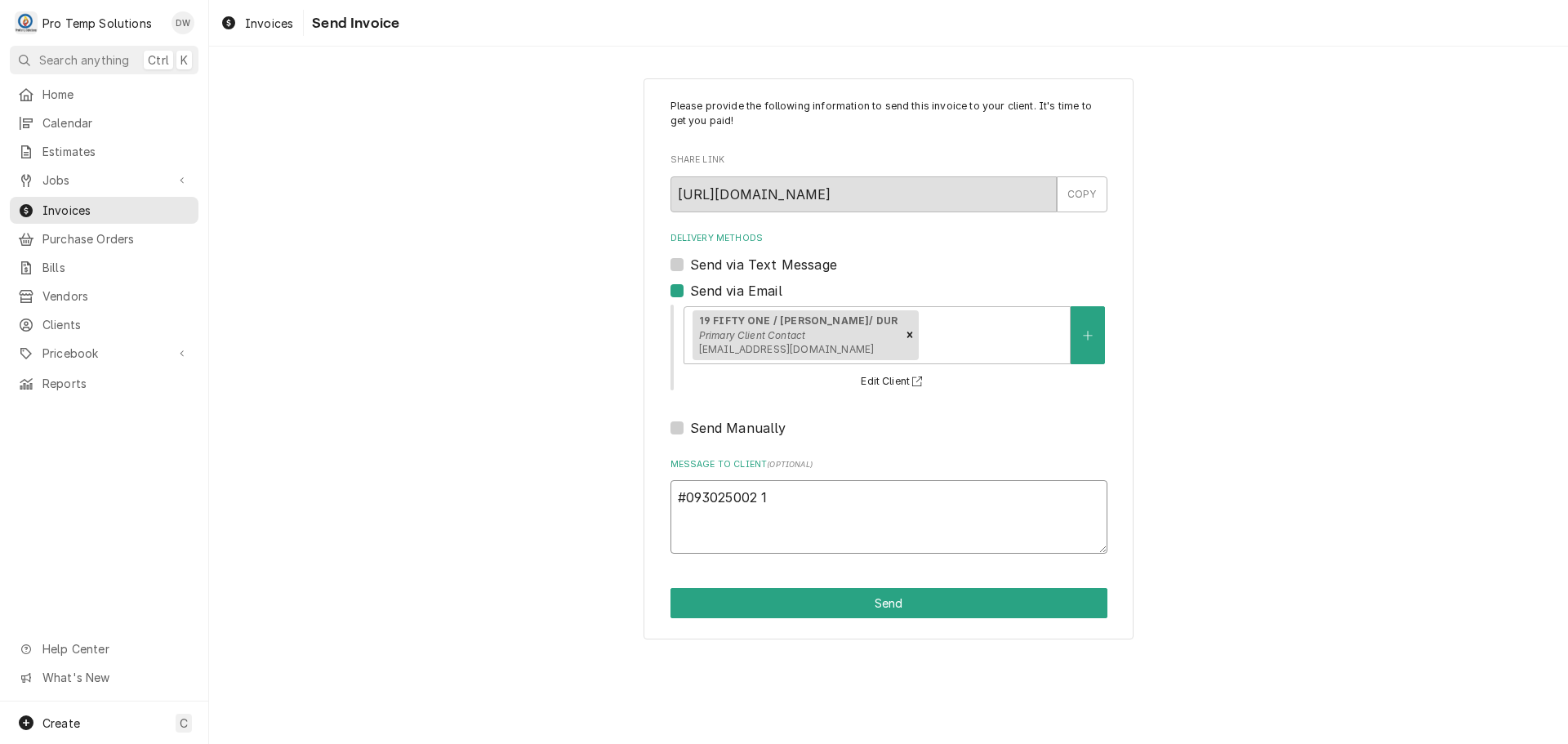
type textarea "x"
type textarea "#093025002 19"
type textarea "x"
type textarea "#093025002 195"
type textarea "x"
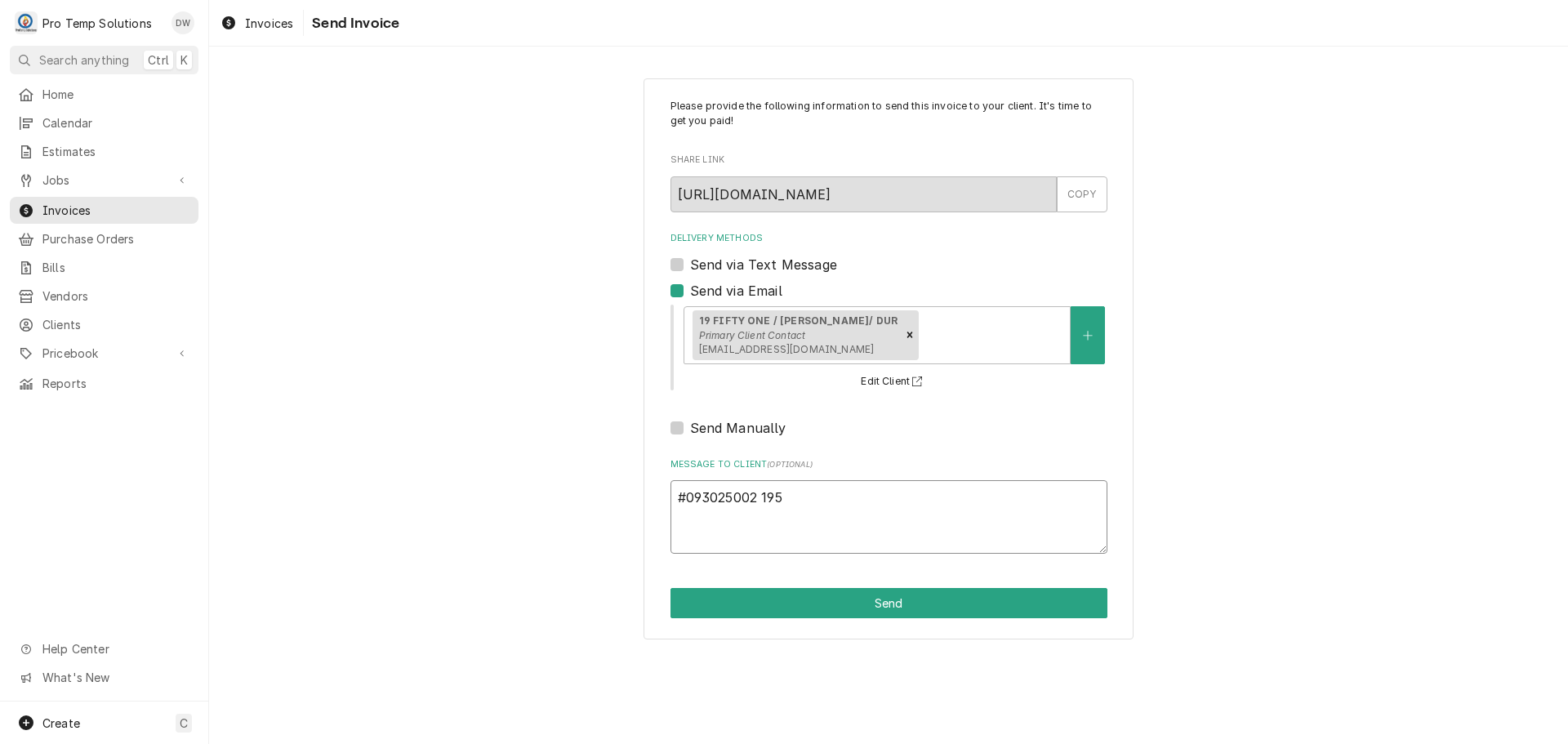
type textarea "#093025002 1951"
type textarea "x"
type textarea "#093025002 1951"
type textarea "x"
type textarea "#093025002 1951 /"
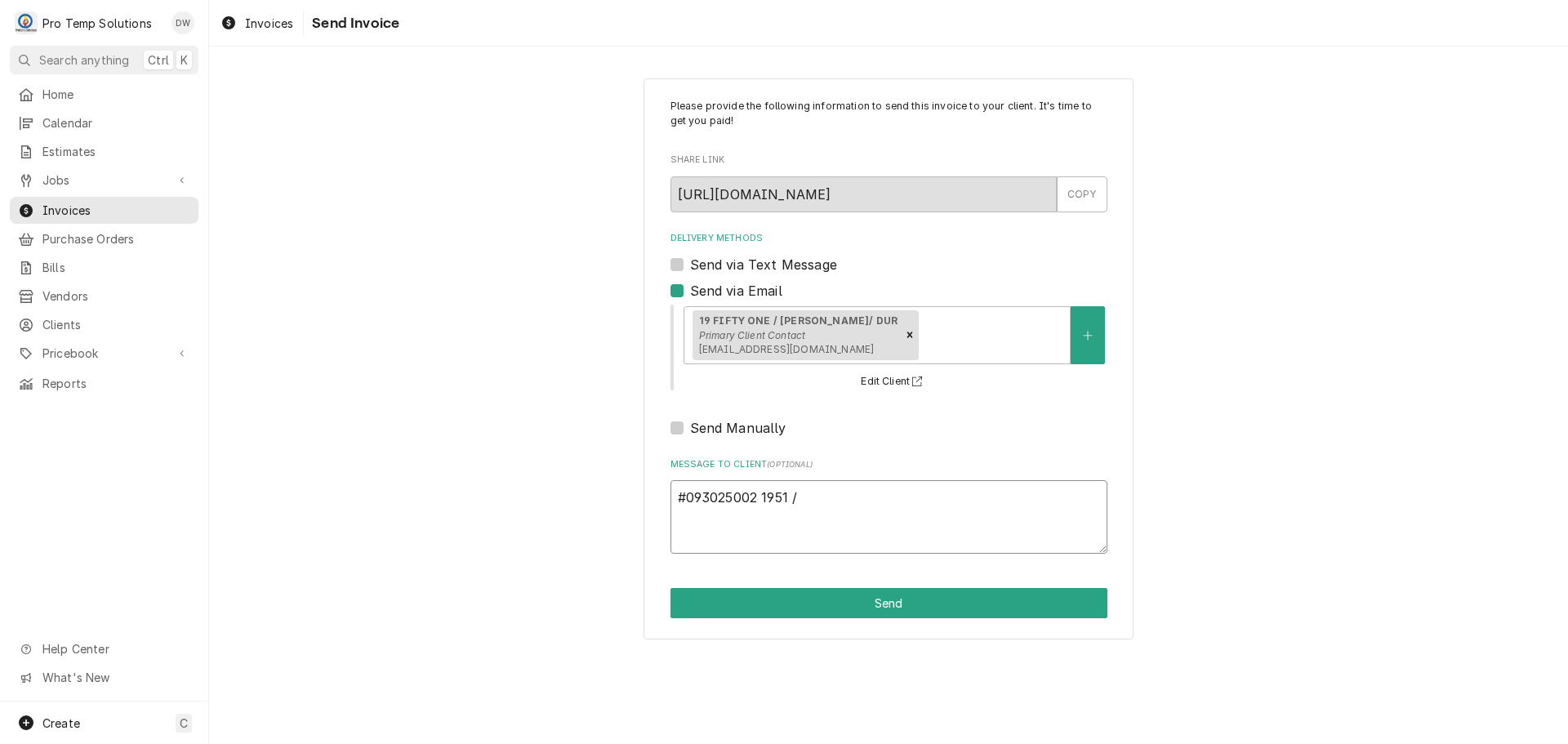
type textarea "x"
type textarea "#093025002 1951 /"
type textarea "x"
type textarea "#093025002 1951 / D"
type textarea "x"
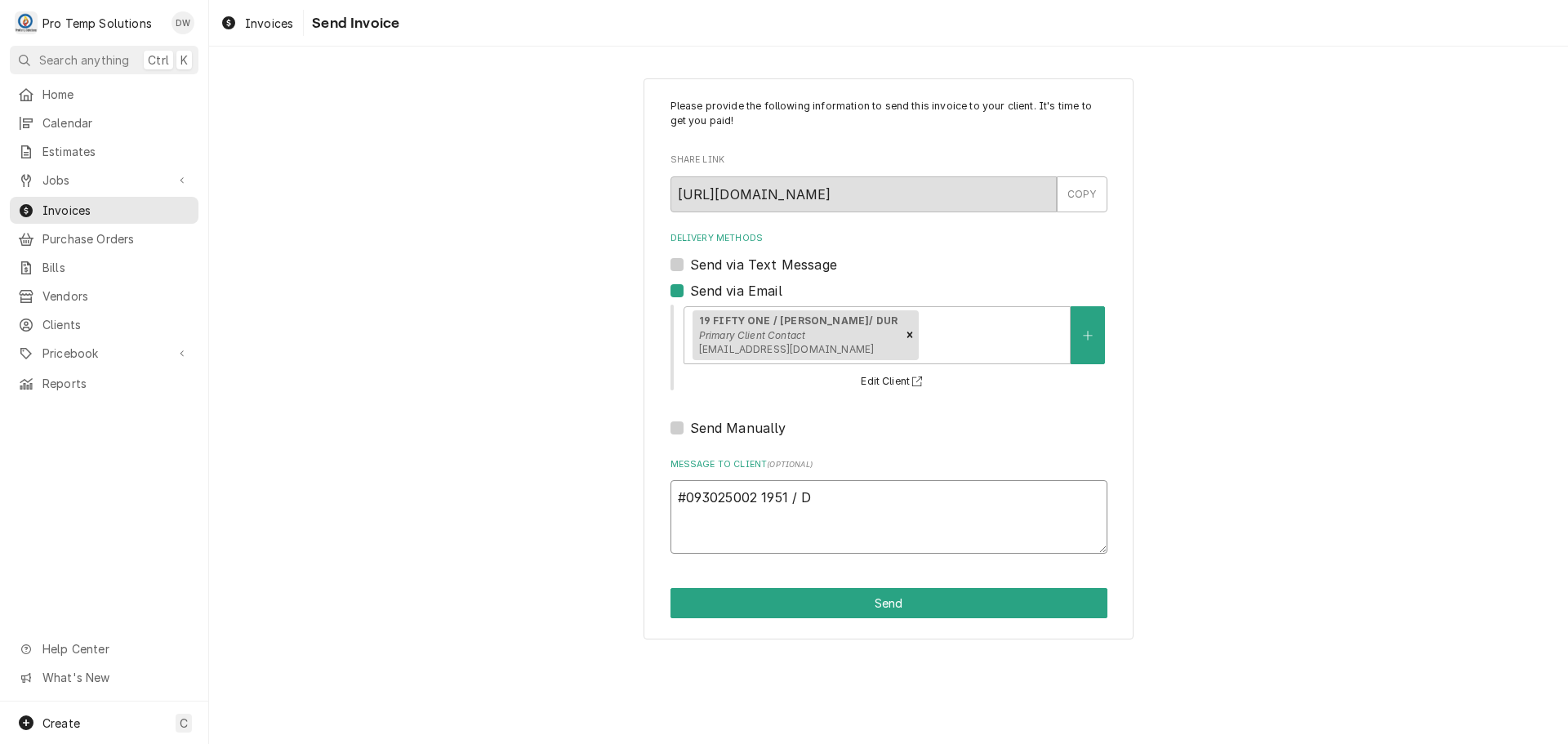
type textarea "#093025002 1951 / DU"
type textarea "x"
type textarea "#093025002 1951 / DUR"
type textarea "x"
type textarea "#093025002 1951 / DUR-"
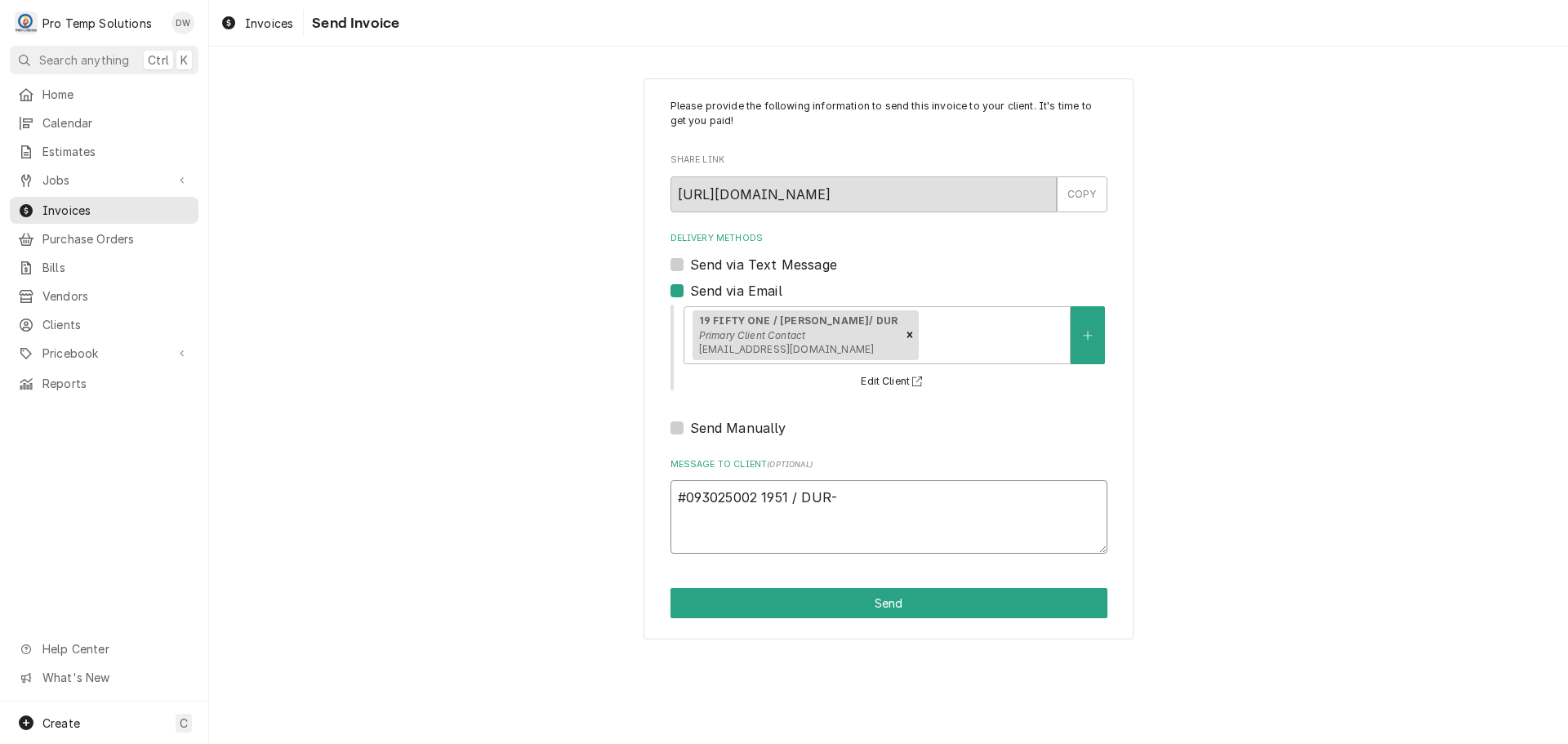
type textarea "x"
type textarea "#093025002 1951 / DUR-"
type textarea "x"
type textarea "#093025002 1951 / DUR- W"
type textarea "x"
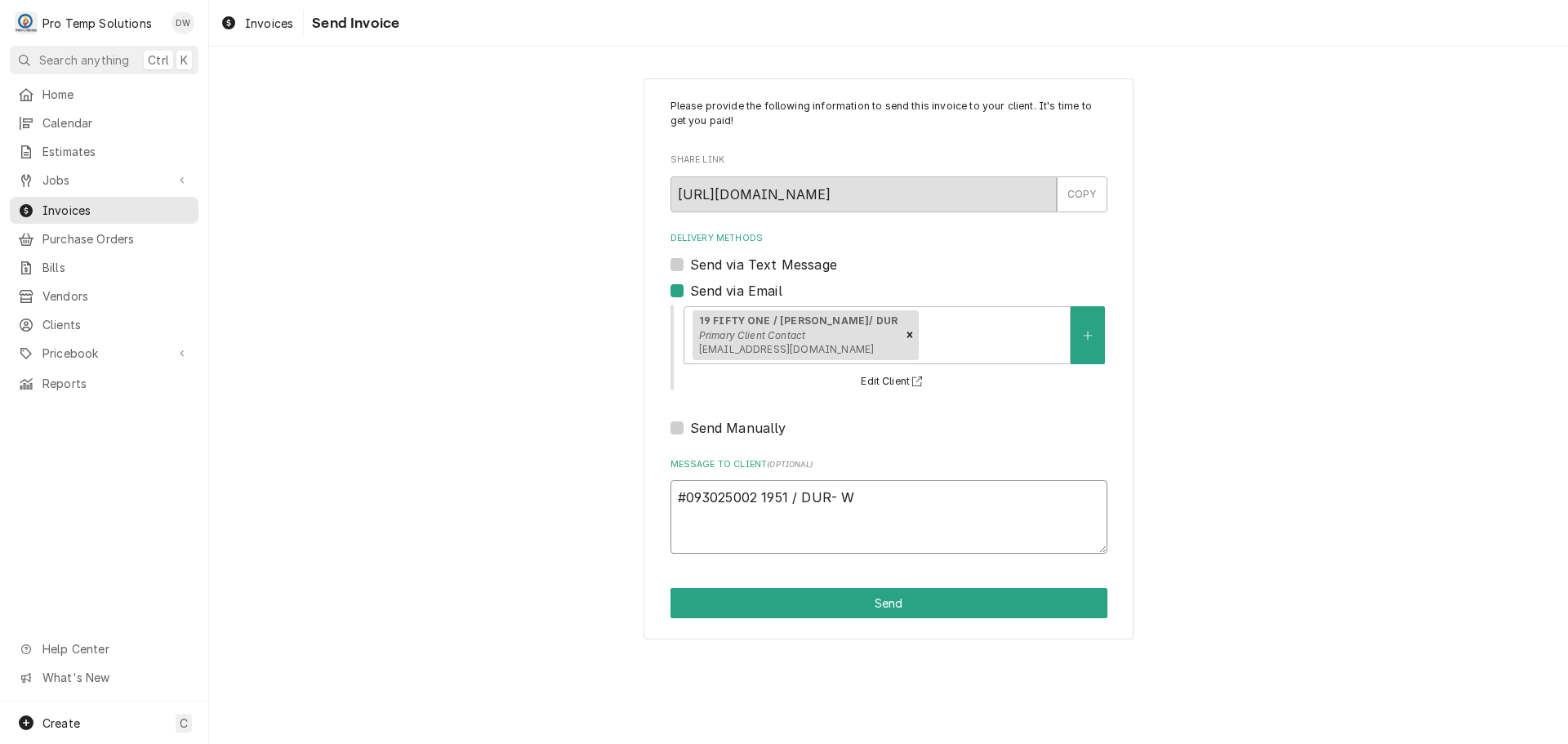
type textarea "#093025002 1951 / DUR- WI"
type textarea "x"
type textarea "#093025002 1951 / DUR- WIC"
type textarea "x"
type textarea "#093025002 1951 / DUR- WIC"
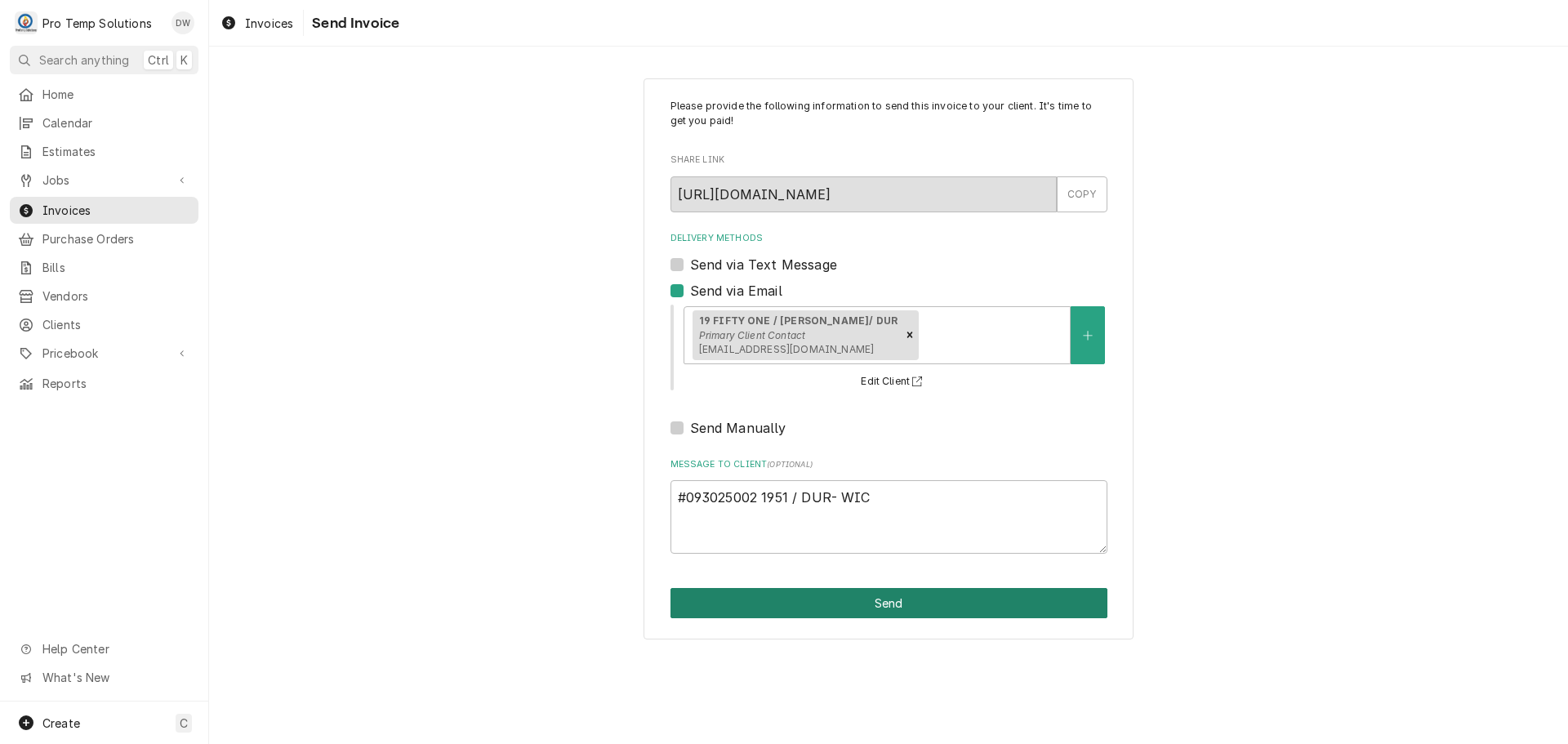
click at [874, 606] on button "Send" at bounding box center [889, 603] width 437 height 30
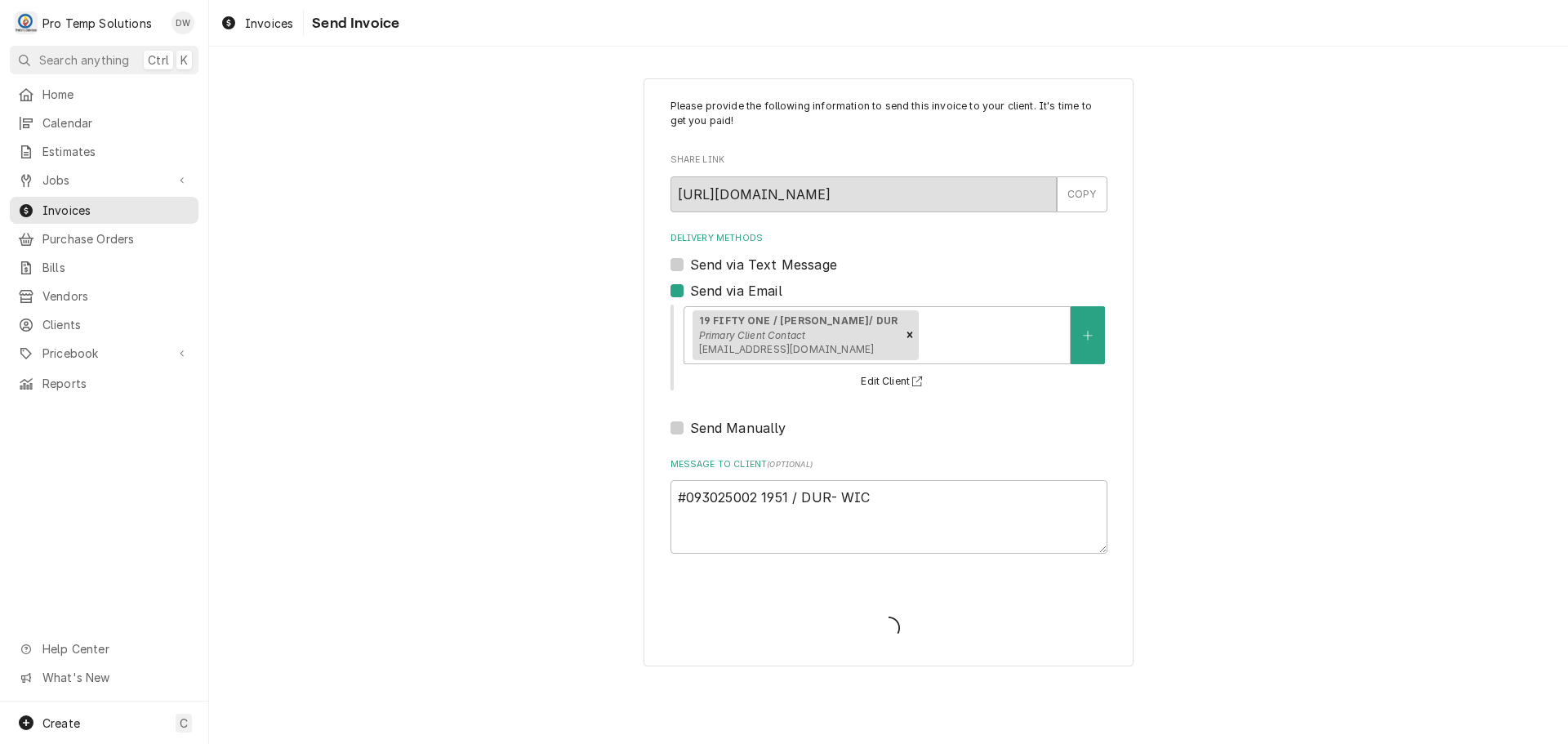
type textarea "x"
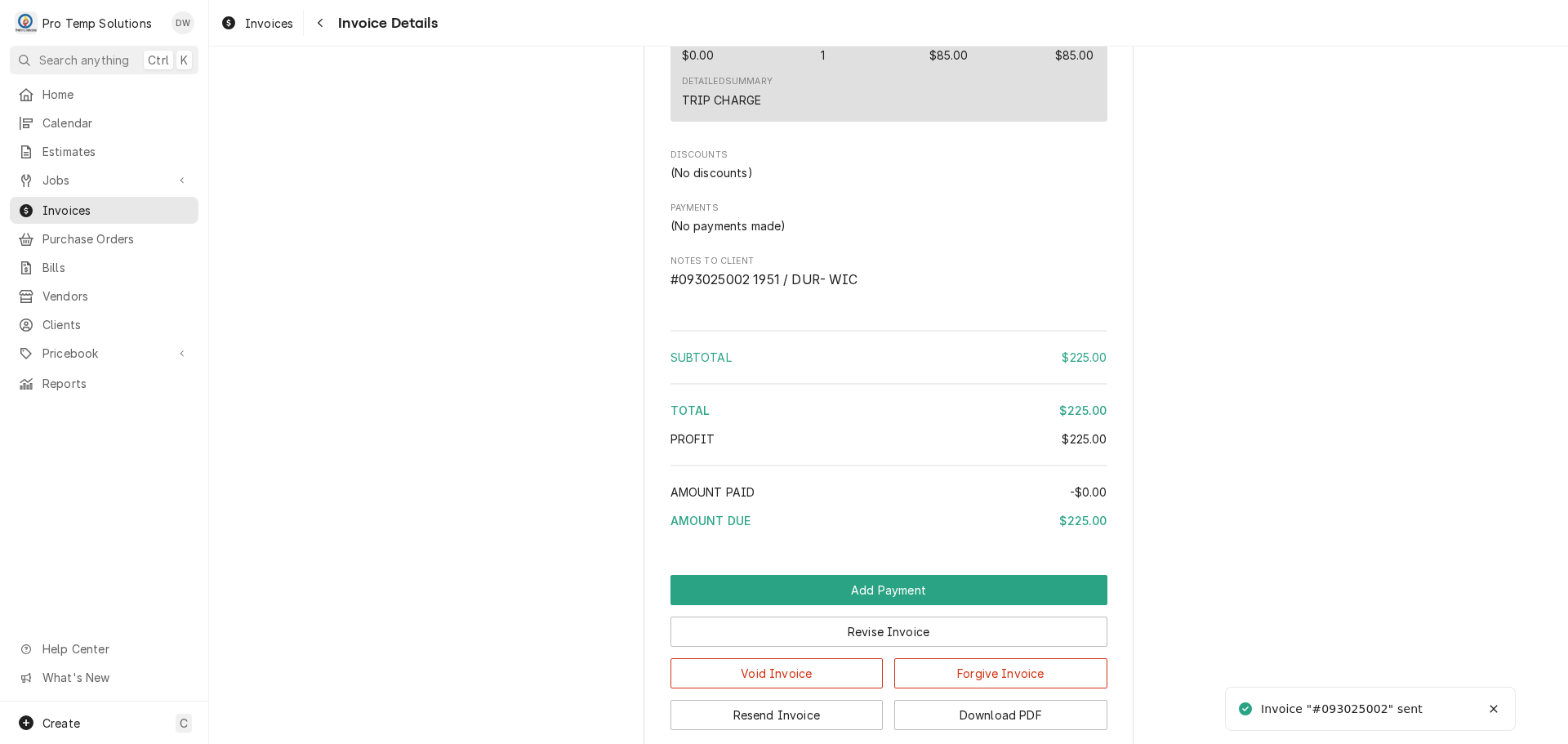
scroll to position [1485, 0]
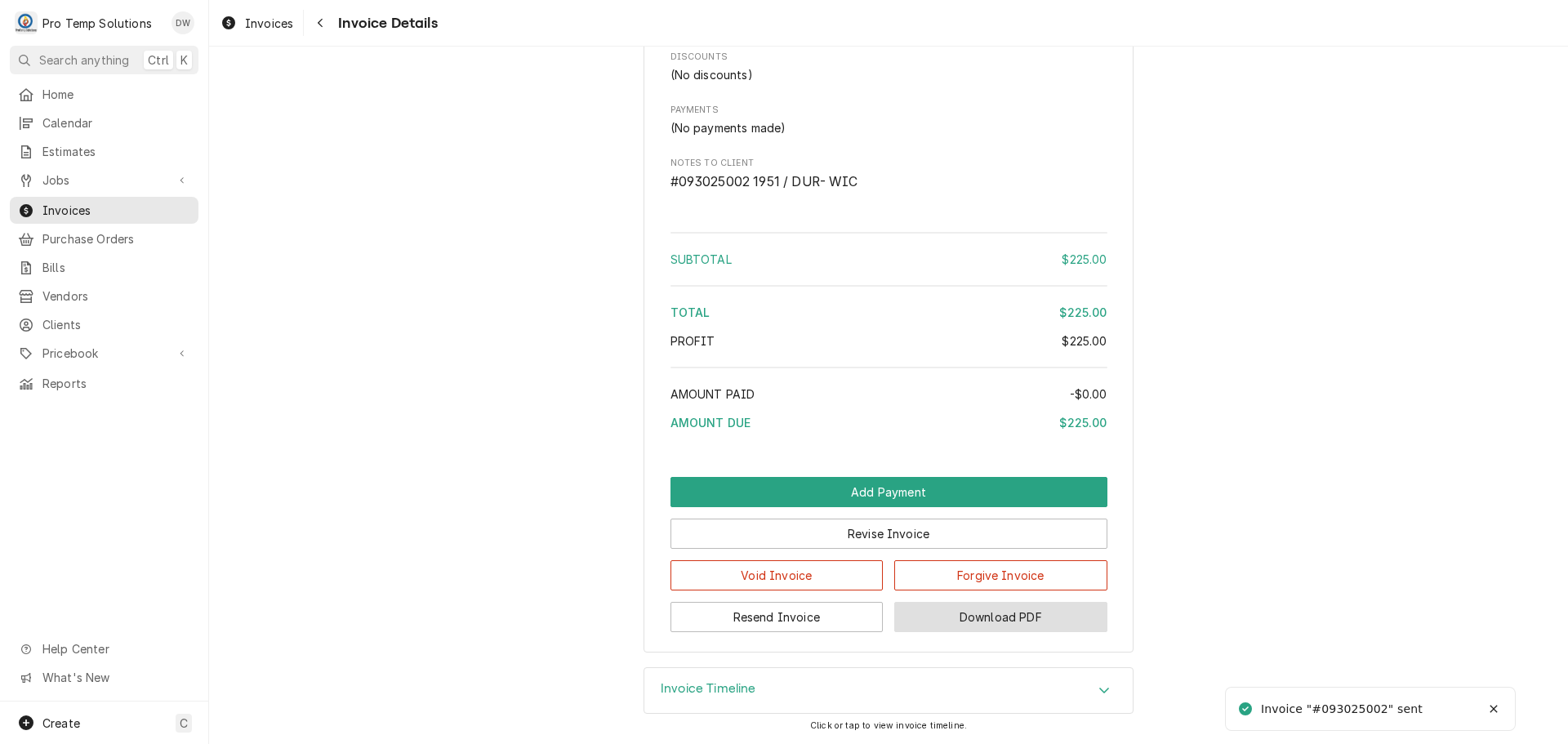
click at [990, 610] on button "Download PDF" at bounding box center [1000, 617] width 213 height 30
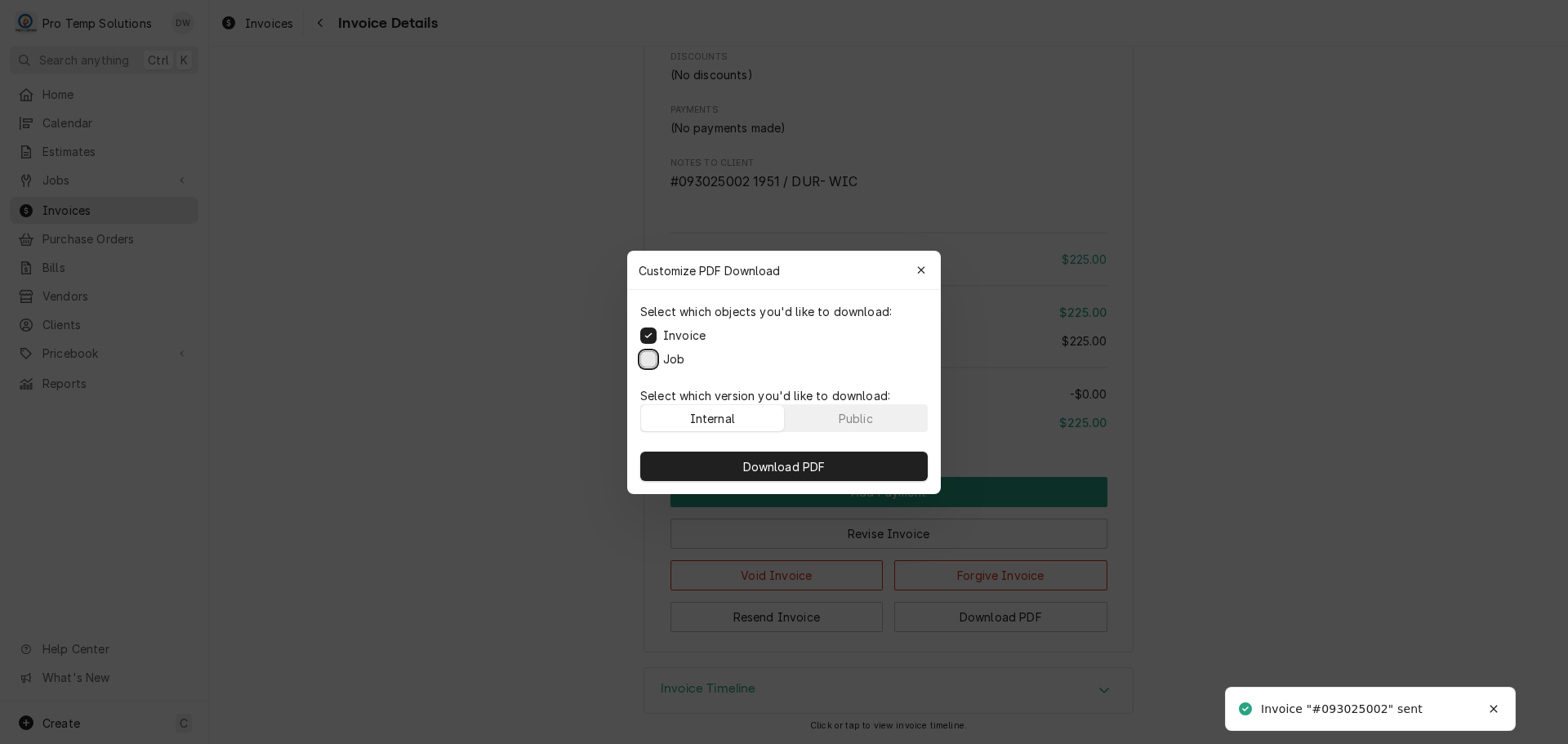
click at [650, 355] on button "Job" at bounding box center [648, 358] width 16 height 16
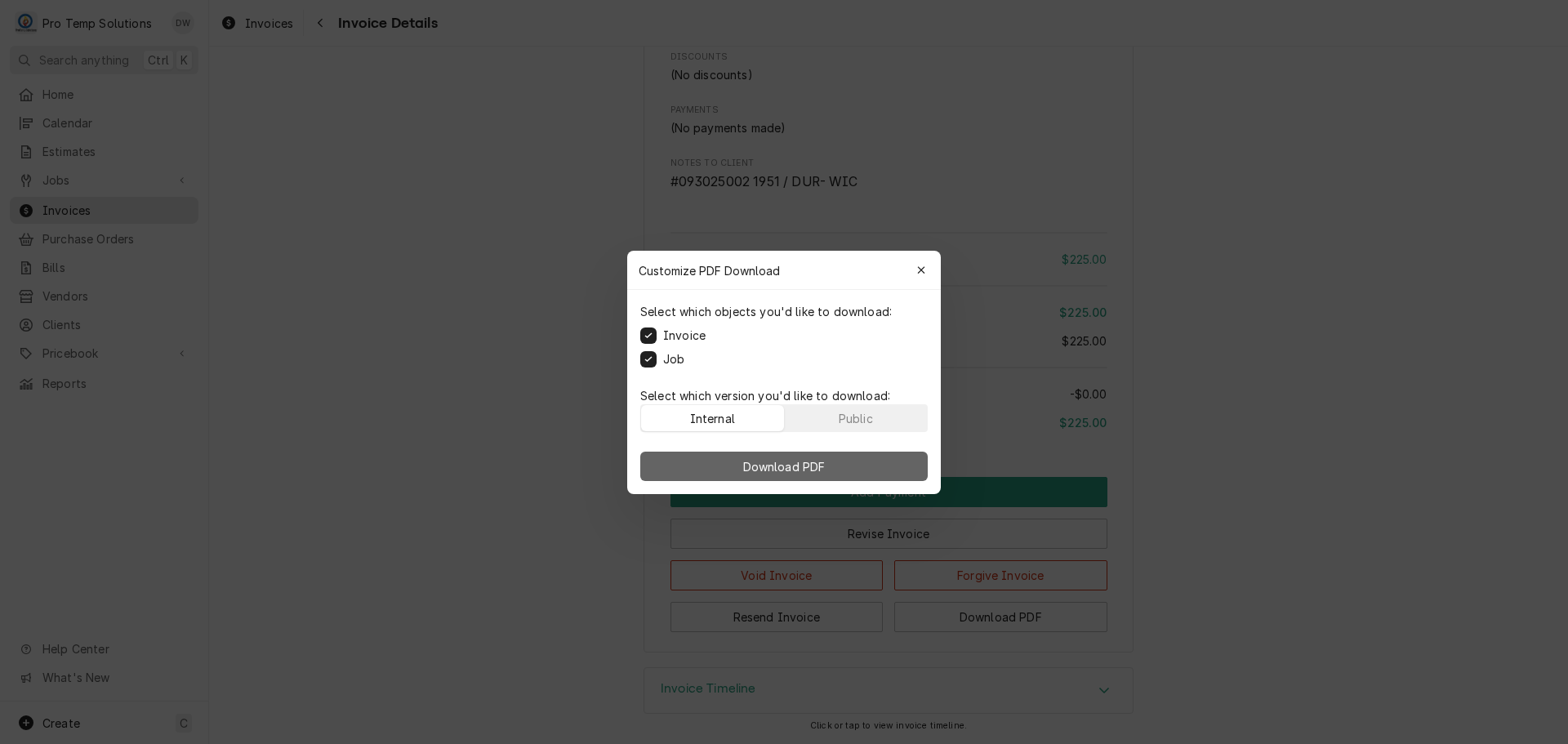
click at [768, 466] on span "Download PDF" at bounding box center [784, 466] width 89 height 17
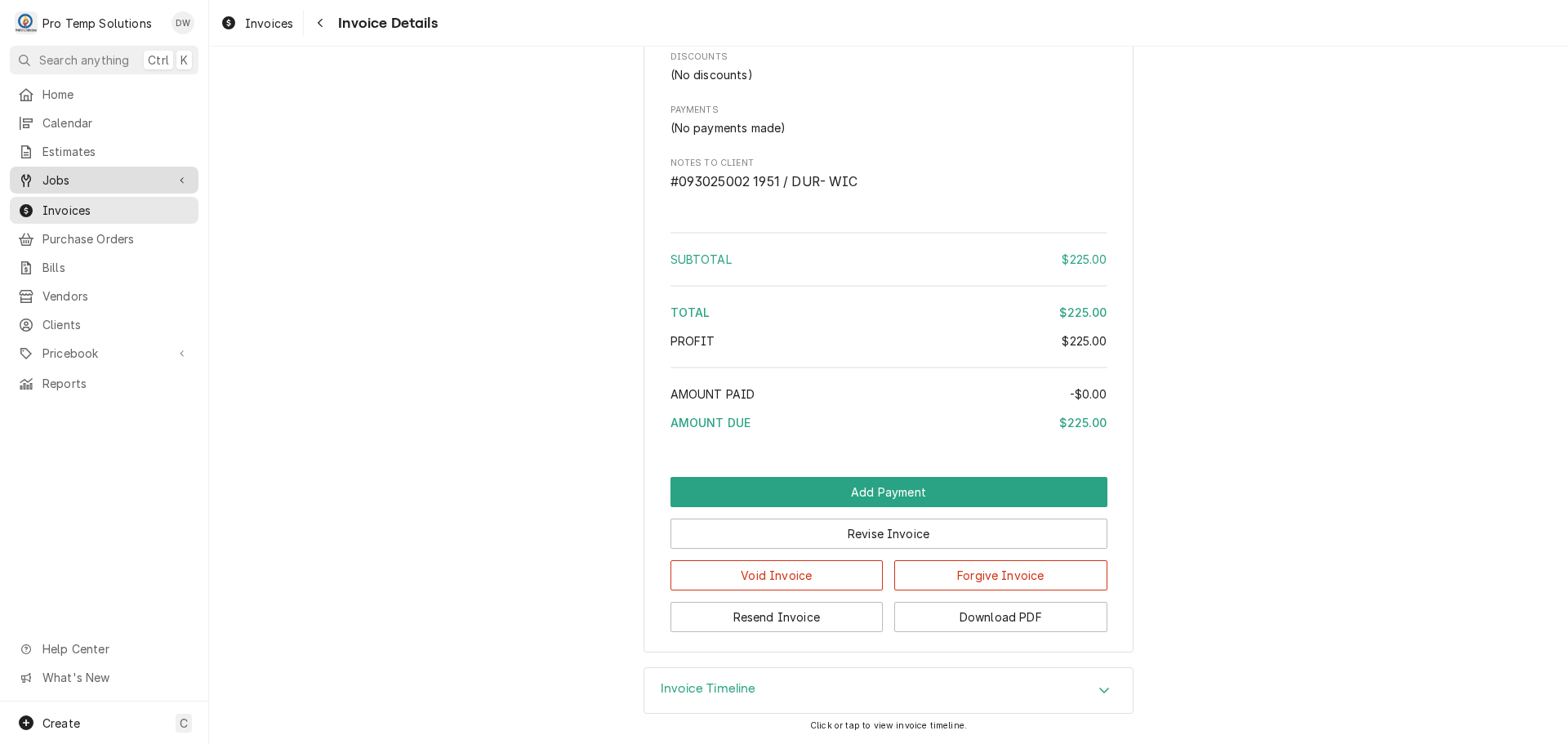
click at [80, 172] on span "Jobs" at bounding box center [104, 180] width 123 height 17
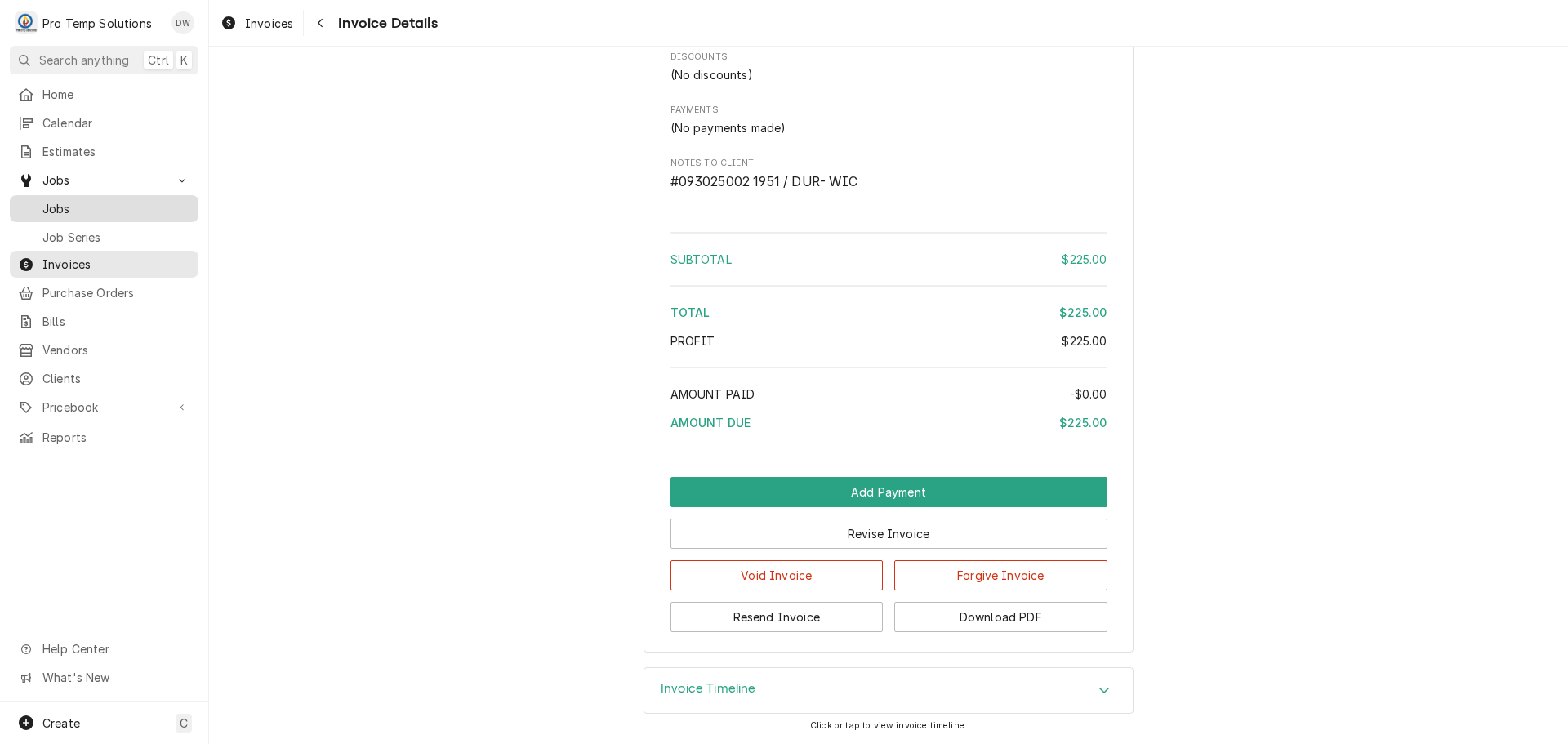
click at [60, 206] on span "Jobs" at bounding box center [117, 209] width 148 height 17
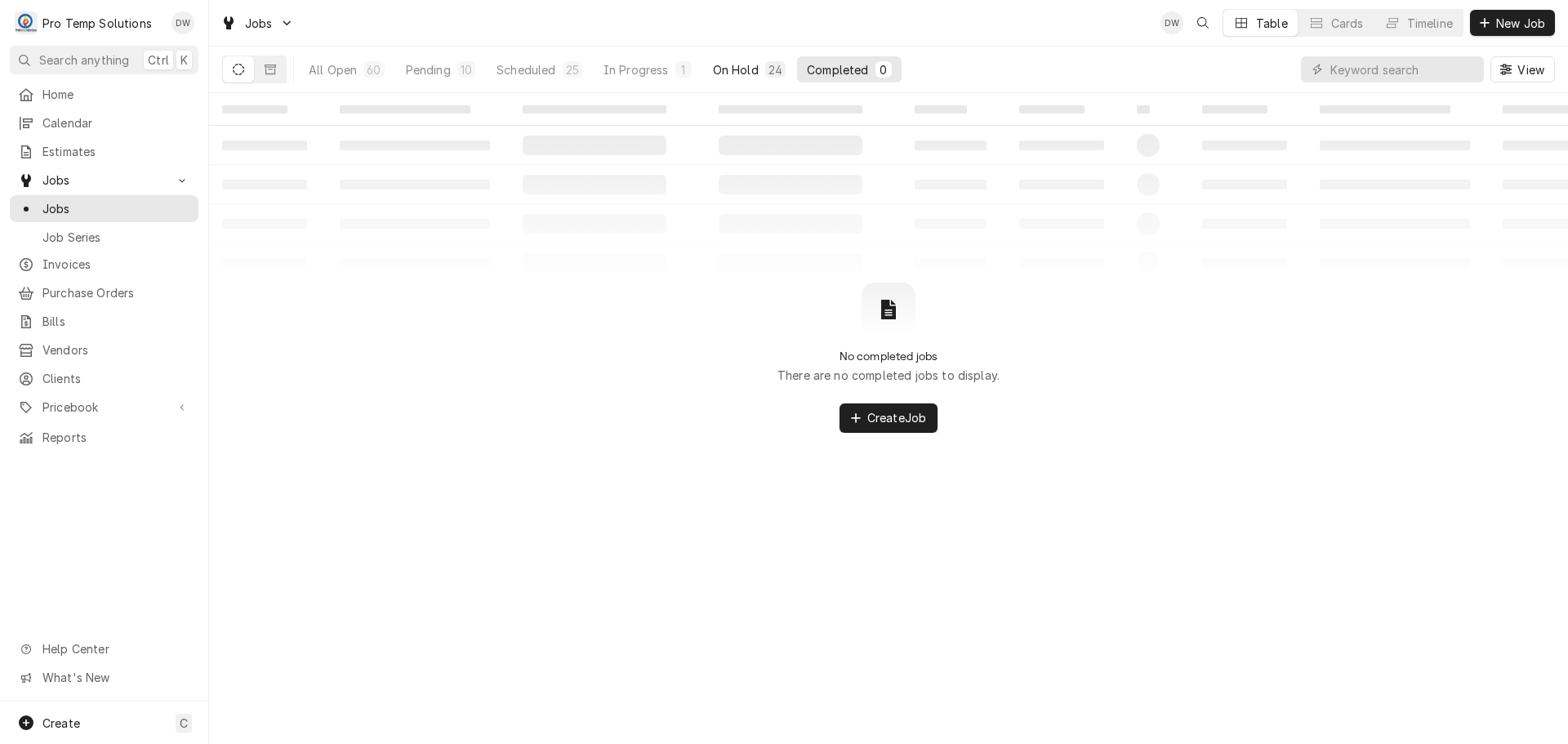
click at [739, 67] on div "On Hold" at bounding box center [735, 70] width 46 height 17
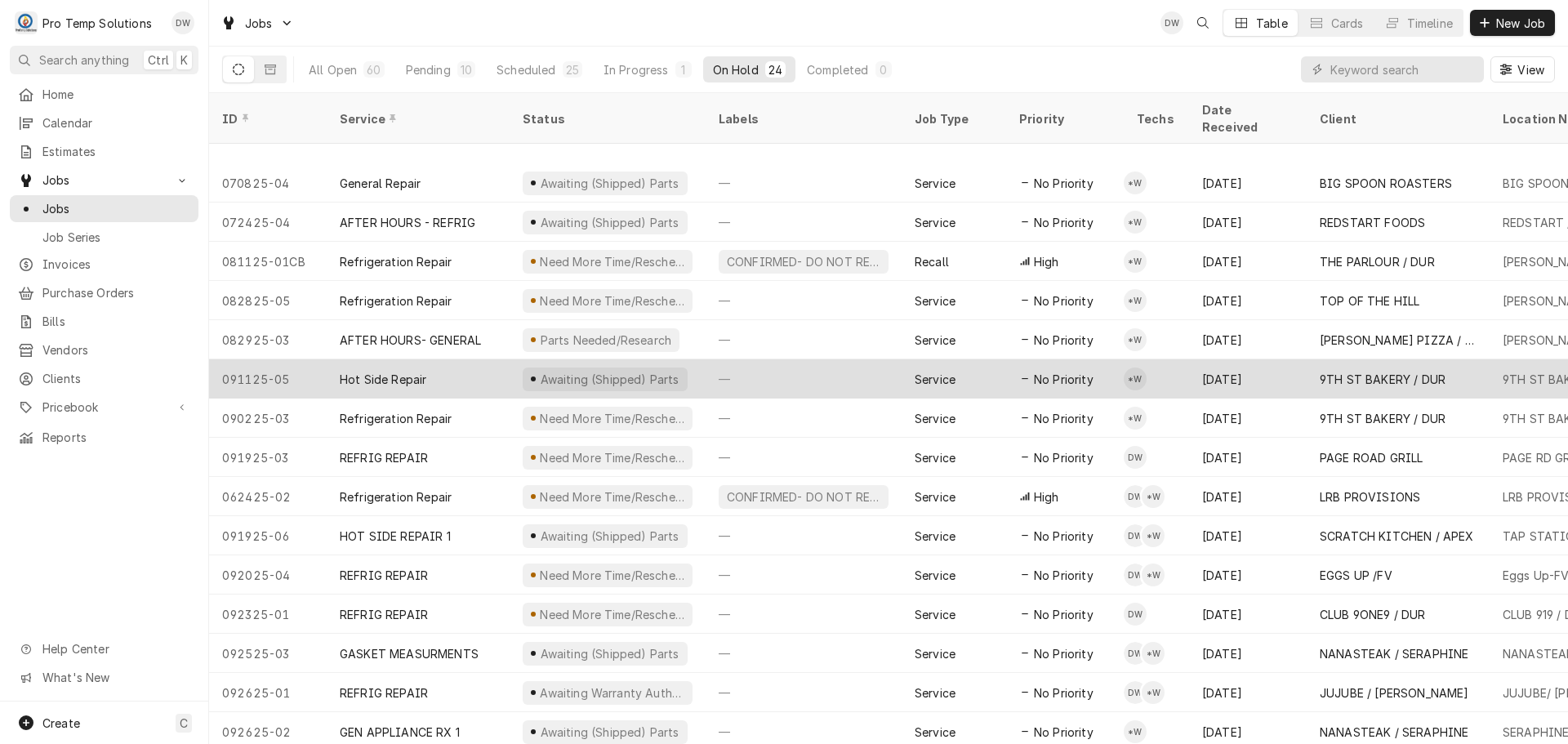
scroll to position [333, 0]
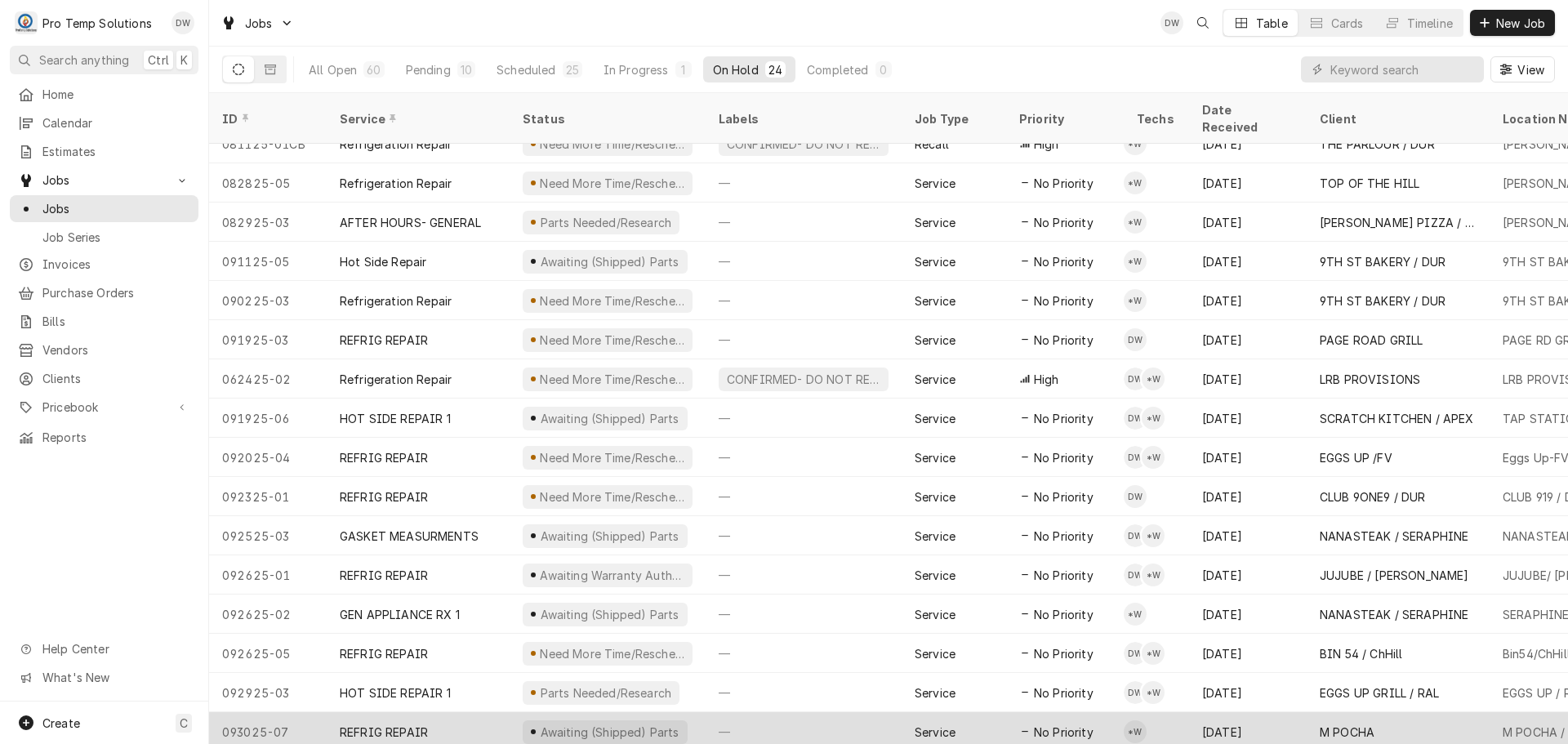
click at [775, 712] on div "—" at bounding box center [803, 731] width 196 height 39
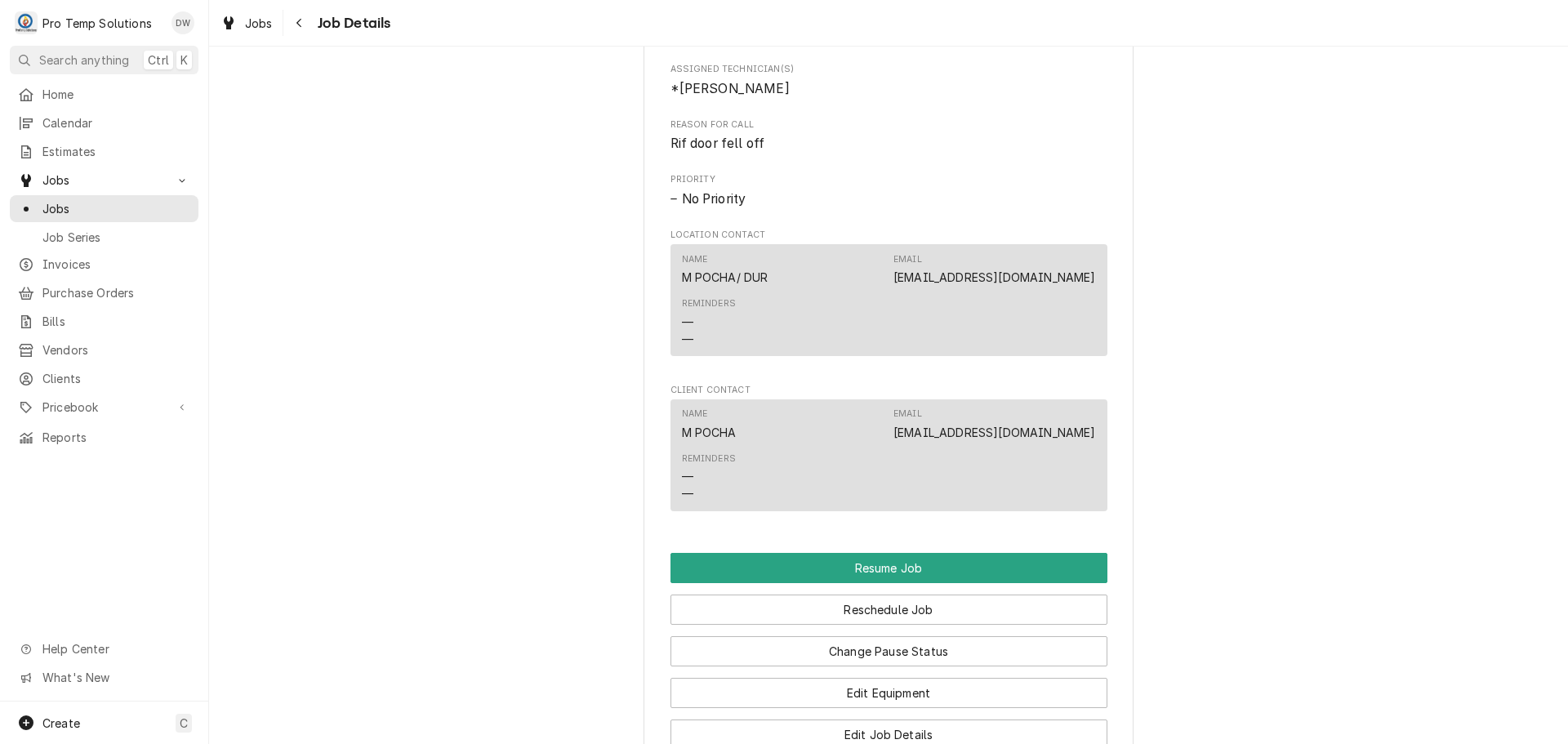
scroll to position [1225, 0]
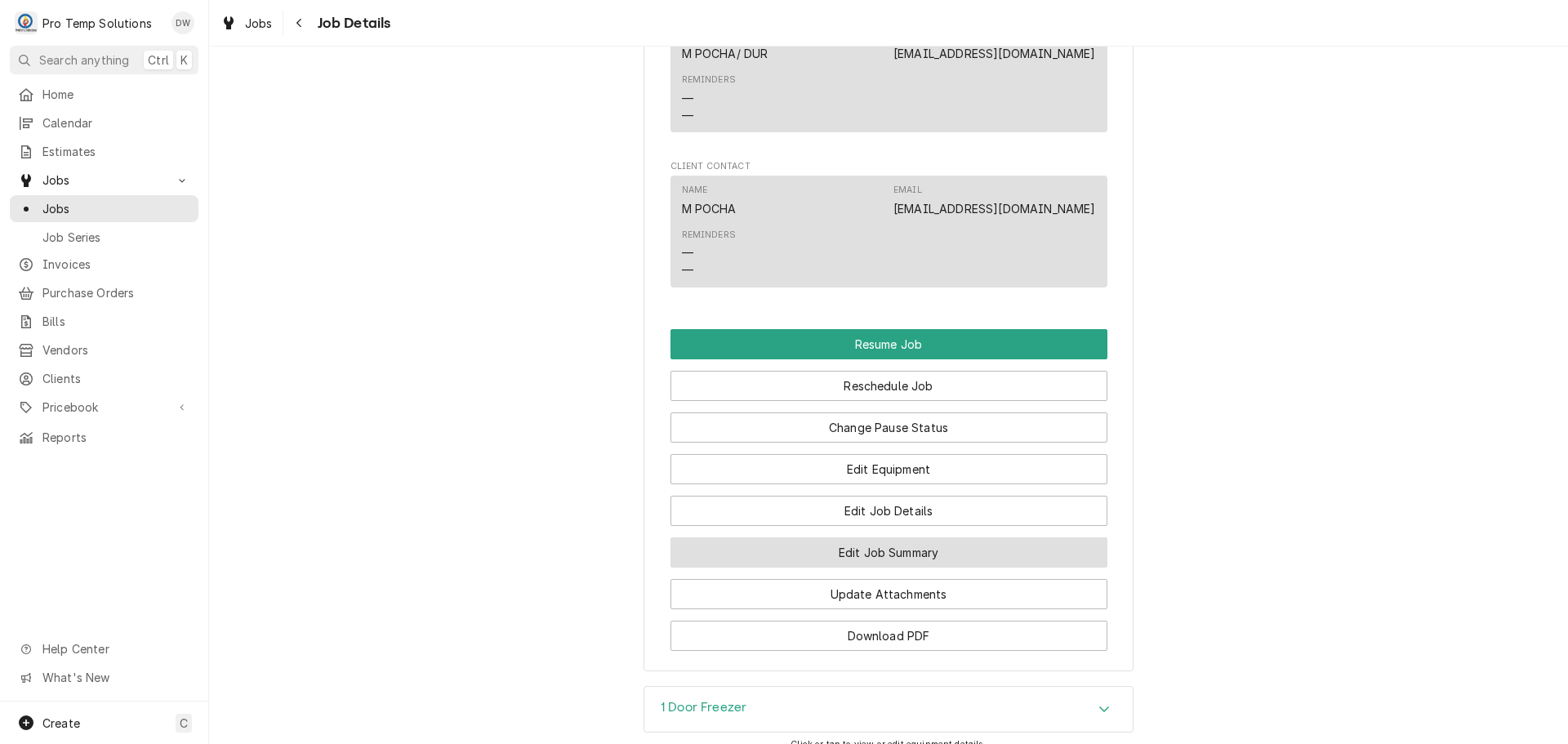
click at [878, 568] on button "Edit Job Summary" at bounding box center [889, 553] width 437 height 30
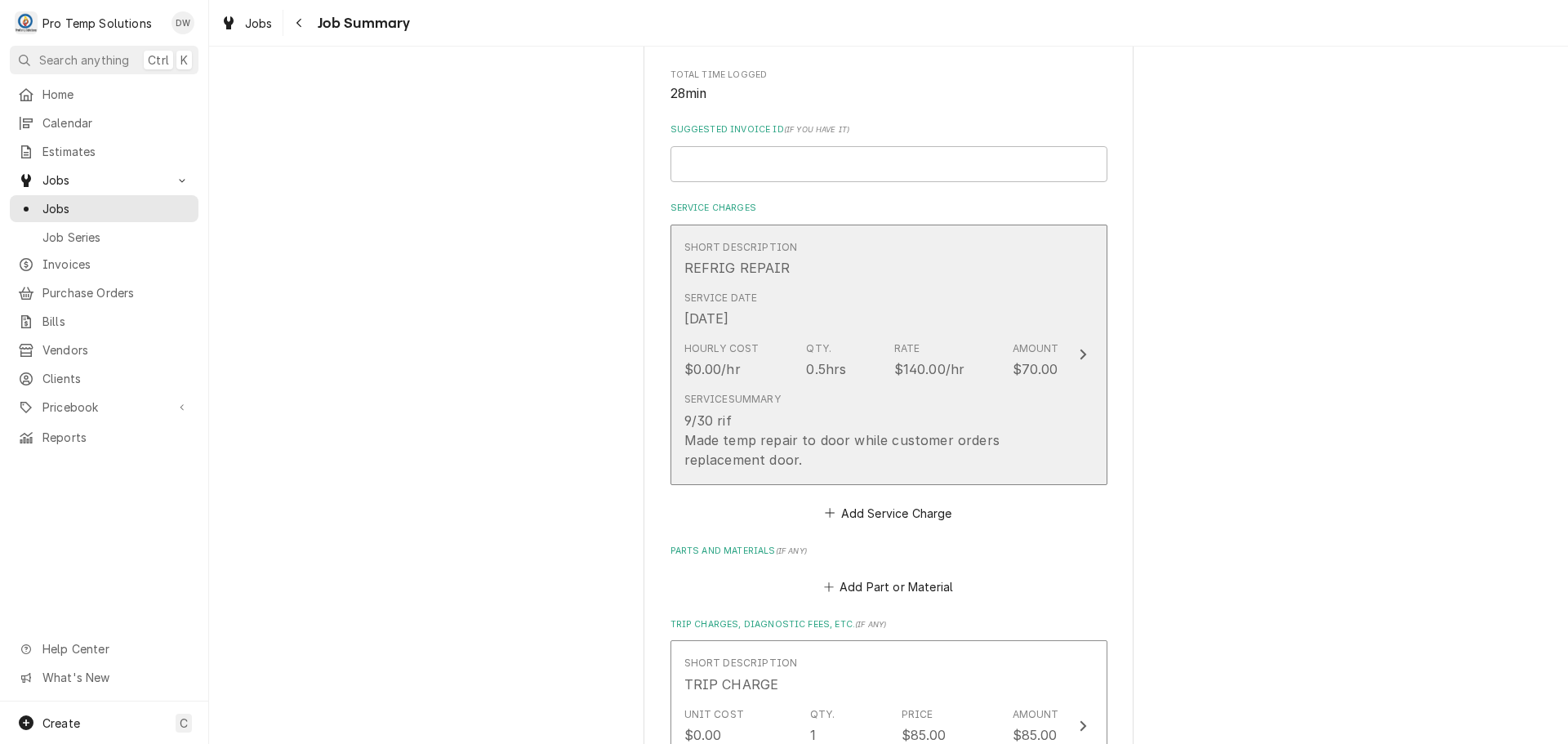
scroll to position [327, 0]
click at [1079, 348] on icon "Update Line Item" at bounding box center [1083, 349] width 8 height 13
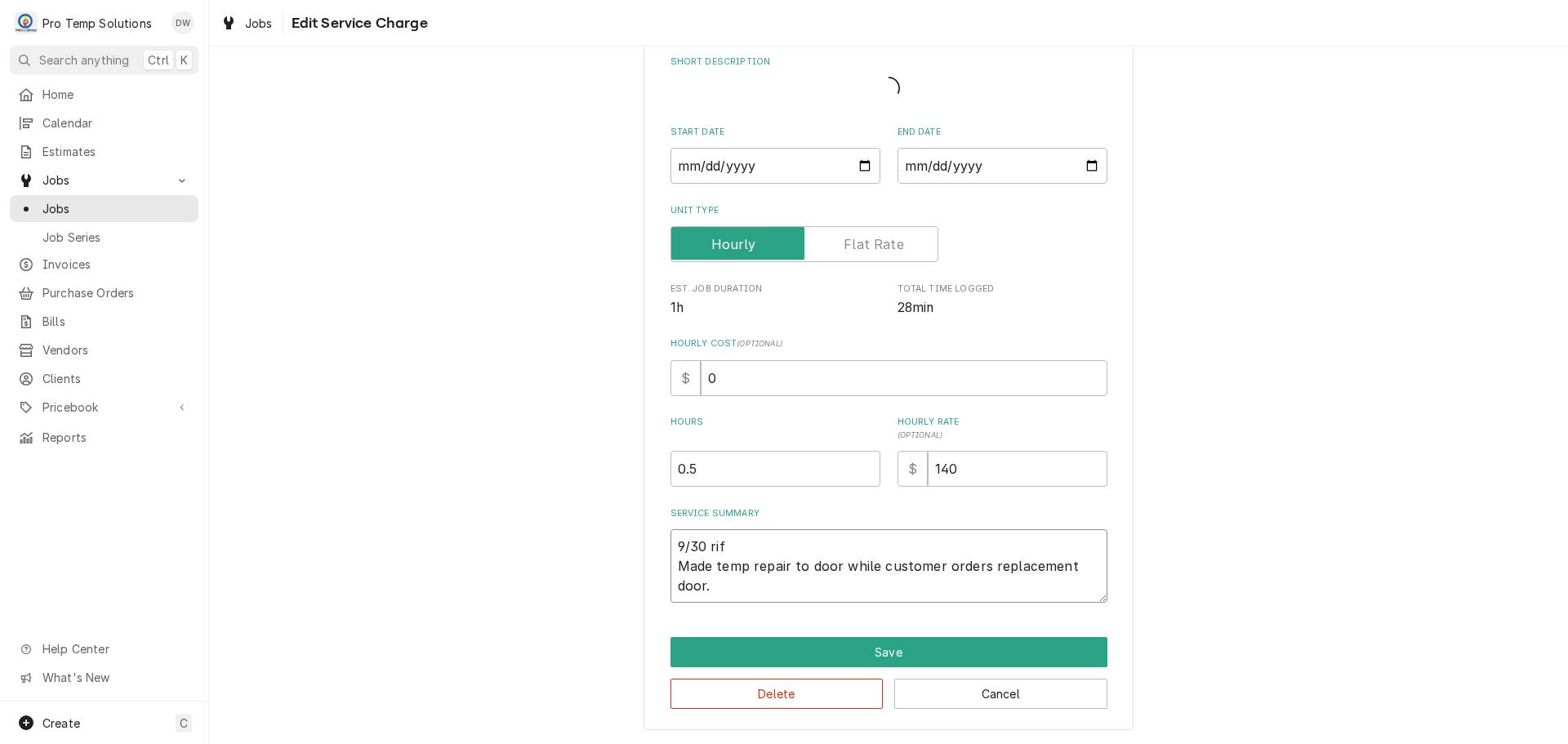
click at [741, 551] on textarea "9/30 rif Made temp repair to door while customer orders replacement door." at bounding box center [889, 566] width 437 height 74
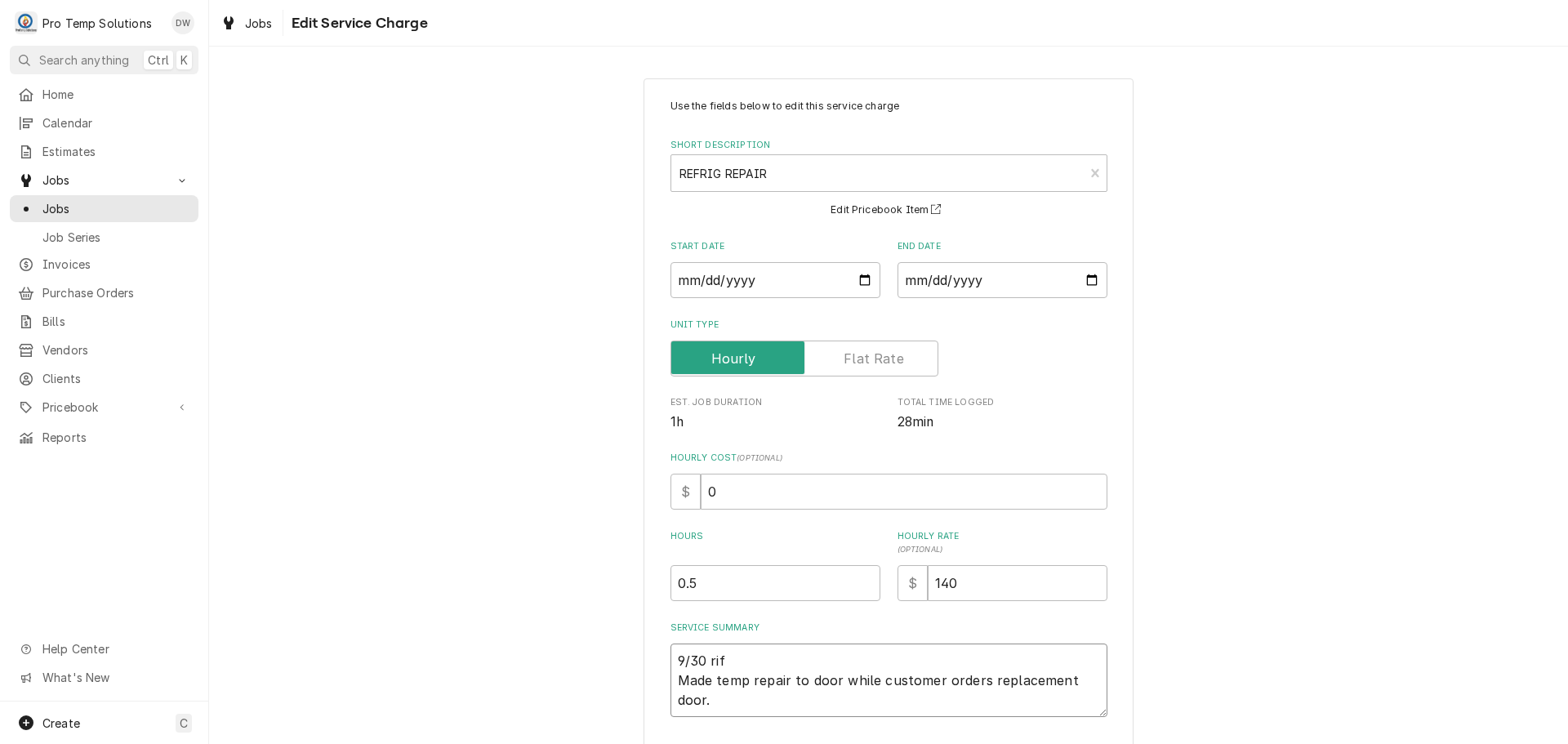
click at [717, 661] on textarea "9/30 rif Made temp repair to door while customer orders replacement door." at bounding box center [889, 680] width 437 height 74
type textarea "x"
type textarea "9/30 ri Made temp repair to door while customer orders replacement door."
type textarea "x"
type textarea "9/30 r Made temp repair to door while customer orders replacement door."
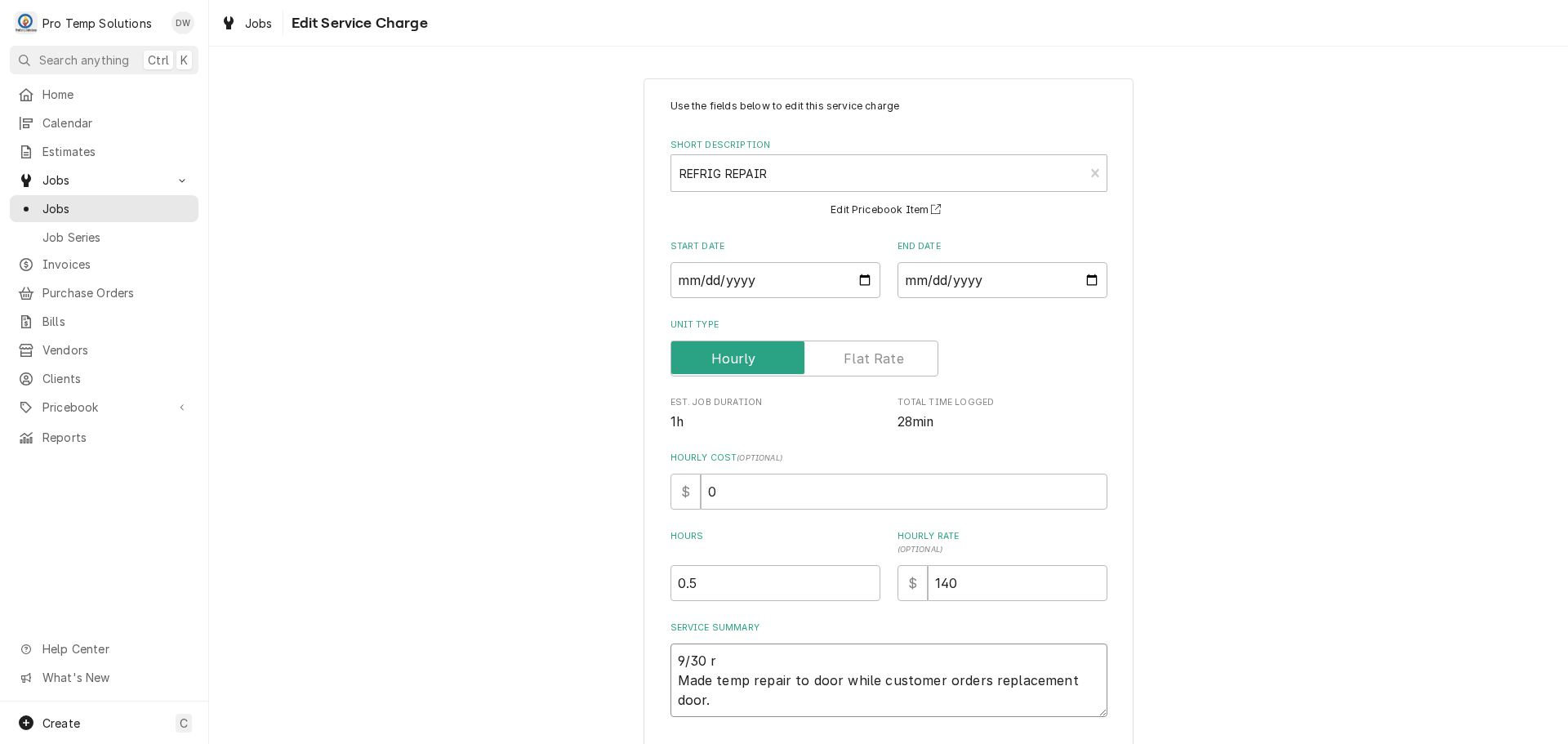
type textarea "x"
type textarea "9/30 Made temp repair to door while customer orders replacement door."
type textarea "x"
type textarea "9/30 R Made temp repair to door while customer orders replacement door."
type textarea "x"
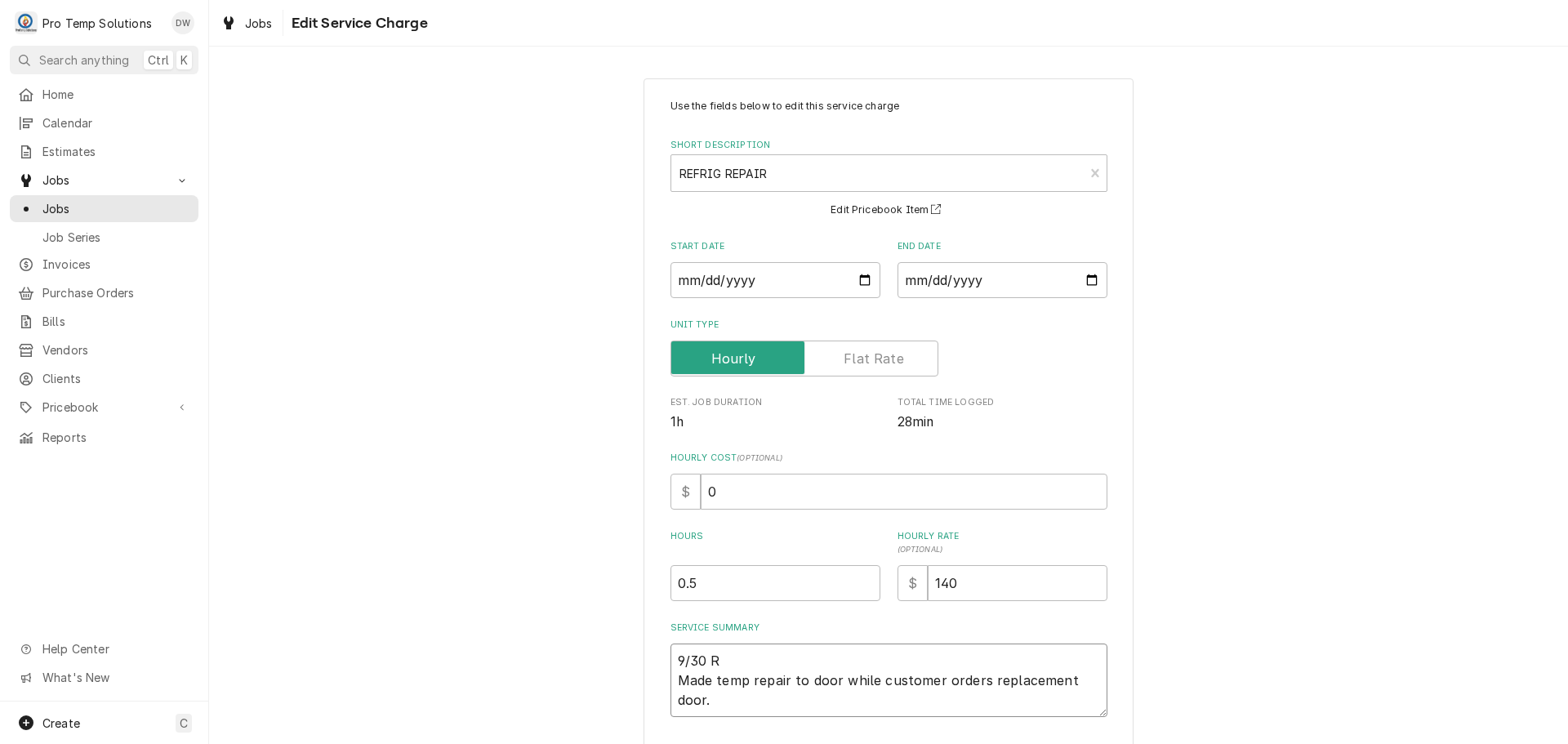
type textarea "9/30 RI Made temp repair to door while customer orders replacement door."
type textarea "x"
type textarea "9/30 RIF Made temp repair to door while customer orders replacement door."
type textarea "x"
type textarea "9/30 RIF Made temp repair to door while customer orders replacement door."
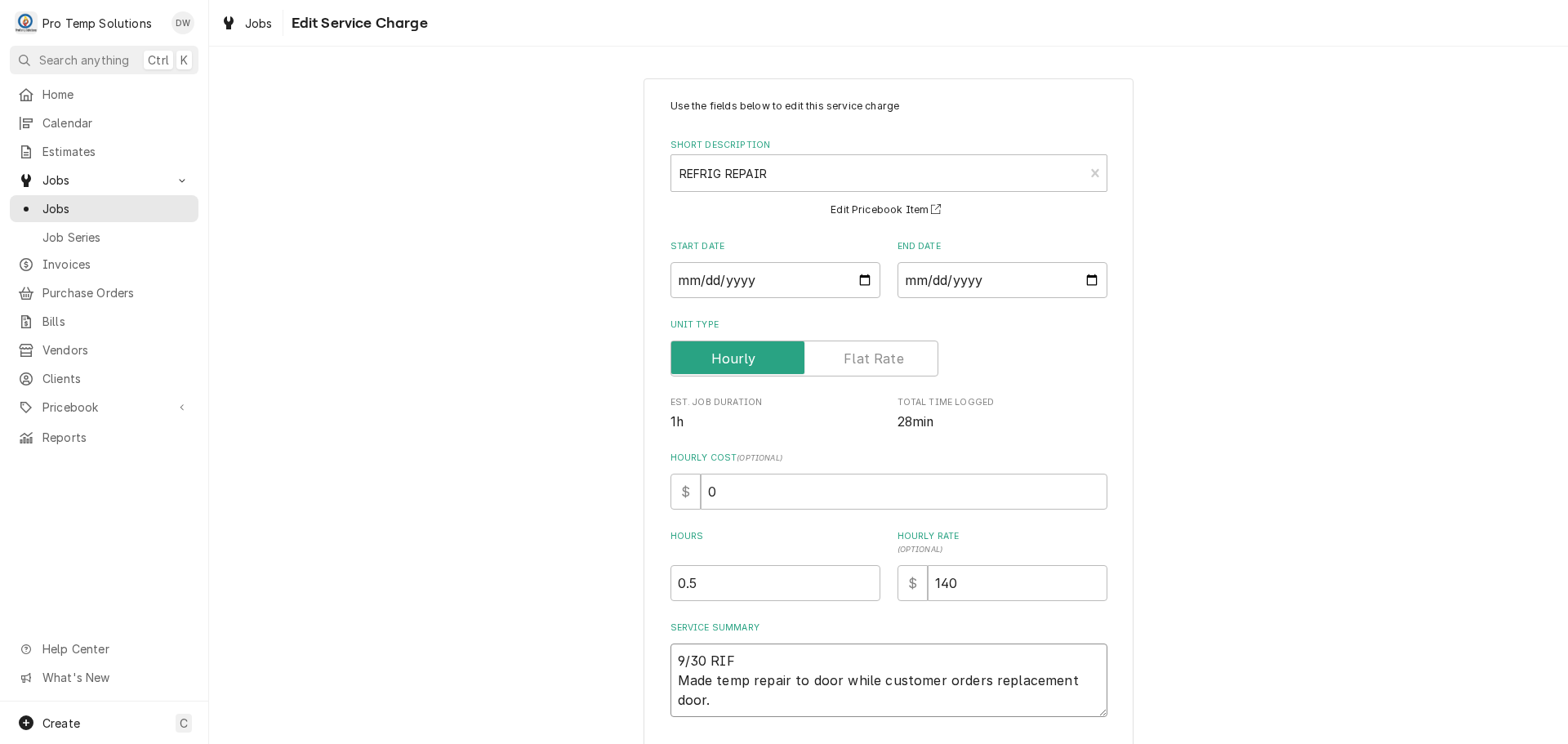
type textarea "x"
type textarea "9/30 RIF 2 Made temp repair to door while customer orders replacement door."
type textarea "x"
type textarea "9/30 RIF 23 Made temp repair to door while customer orders replacement door."
type textarea "x"
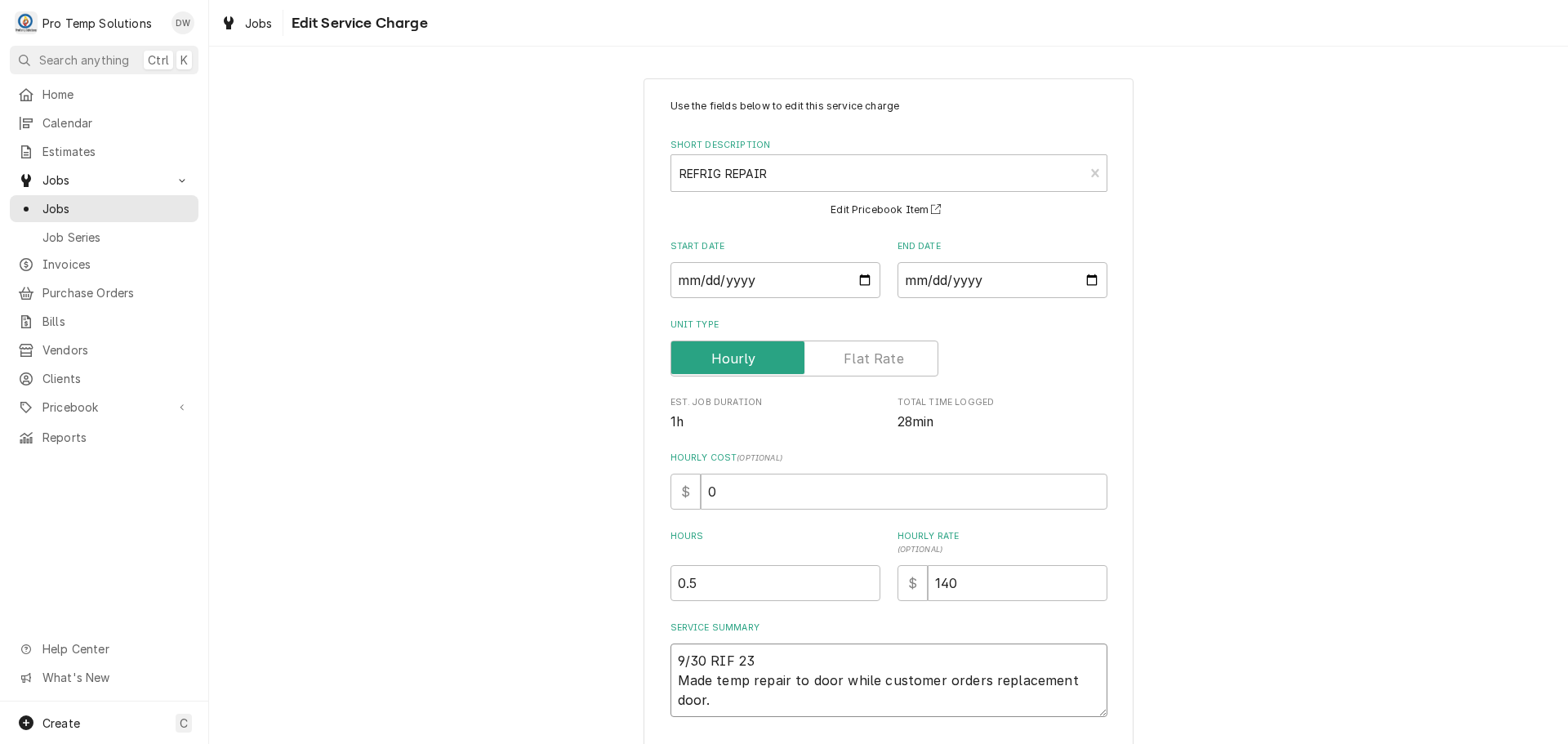
type textarea "9/30 RIF 230 Made temp repair to door while customer orders replacement door."
type textarea "x"
type textarea "9/30 RIF 230- Made temp repair to door while customer orders replacement door."
type textarea "x"
type textarea "9/30 RIF 230-3 Made temp repair to door while customer orders replacement door."
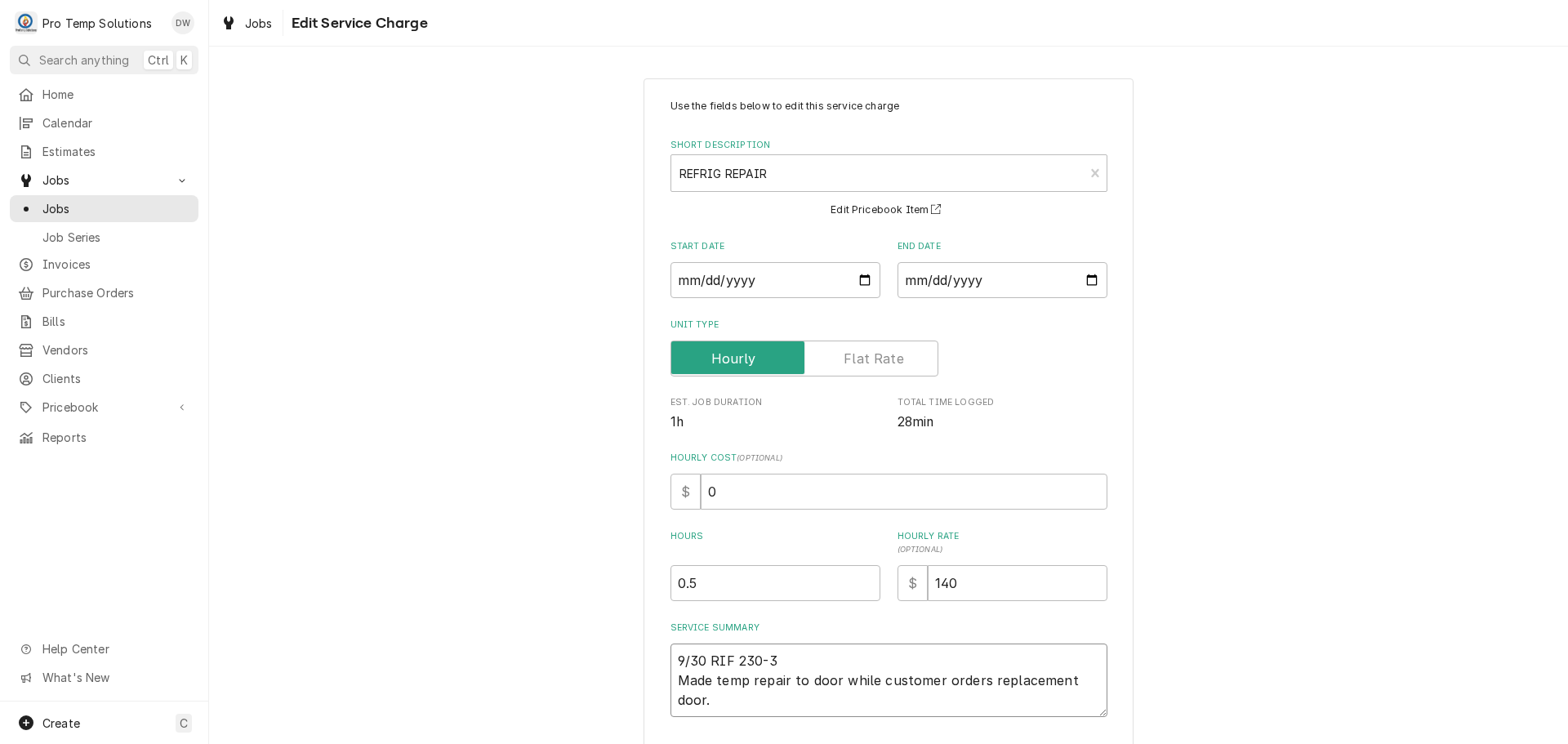
type textarea "x"
type textarea "9/30 RIF 230-30 Made temp repair to door while customer orders replacement door."
type textarea "x"
type textarea "9/30 RIF 230-305 Made temp repair to door while customer orders replacement doo…"
type textarea "x"
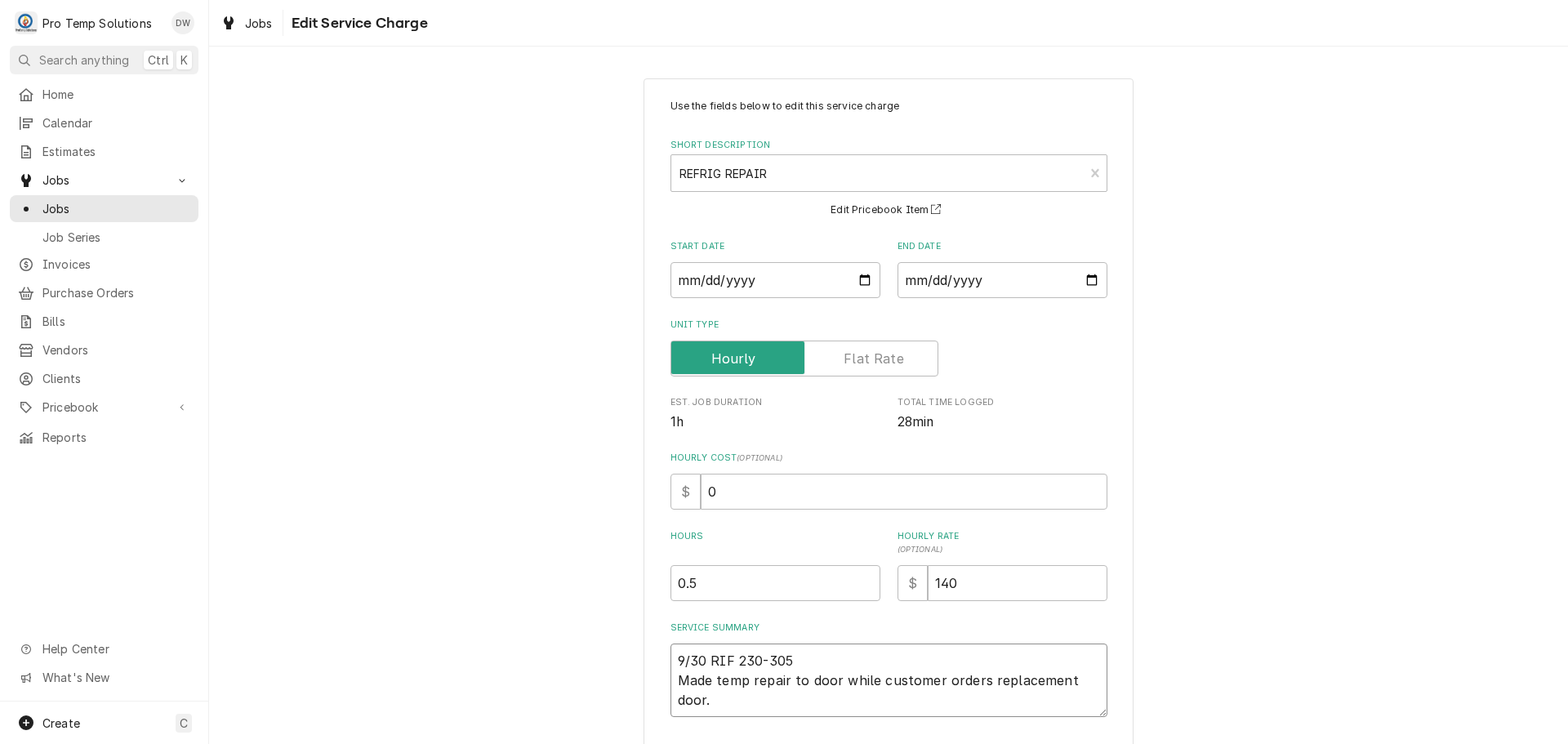
type textarea "9/30 RIF 230-305 Made temp repair to door while customer orders replacement doo…"
type textarea "x"
type textarea "9/30 RIF 230-305 K Made temp repair to door while customer orders replacement d…"
type textarea "x"
type textarea "9/30 RIF 230-305 KE Made temp repair to door while customer orders replacement …"
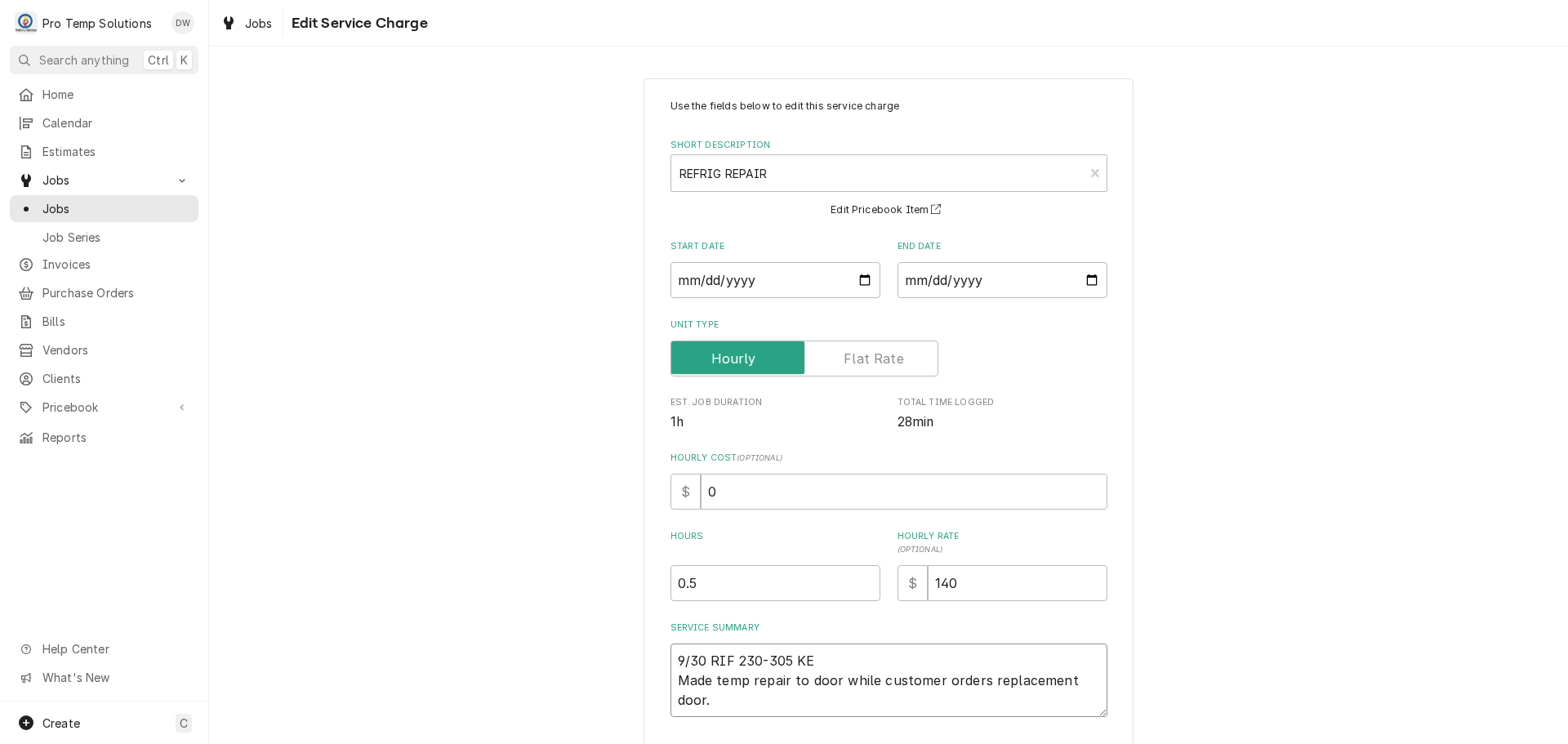
type textarea "x"
type textarea "9/30 RIF 230-305 KEV Made temp repair to door while customer orders replacement…"
type textarea "x"
type textarea "9/30 RIF 230-305 KEVI Made temp repair to door while customer orders replacemen…"
type textarea "x"
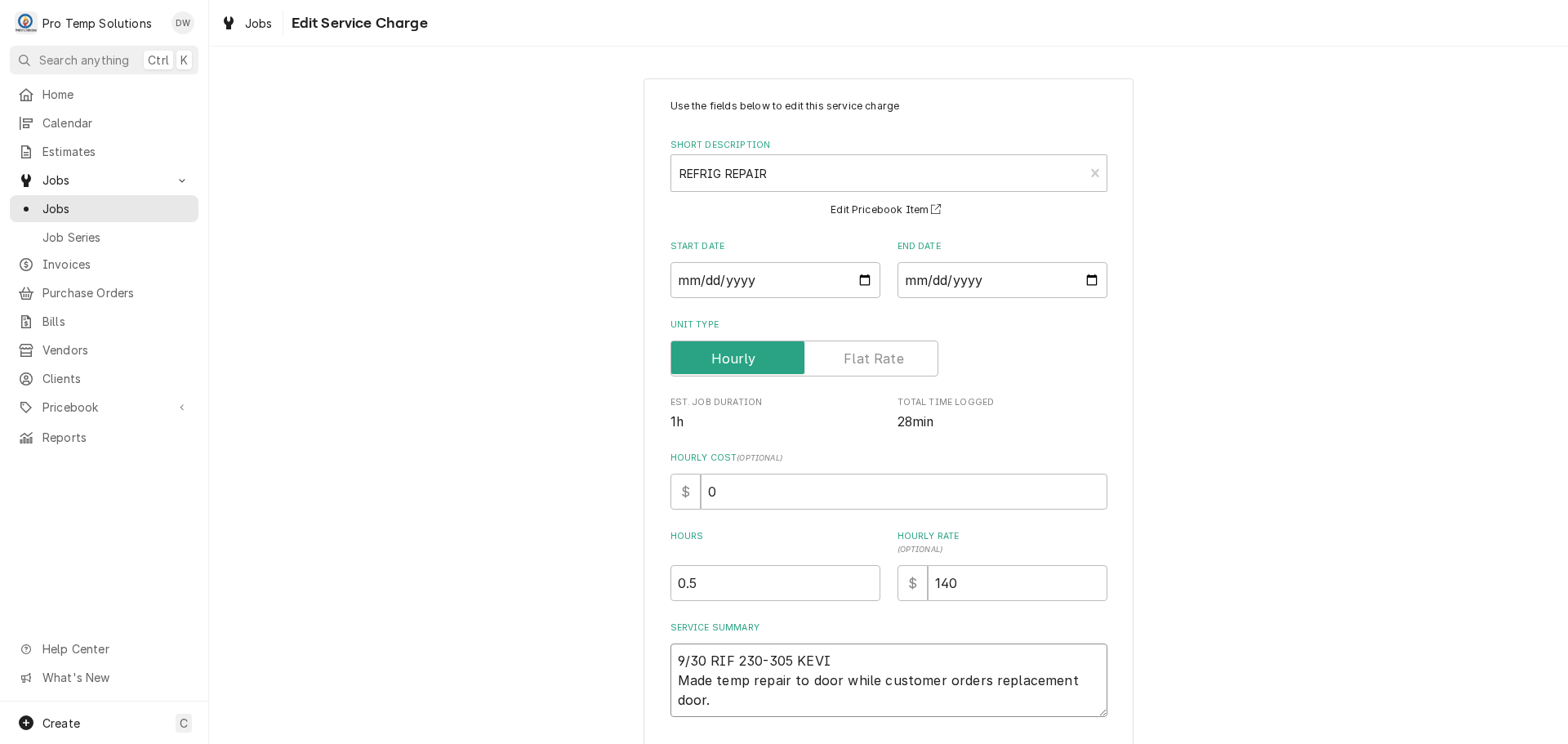
type textarea "9/30 RIF 230-305 KEVIN Made temp repair to door while customer orders replaceme…"
type textarea "x"
type textarea "9/30 RIF 230-305 KEVIN Made temp repair to door while customer orders replaceme…"
type textarea "x"
type textarea "9/30 RIF 230-305 KEVIN ( Made temp repair to door while customer orders replace…"
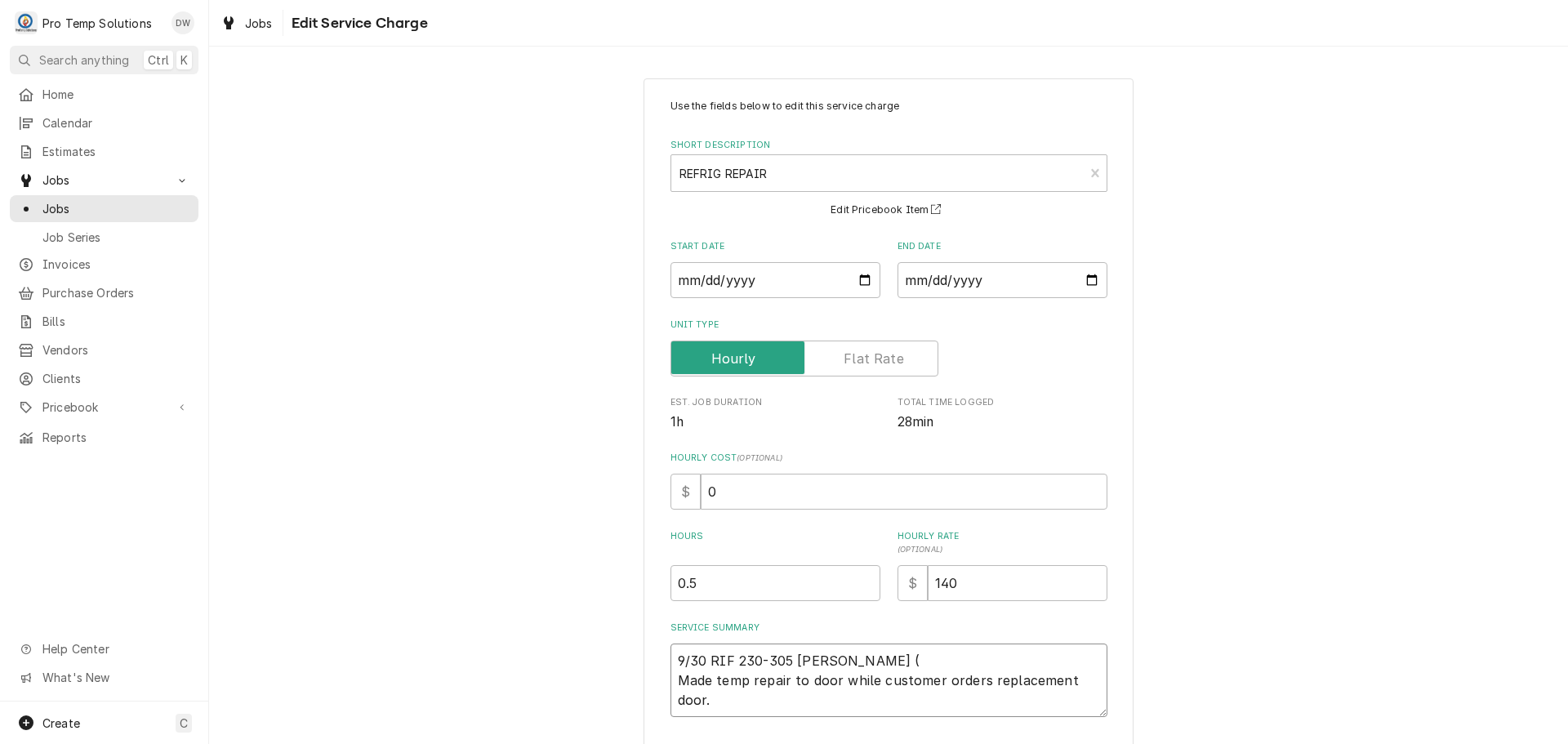
type textarea "x"
type textarea "9/30 RIF 230-305 KEVIN ( Made temp repair to door while customer orders replace…"
type textarea "x"
type textarea "9/30 RIF 230-305 KEVIN ( O Made temp repair to door while customer orders repla…"
type textarea "x"
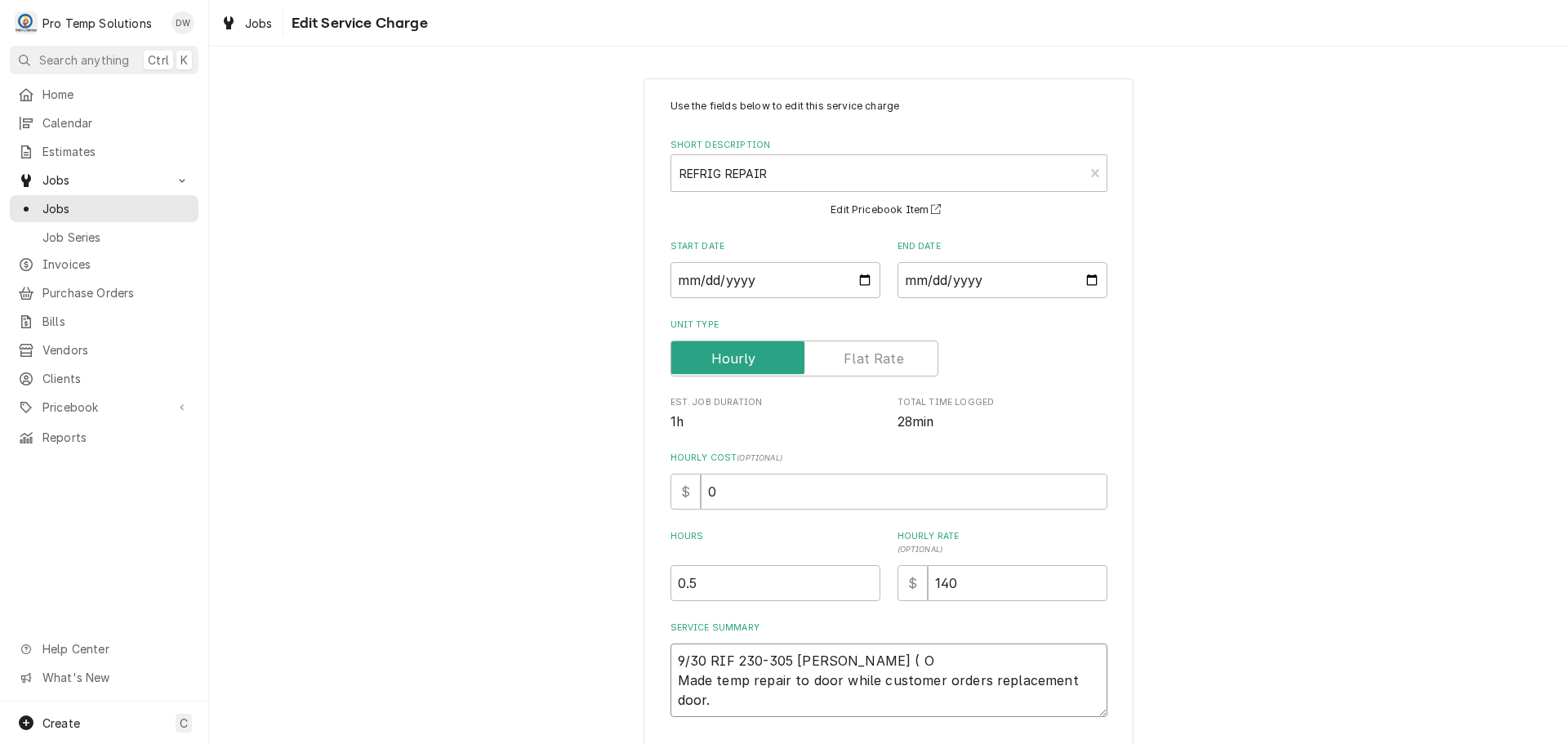
type textarea "9/30 RIF 230-305 KEVIN ( ON Made temp repair to door while customer orders repl…"
type textarea "x"
type textarea "9/30 RIF 230-305 KEVIN ( ON Made temp repair to door while customer orders repl…"
type textarea "x"
type textarea "9/30 RIF 230-305 KEVIN ( ON S Made temp repair to door while customer orders re…"
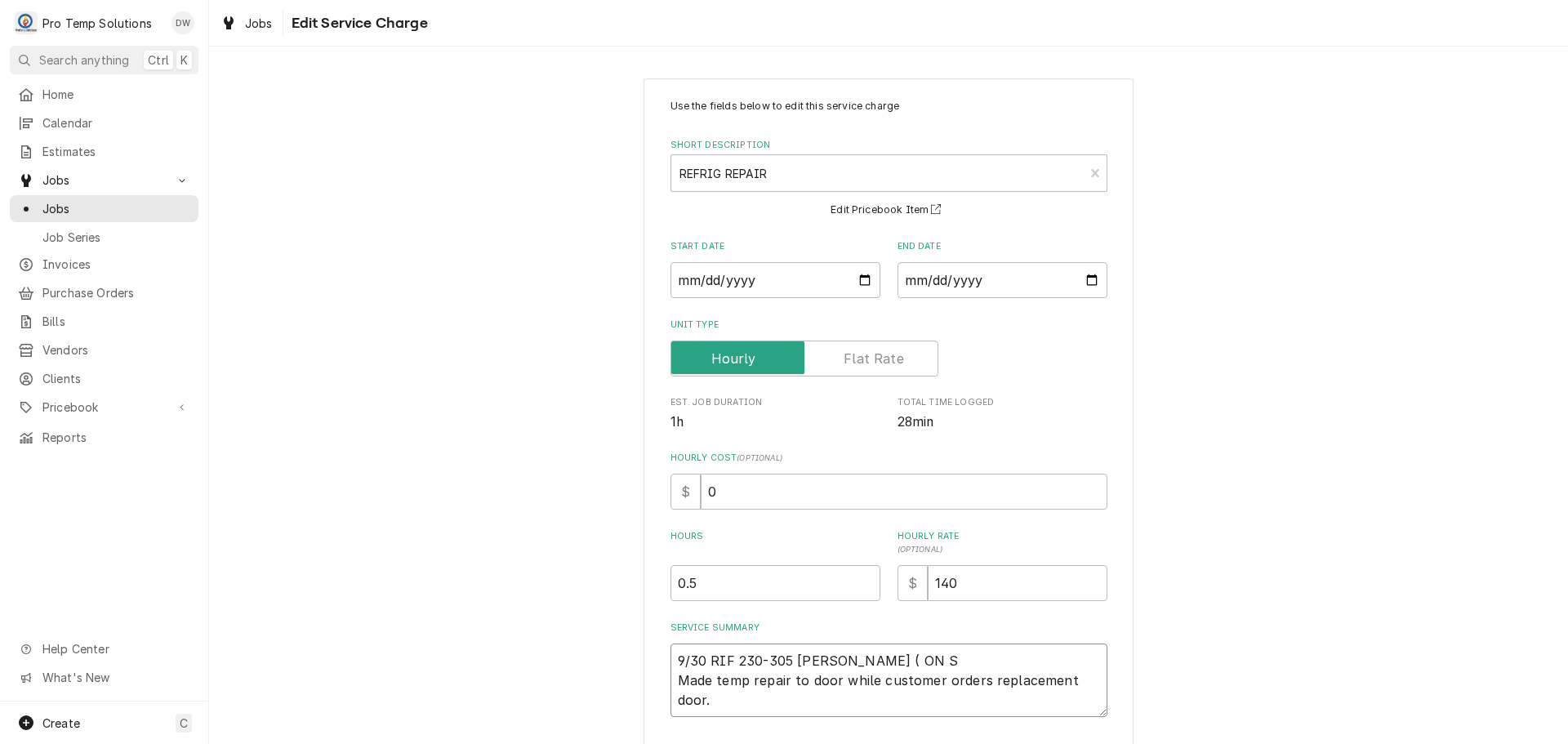
type textarea "x"
type textarea "9/30 RIF 230-305 KEVIN ( ON SI Made temp repair to door while customer orders r…"
type textarea "x"
type textarea "9/30 RIF 230-305 KEVIN ( ON SIT Made temp repair to door while customer orders …"
type textarea "x"
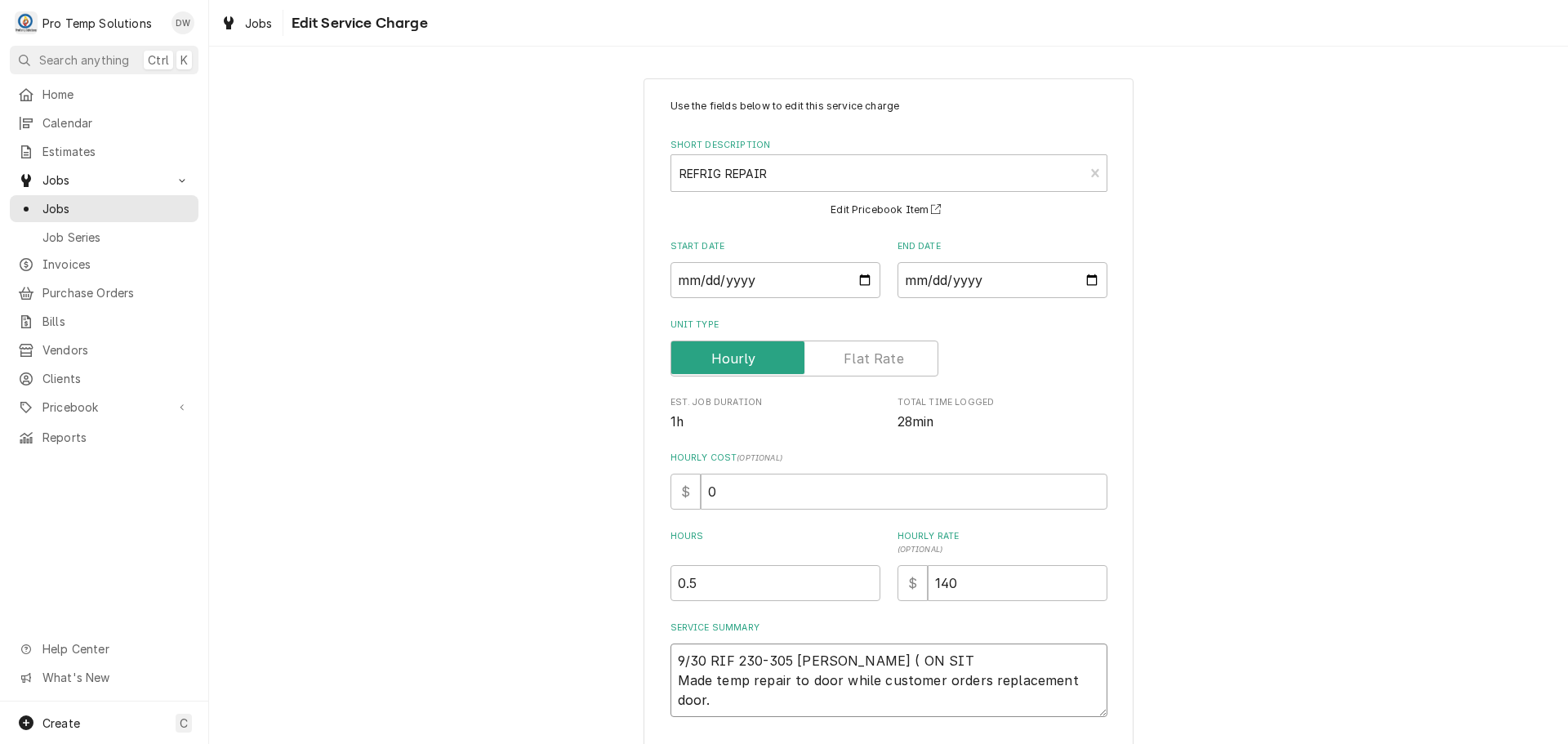
type textarea "9/30 RIF 230-305 KEVIN ( ON SITE Made temp repair to door while customer orders…"
type textarea "x"
type textarea "9/30 RIF 230-305 KEVIN ( ON SITE Made temp repair to door while customer orders…"
type textarea "x"
type textarea "9/30 RIF 230-305 KEVIN ( ON SITE 2 Made temp repair to door while customer orde…"
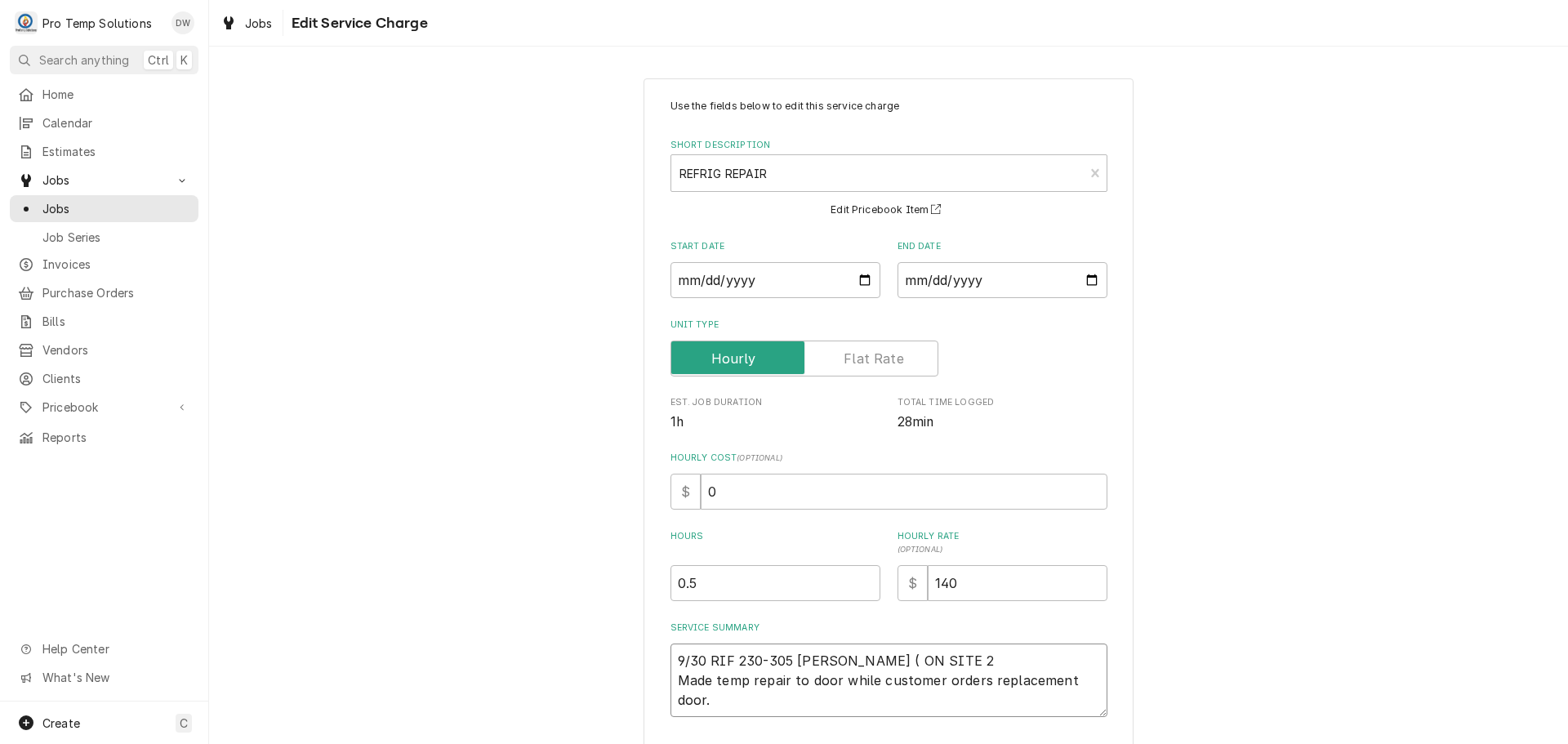
type textarea "x"
type textarea "9/30 RIF 230-305 KEVIN ( ON SITE 23 Made temp repair to door while customer ord…"
type textarea "x"
type textarea "9/30 RIF 230-305 KEVIN ( ON SITE 230 Made temp repair to door while customer or…"
type textarea "x"
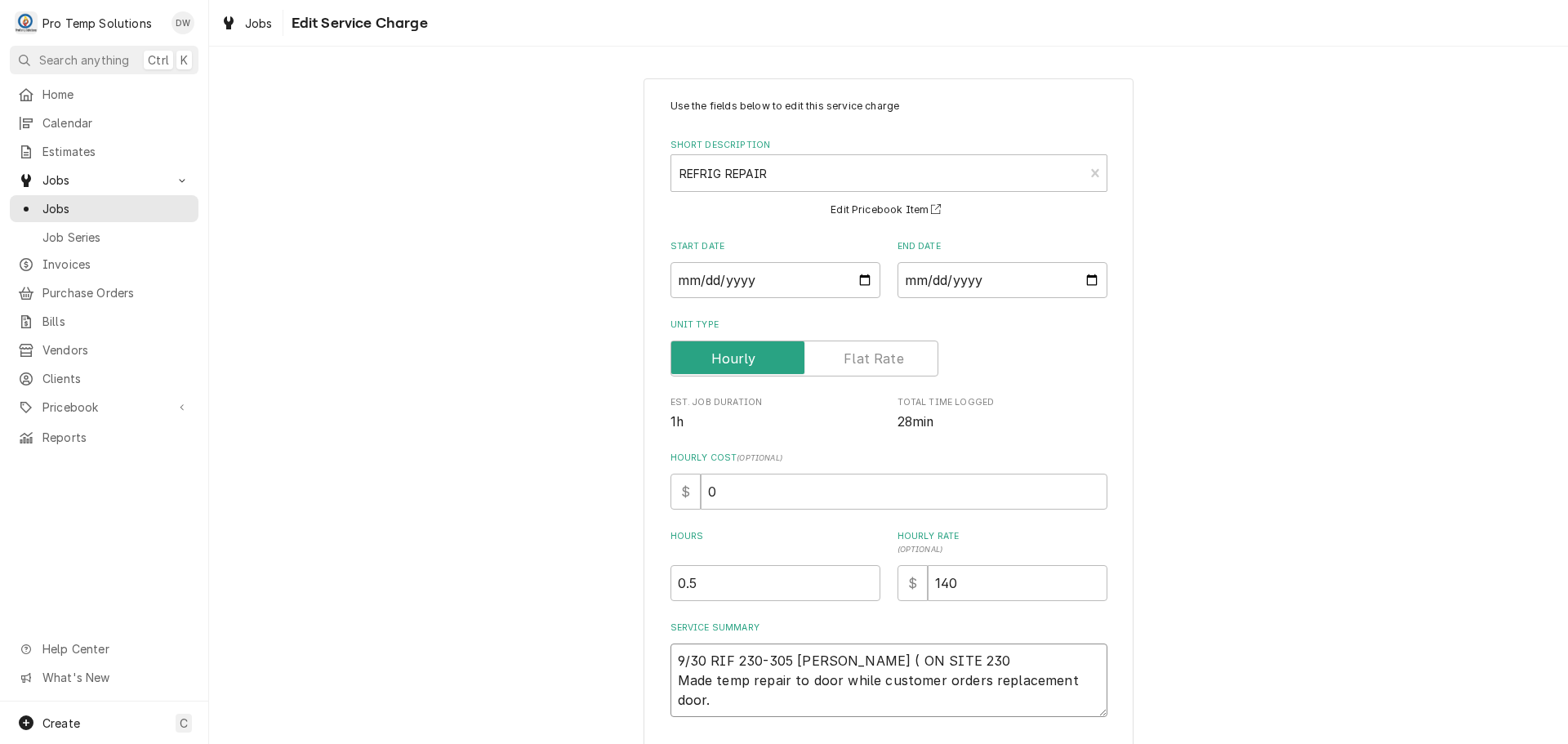
type textarea "9/30 RIF 230-305 KEVIN ( ON SITE 230- Made temp repair to door while customer o…"
type textarea "x"
type textarea "9/30 RIF 230-305 KEVIN ( ON SITE 230-3 Made temp repair to door while customer …"
type textarea "x"
type textarea "9/30 RIF 230-305 KEVIN ( ON SITE 230-31 Made temp repair to door while customer…"
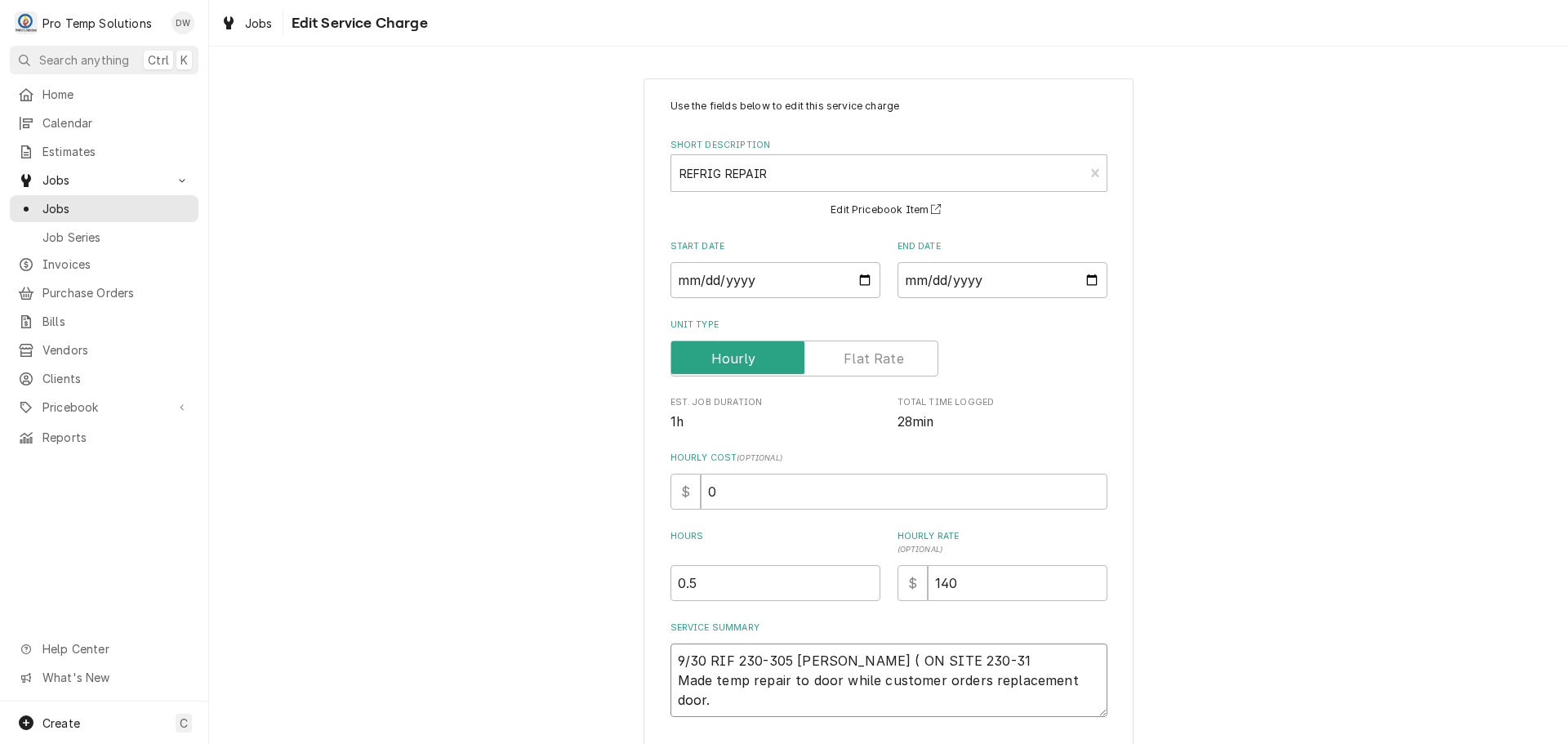
type textarea "x"
type textarea "9/30 RIF 230-305 KEVIN ( ON SITE 230-315 Made temp repair to door while custome…"
type textarea "x"
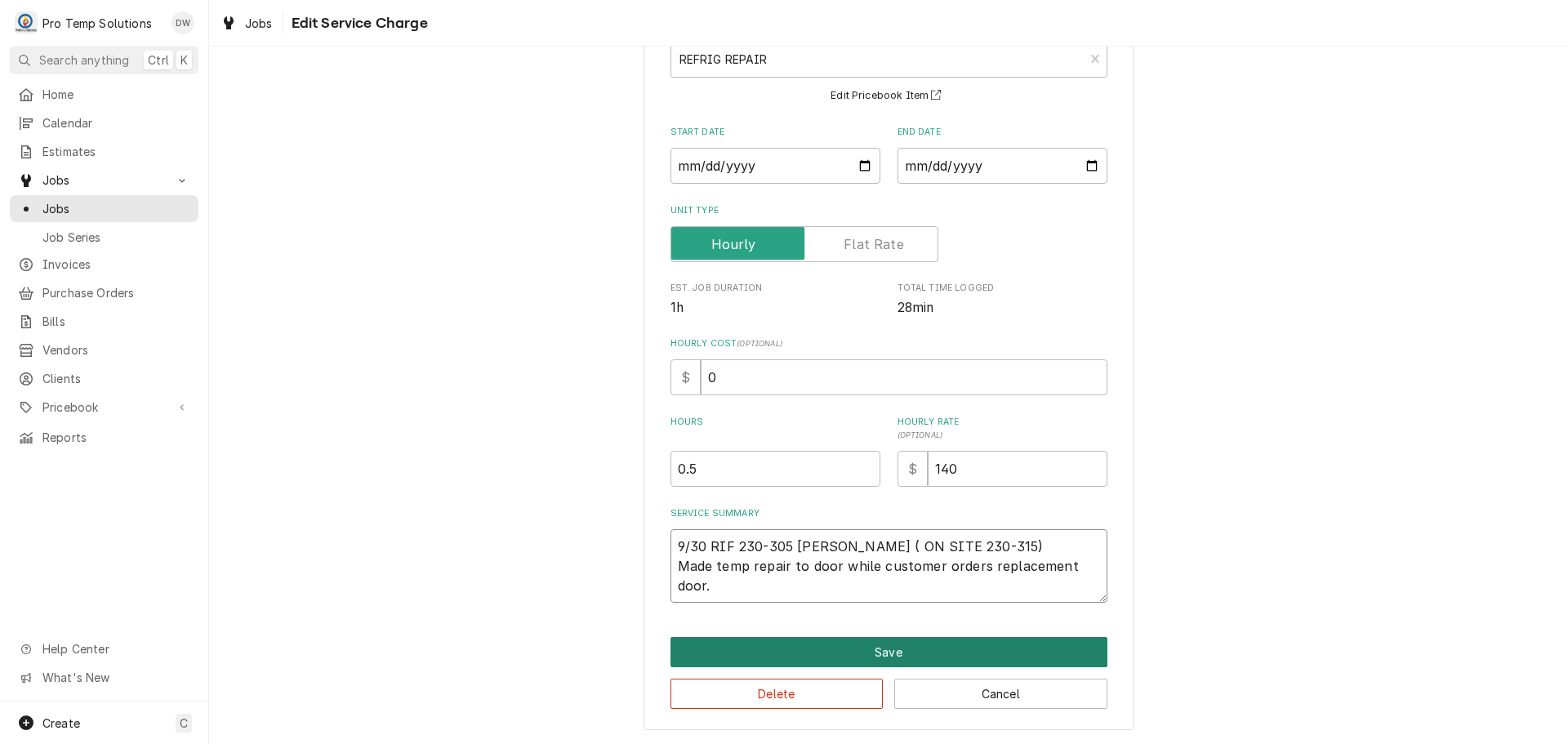
type textarea "9/30 RIF 230-305 KEVIN ( ON SITE 230-315) Made temp repair to door while custom…"
click at [875, 649] on button "Save" at bounding box center [889, 653] width 437 height 30
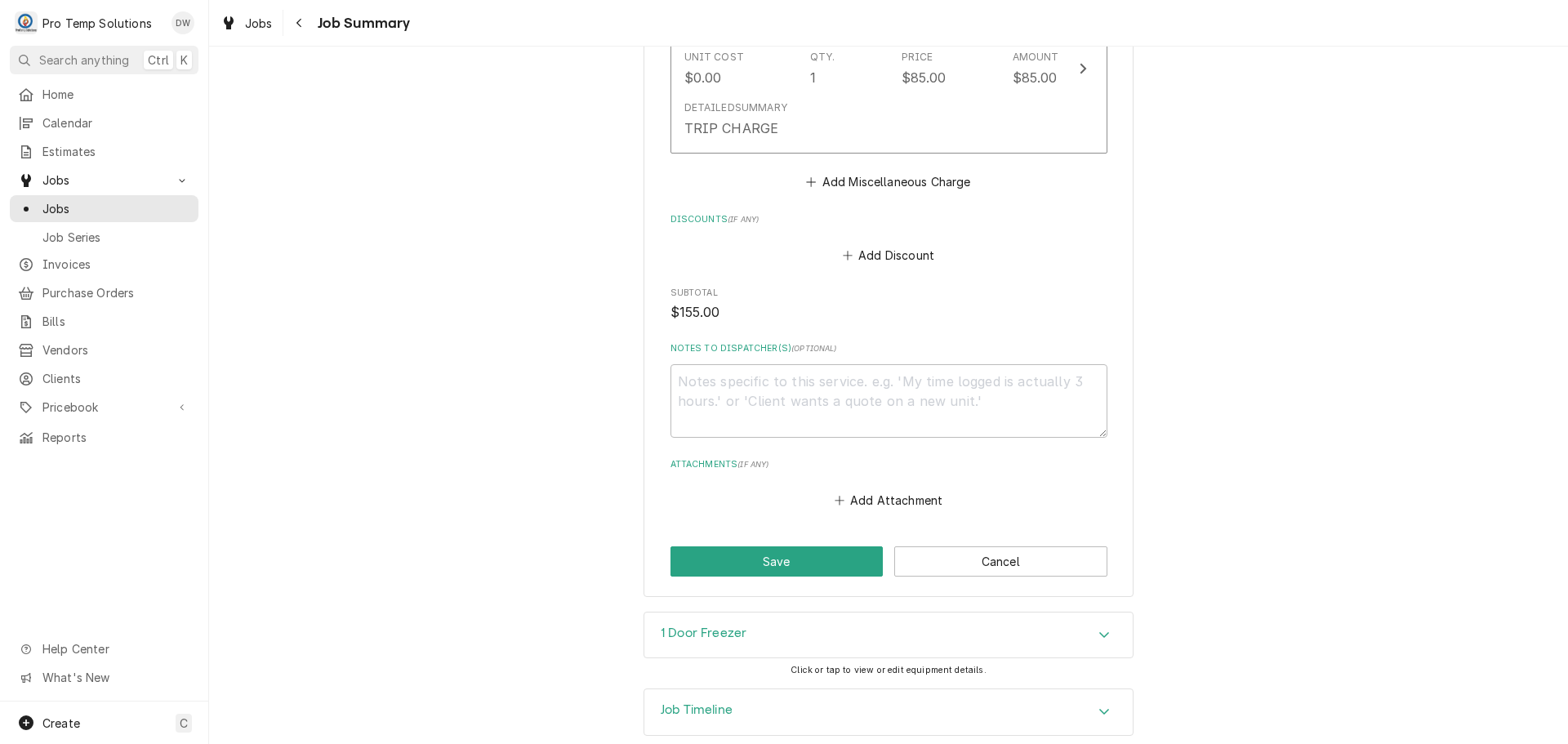
scroll to position [1001, 0]
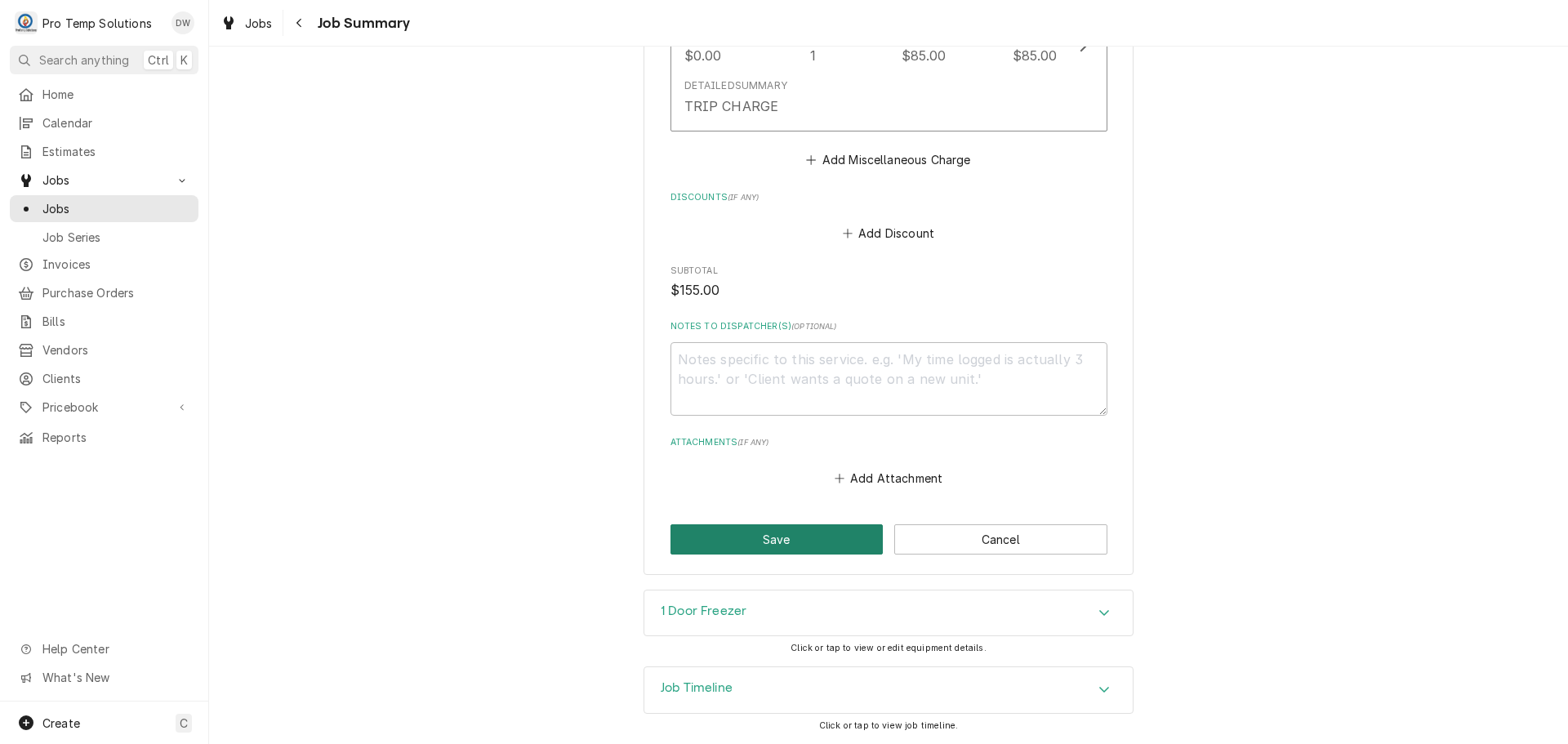
click at [757, 539] on button "Save" at bounding box center [777, 539] width 213 height 30
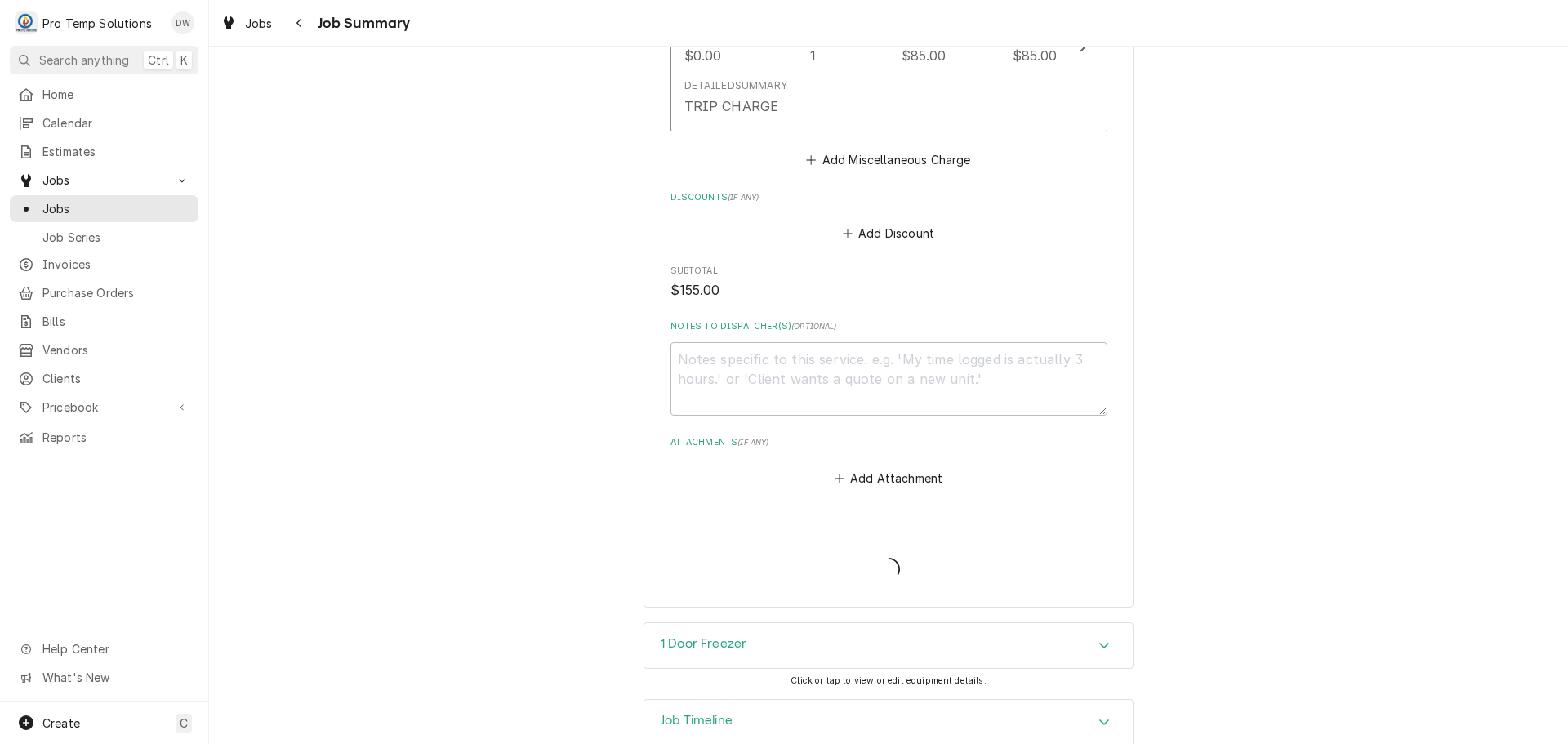
type textarea "x"
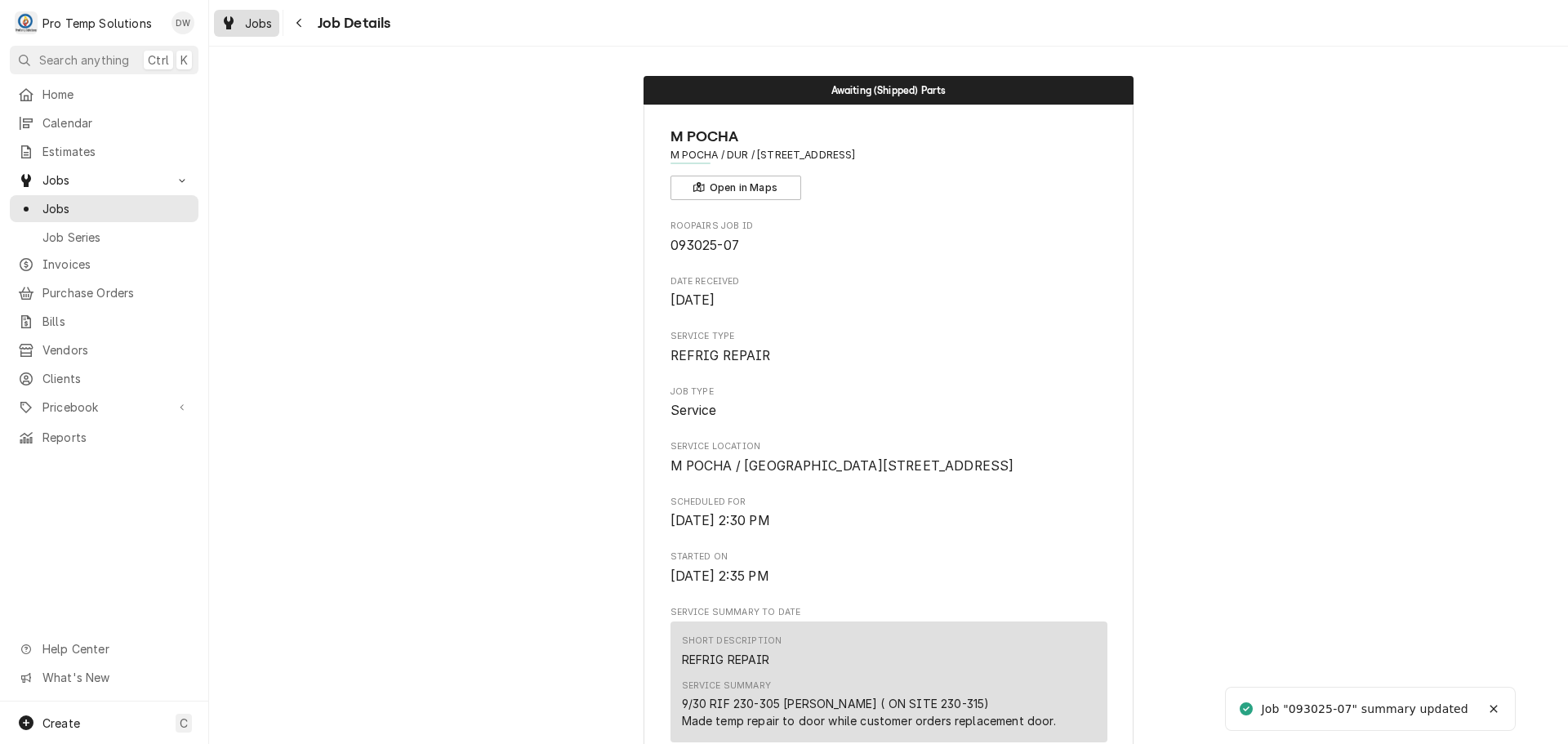
click at [254, 19] on span "Jobs" at bounding box center [258, 23] width 28 height 17
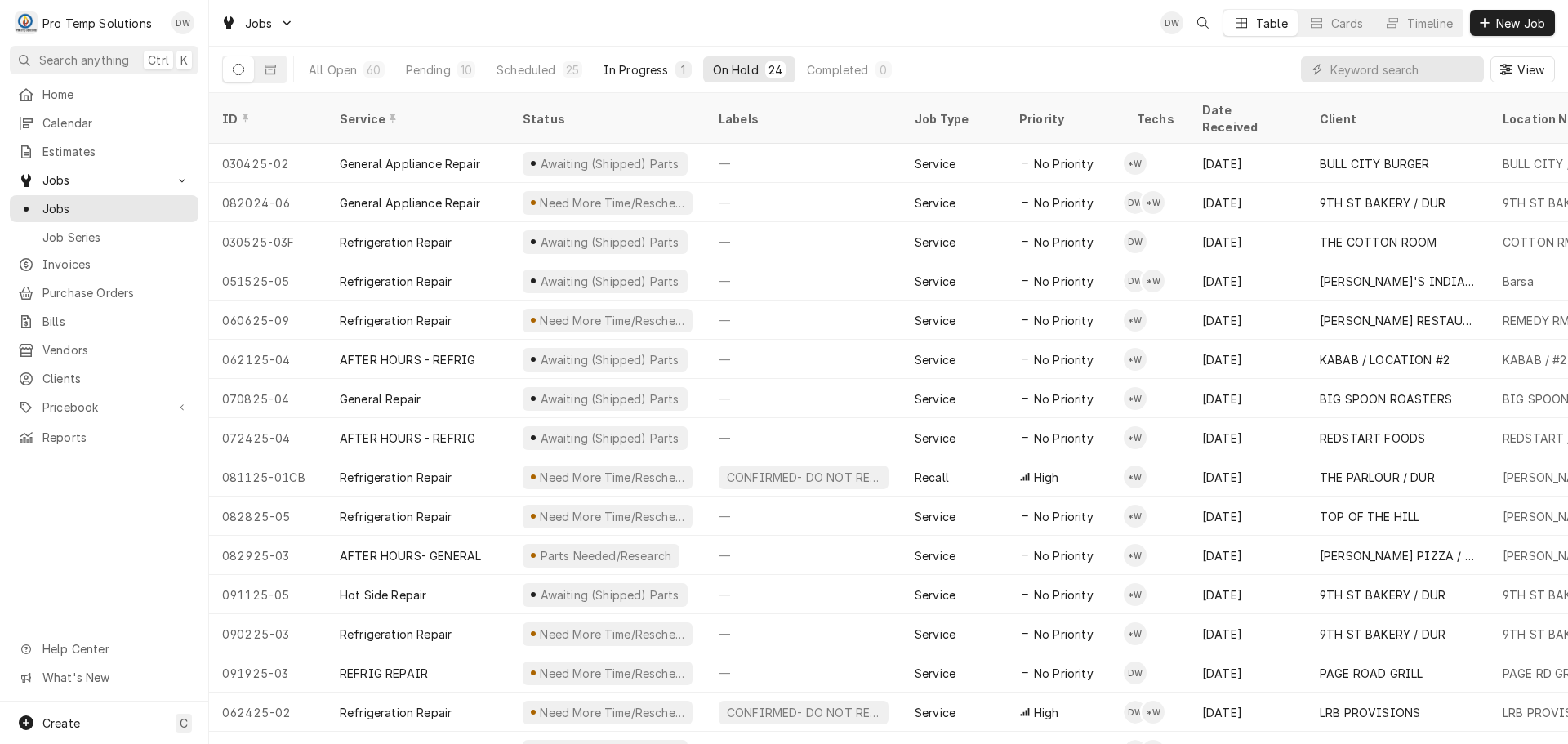
click at [641, 68] on div "In Progress" at bounding box center [636, 70] width 65 height 17
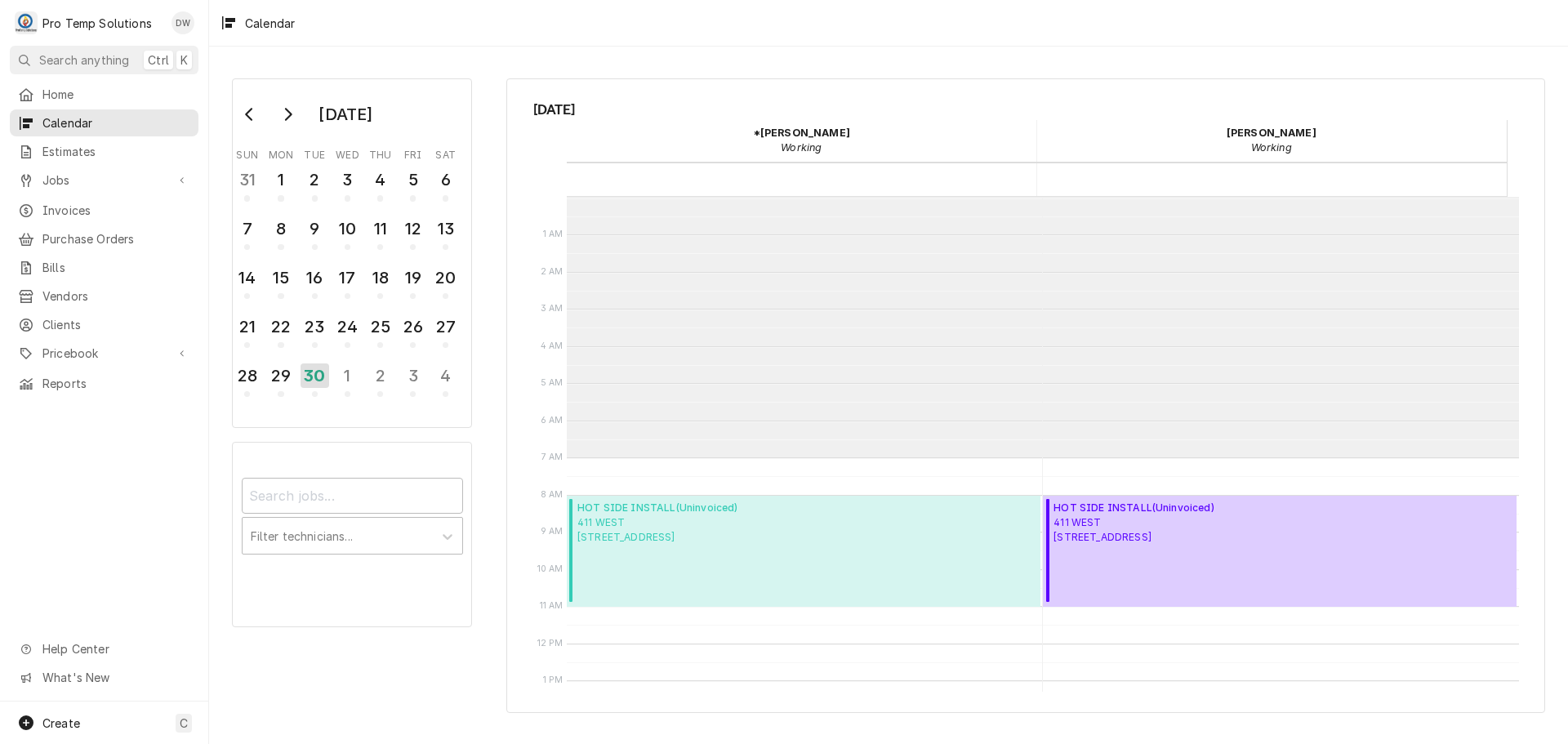
scroll to position [261, 0]
